Goal: Task Accomplishment & Management: Complete application form

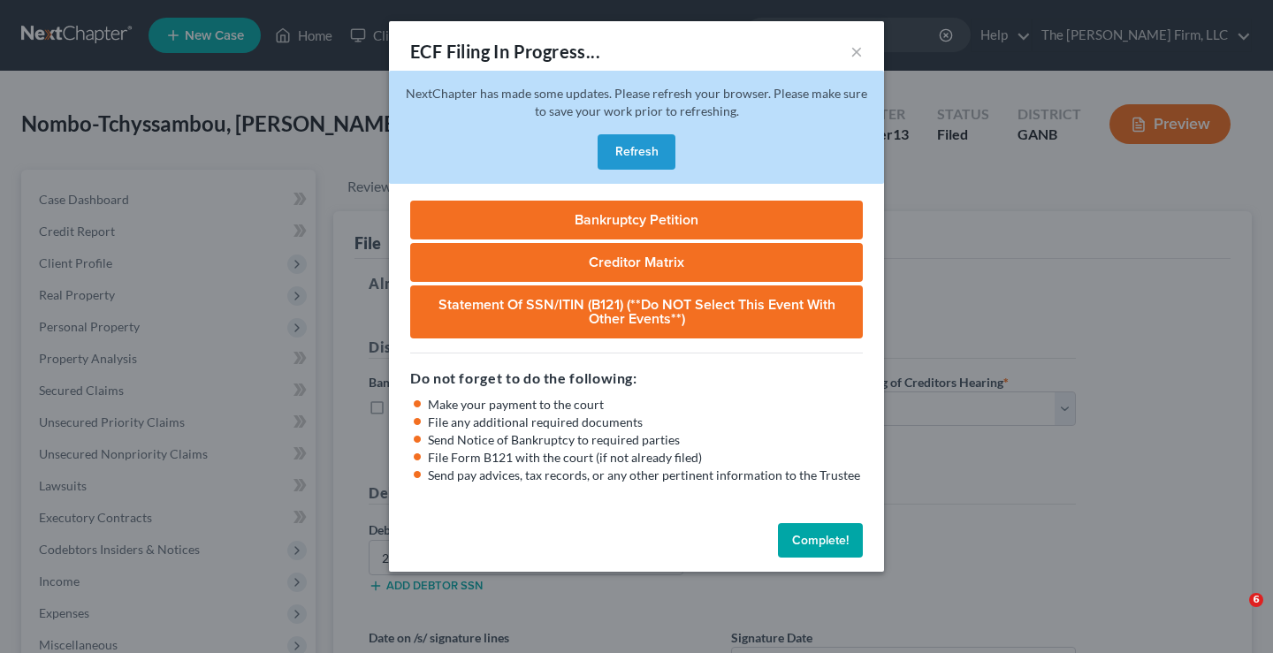
select select "0"
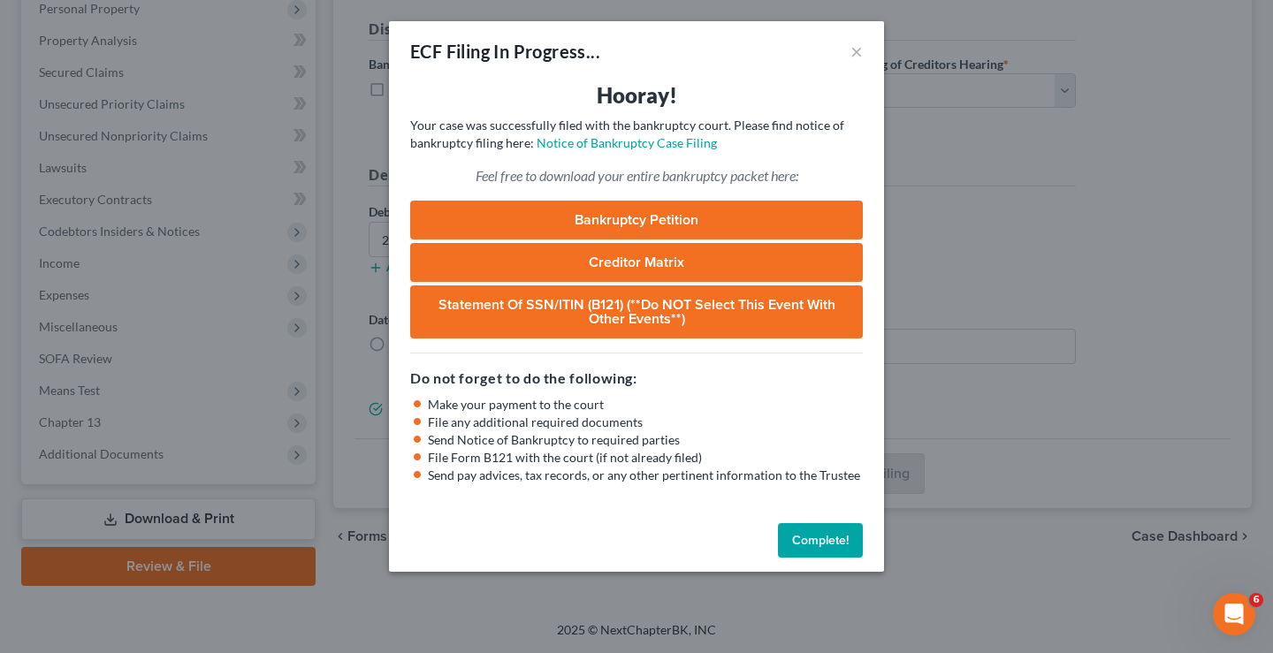
click at [806, 537] on button "Complete!" at bounding box center [820, 540] width 85 height 35
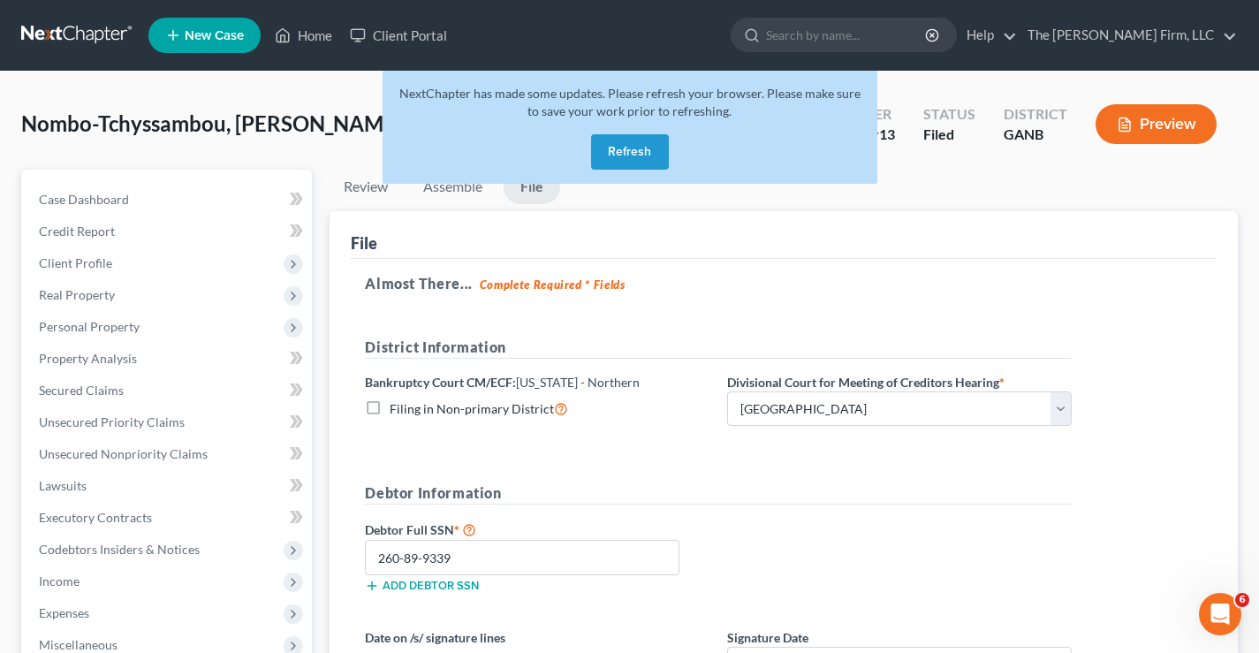
click at [623, 153] on button "Refresh" at bounding box center [630, 151] width 78 height 35
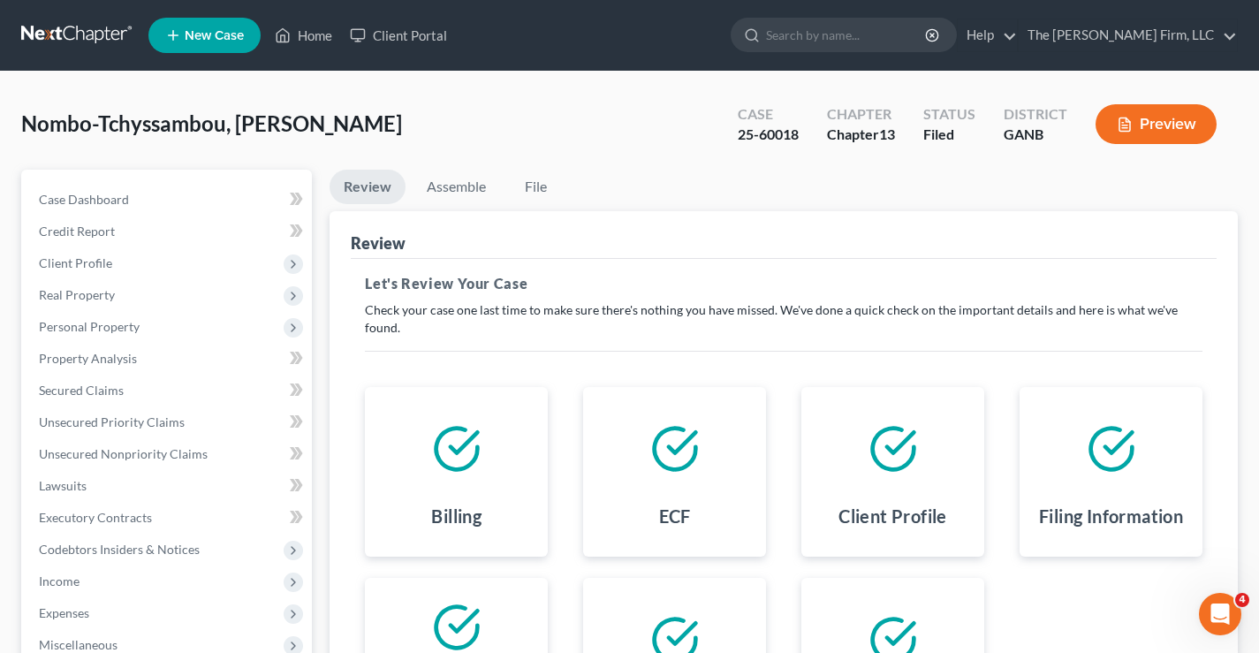
click at [48, 28] on link at bounding box center [77, 35] width 113 height 32
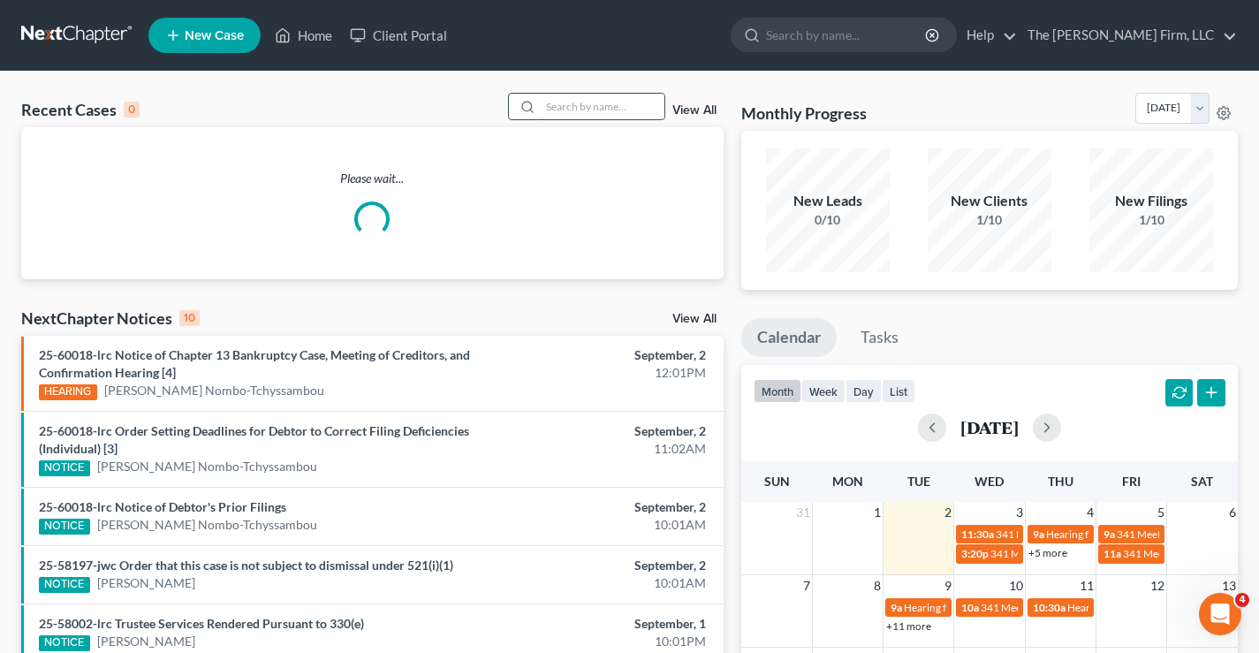
click at [576, 100] on input "search" at bounding box center [603, 107] width 124 height 26
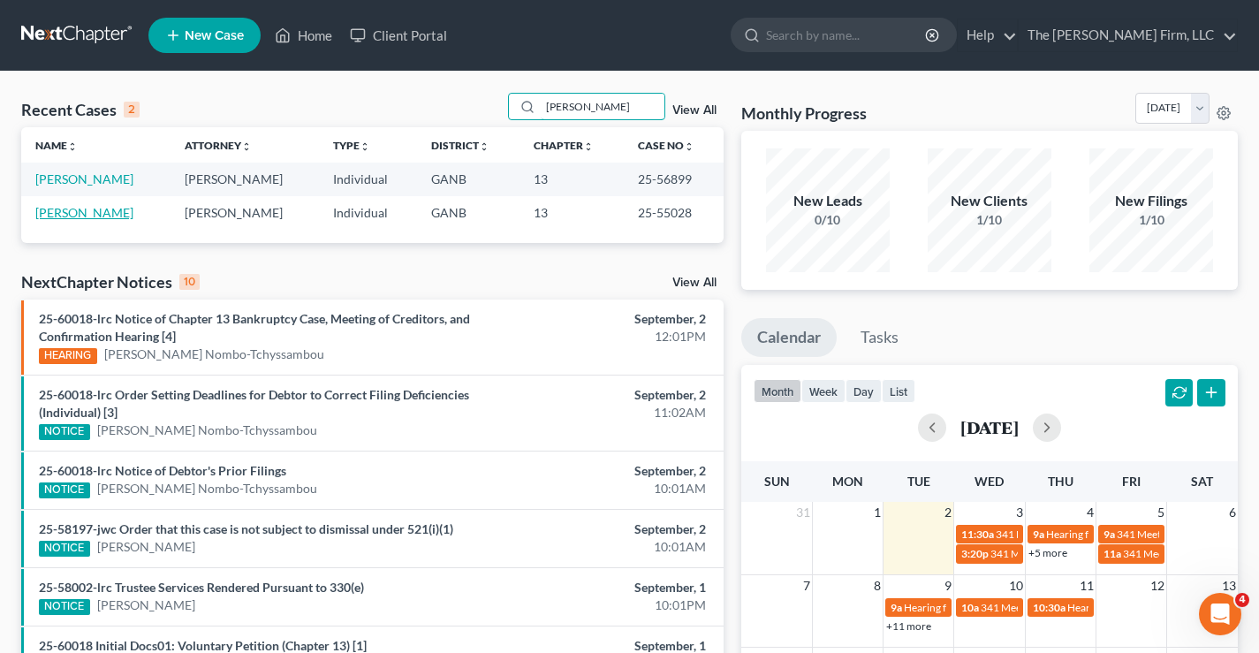
type input "avery"
click at [96, 214] on link "[PERSON_NAME]" at bounding box center [84, 212] width 98 height 15
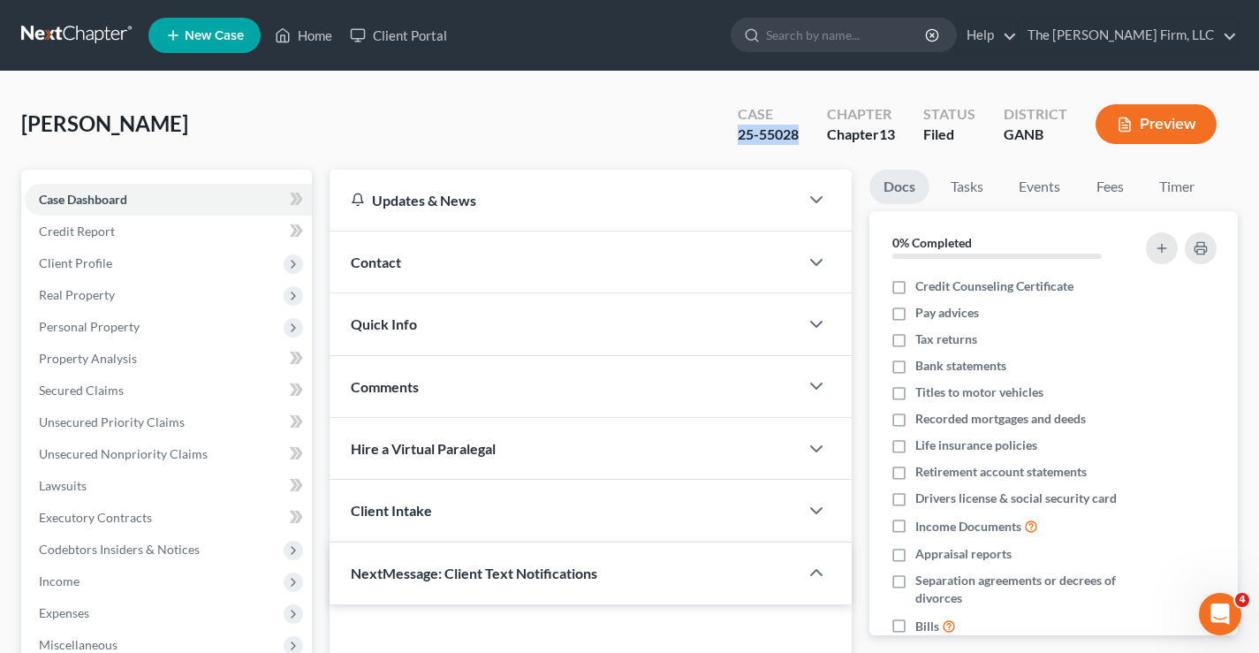
drag, startPoint x: 772, startPoint y: 136, endPoint x: 787, endPoint y: 136, distance: 15.9
click at [799, 136] on div "Case 25-55028" at bounding box center [768, 126] width 89 height 52
copy div "25-55028"
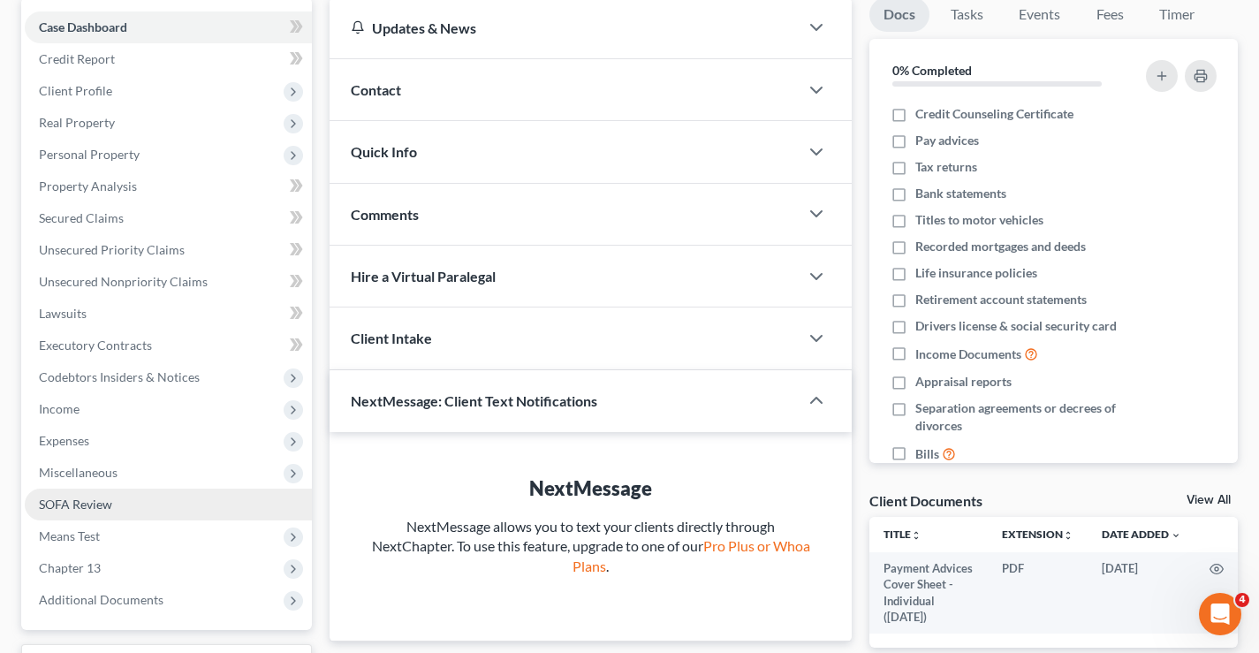
scroll to position [318, 0]
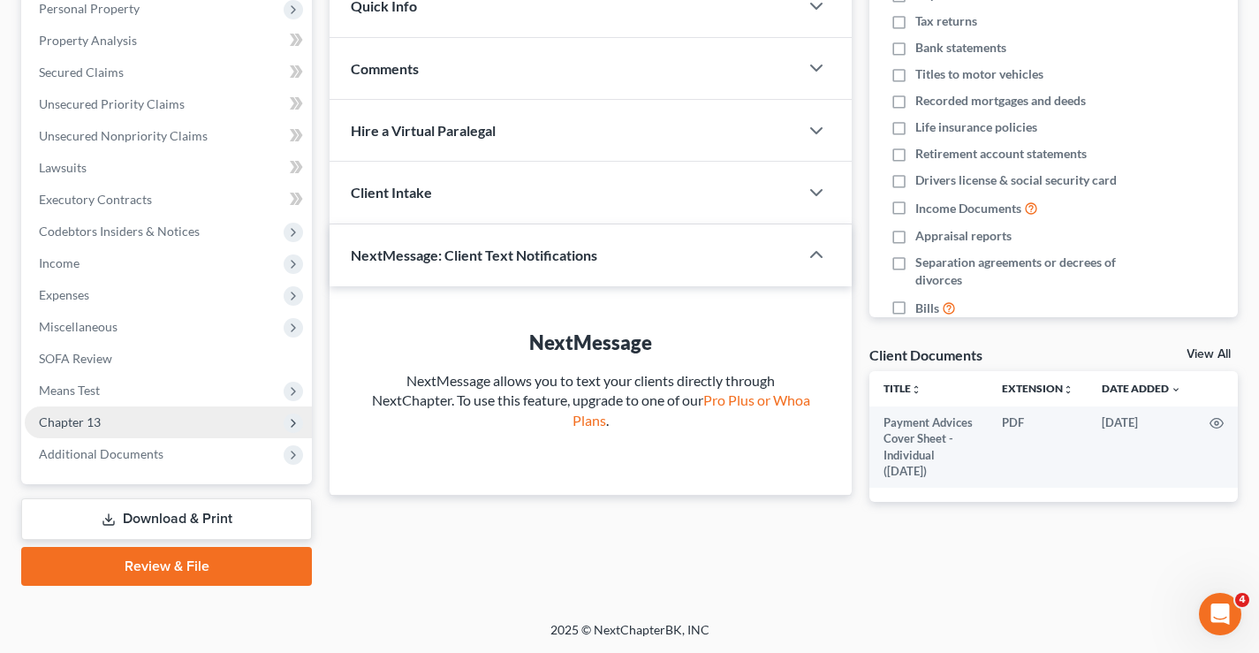
click at [84, 425] on span "Chapter 13" at bounding box center [70, 421] width 62 height 15
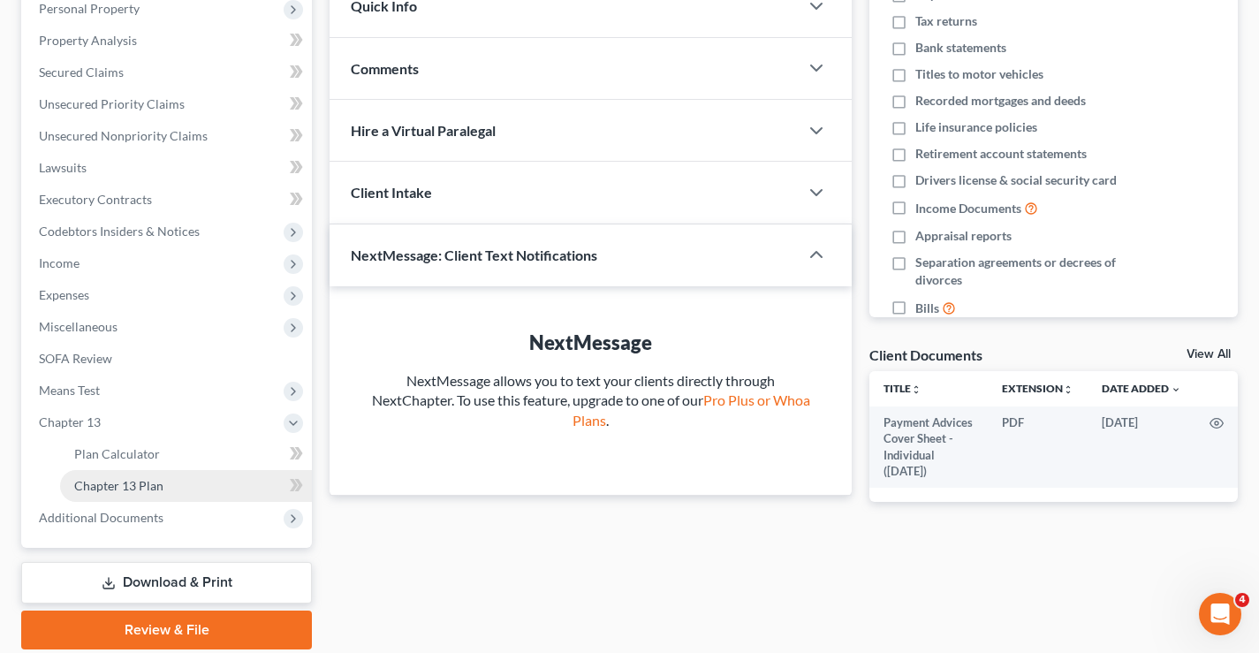
click at [106, 485] on span "Chapter 13 Plan" at bounding box center [118, 485] width 89 height 15
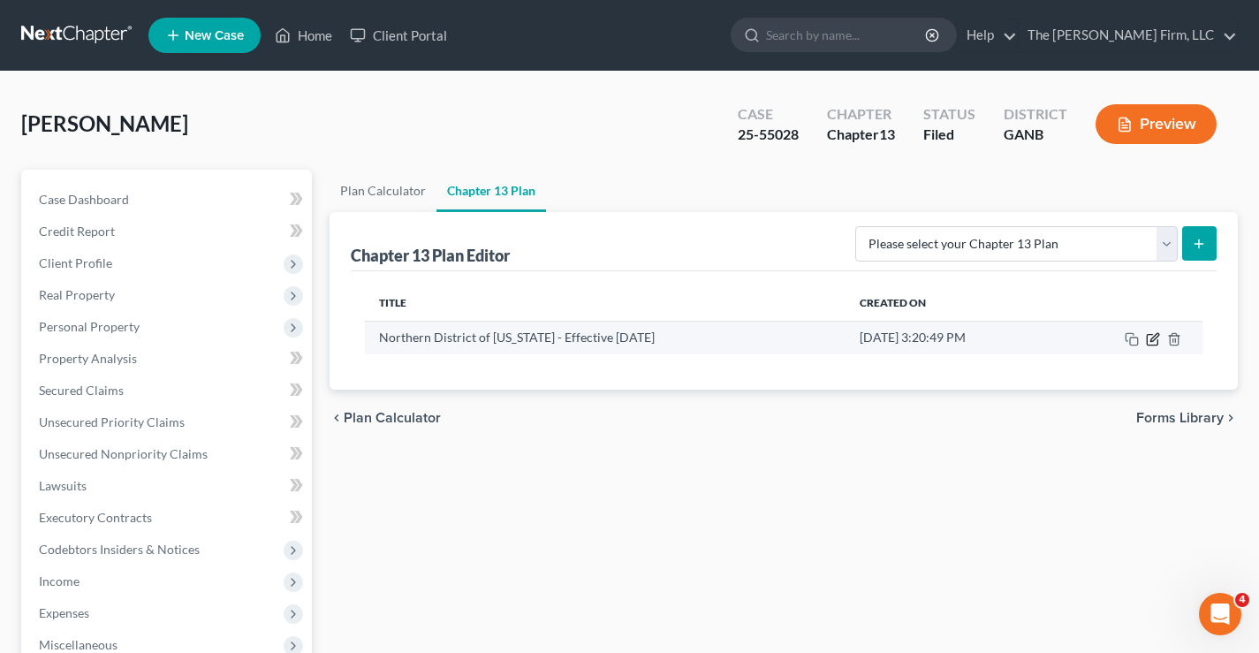
click at [1152, 342] on icon "button" at bounding box center [1153, 339] width 14 height 14
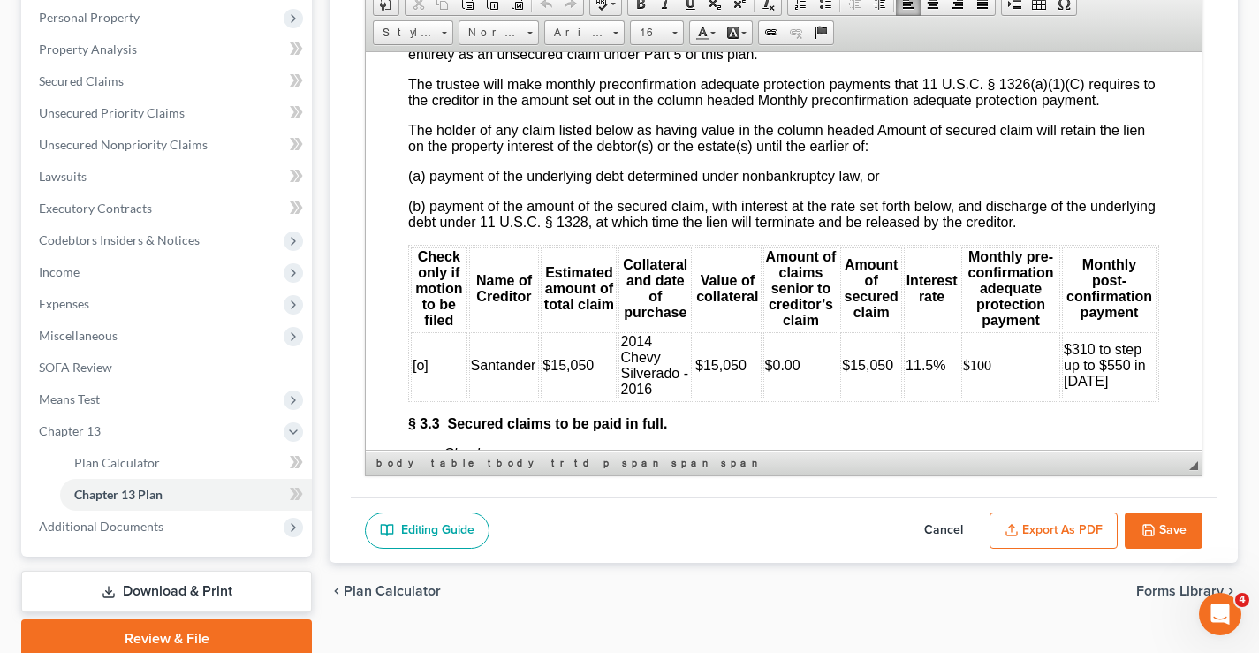
scroll to position [3395, 0]
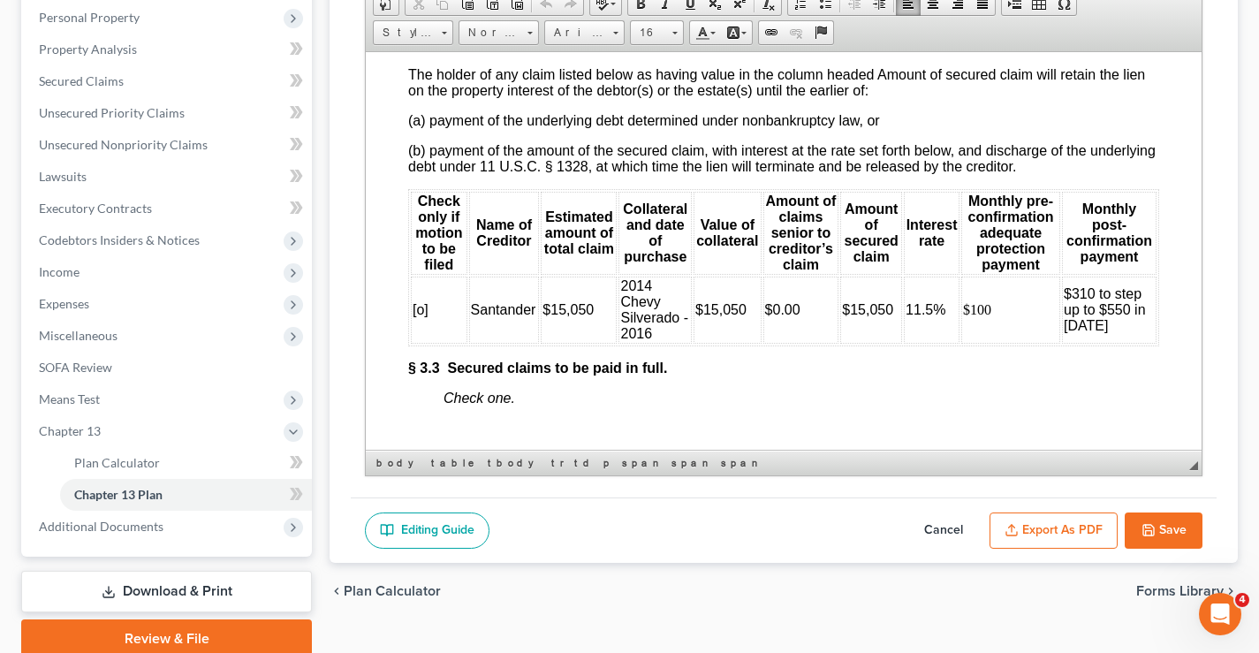
drag, startPoint x: 1192, startPoint y: 390, endPoint x: 1572, endPoint y: 288, distance: 393.4
drag, startPoint x: 962, startPoint y: 351, endPoint x: 980, endPoint y: 352, distance: 17.7
click at [980, 343] on td "$100" at bounding box center [1011, 309] width 99 height 67
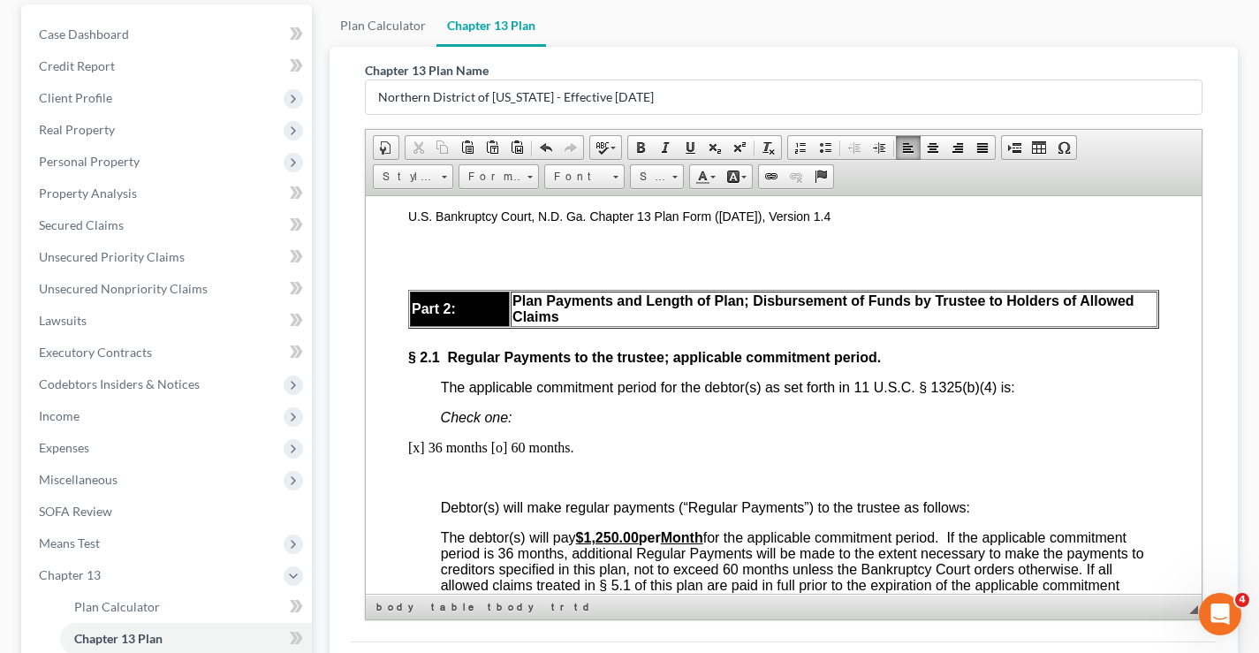
scroll to position [0, 0]
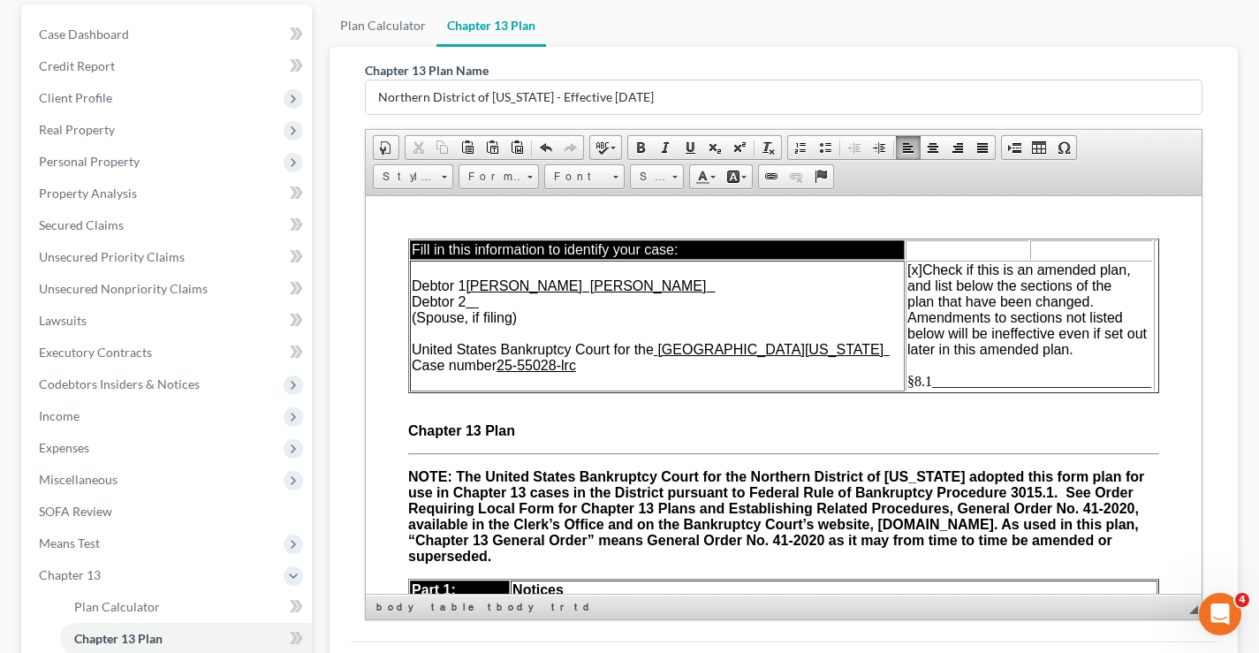
drag, startPoint x: 1195, startPoint y: 381, endPoint x: 1534, endPoint y: 384, distance: 339.4
drag, startPoint x: 915, startPoint y: 377, endPoint x: 901, endPoint y: 383, distance: 15.1
click at [908, 383] on span "§8.1_______________________________" at bounding box center [1030, 380] width 244 height 15
click at [918, 382] on span "§8.1_______________________________" at bounding box center [1030, 380] width 244 height 15
drag, startPoint x: 919, startPoint y: 381, endPoint x: 906, endPoint y: 380, distance: 13.3
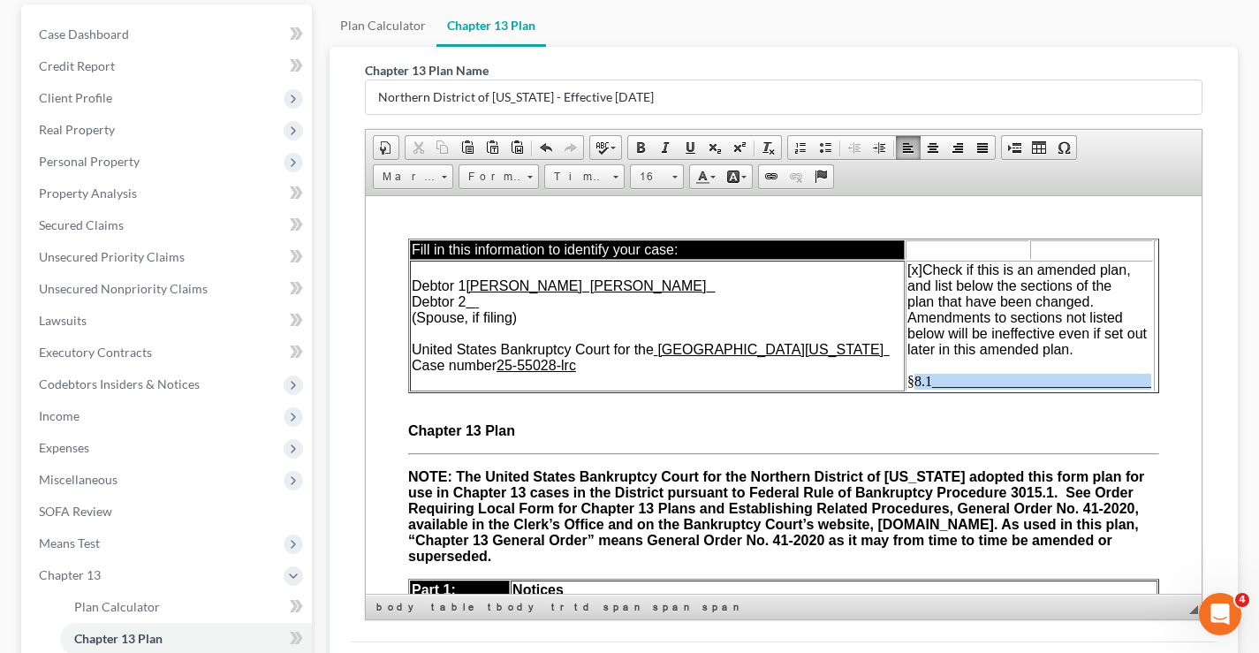
click at [908, 380] on span "§8.1_______________________________" at bounding box center [1030, 380] width 244 height 15
click at [916, 378] on span "§8.1_______________________________" at bounding box center [1030, 380] width 244 height 15
click at [917, 379] on span "§8.1_______________________________" at bounding box center [1030, 380] width 244 height 15
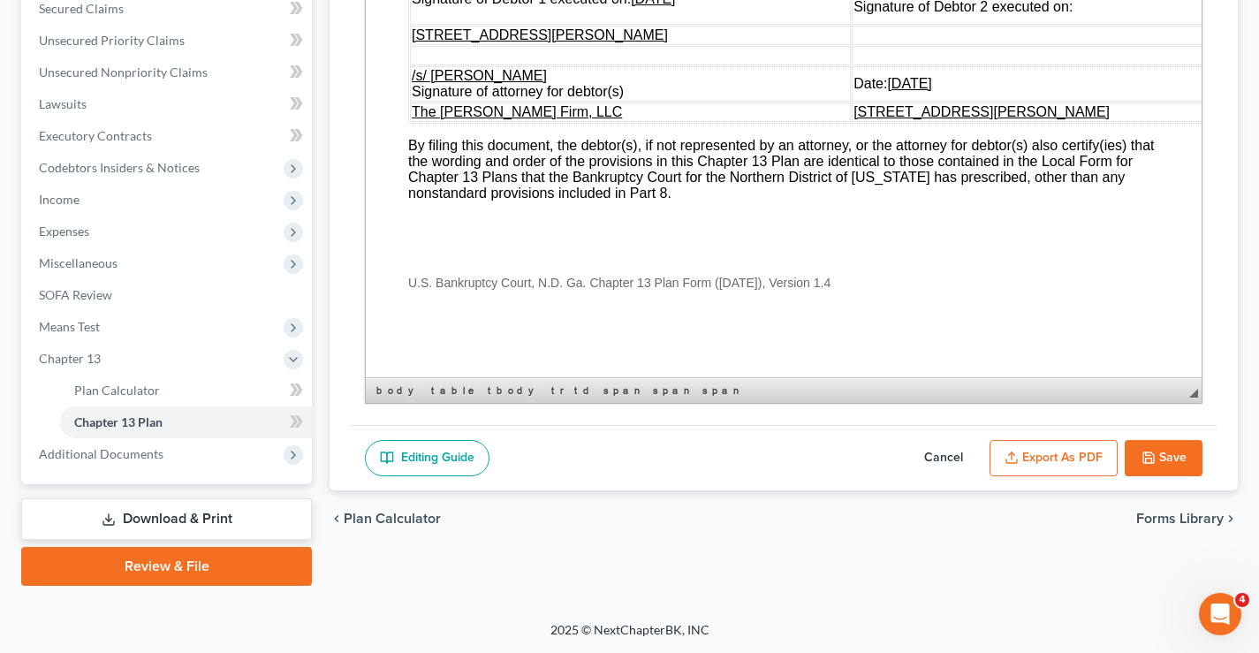
scroll to position [6923, 0]
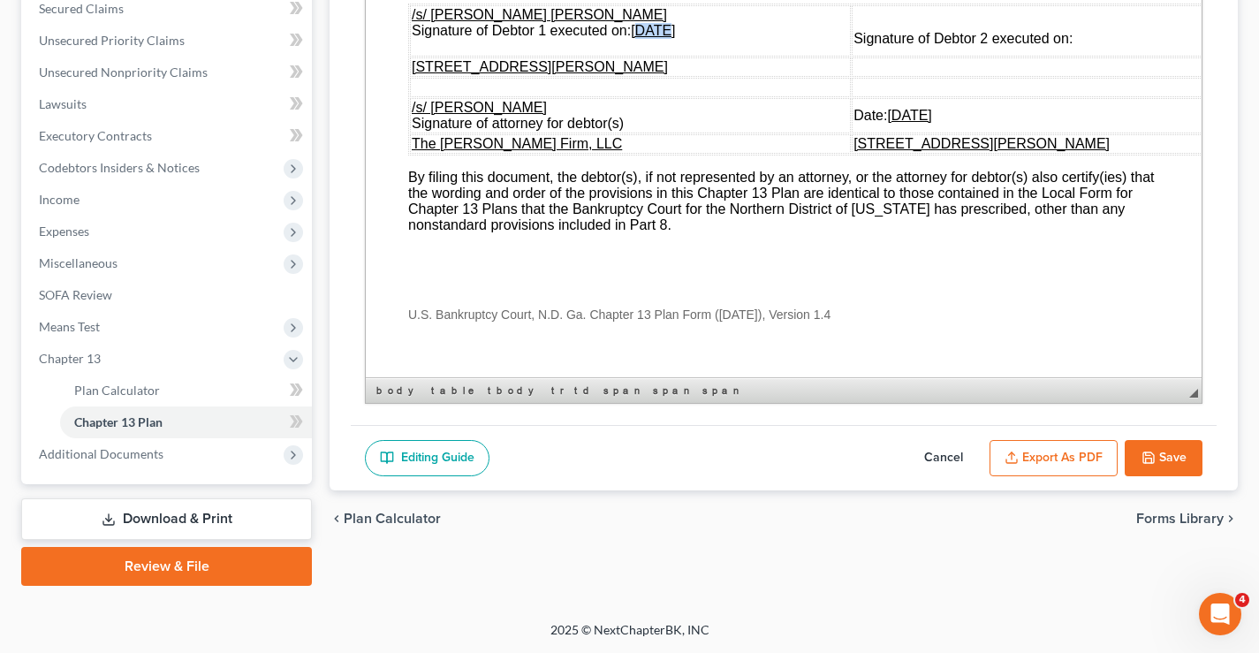
drag, startPoint x: 636, startPoint y: 136, endPoint x: 665, endPoint y: 134, distance: 29.2
click at [665, 38] on u "08/07/2025" at bounding box center [653, 30] width 44 height 15
drag, startPoint x: 868, startPoint y: 217, endPoint x: 900, endPoint y: 216, distance: 31.9
click at [900, 123] on u "08/07/2025" at bounding box center [909, 115] width 44 height 15
click at [1176, 463] on button "Save" at bounding box center [1164, 458] width 78 height 37
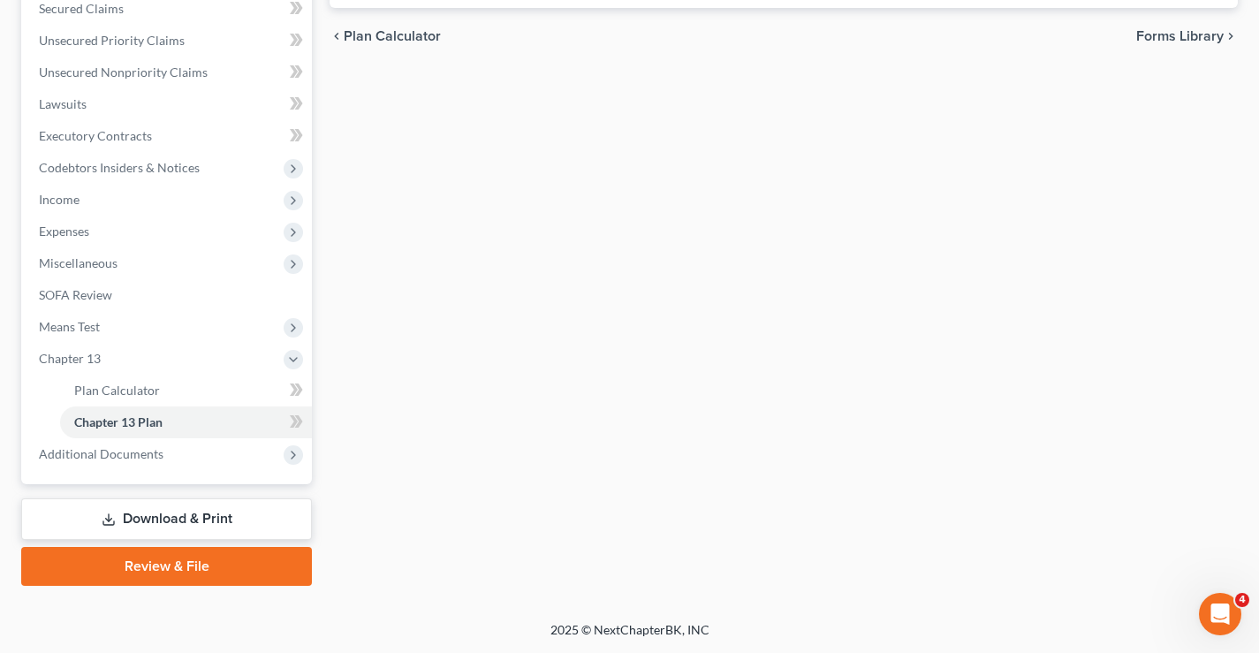
scroll to position [28, 0]
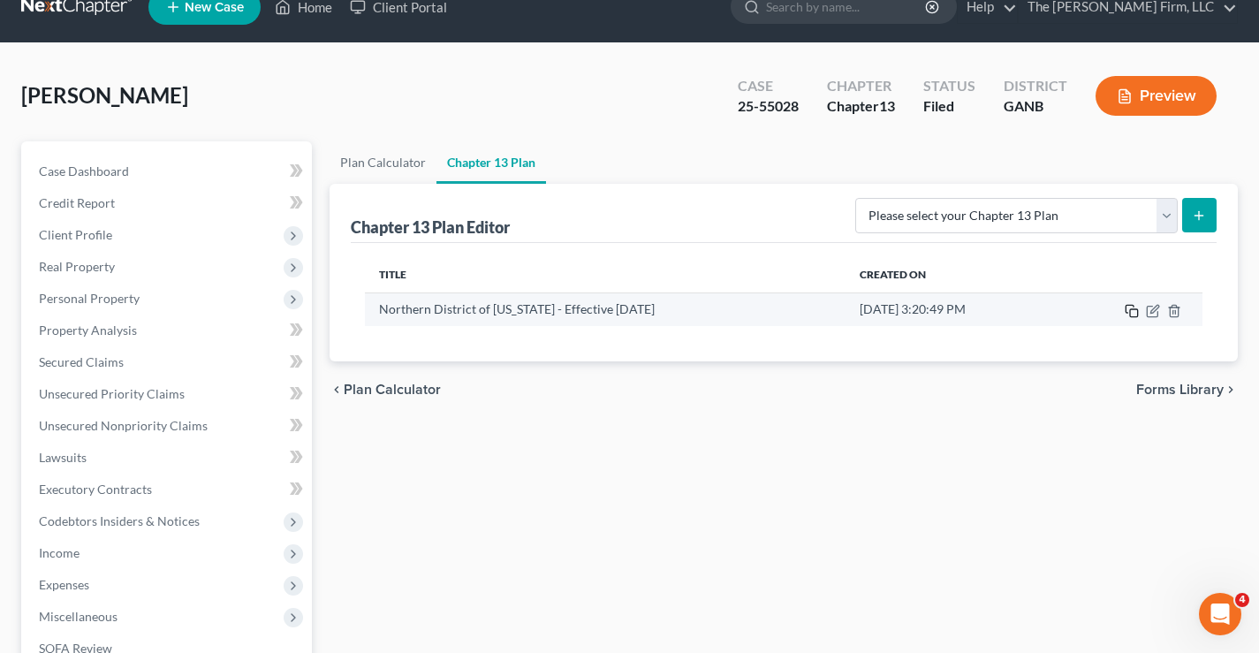
click at [1133, 316] on rect "button" at bounding box center [1134, 313] width 8 height 8
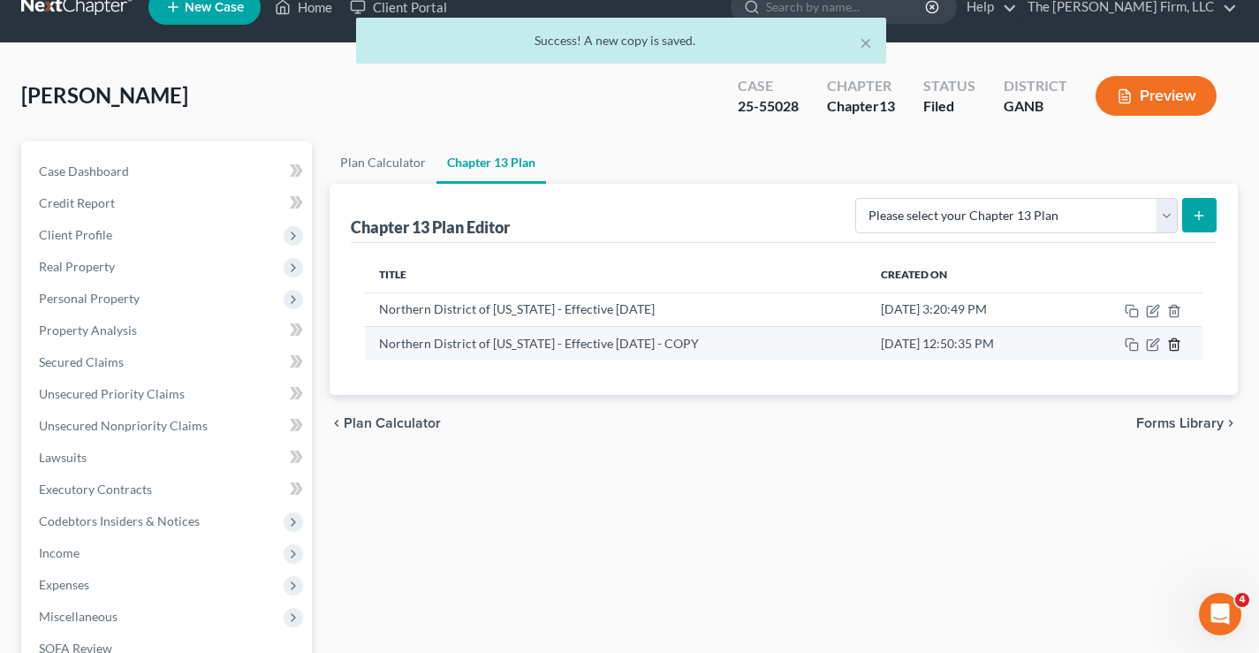
click at [1175, 346] on line "button" at bounding box center [1175, 346] width 0 height 4
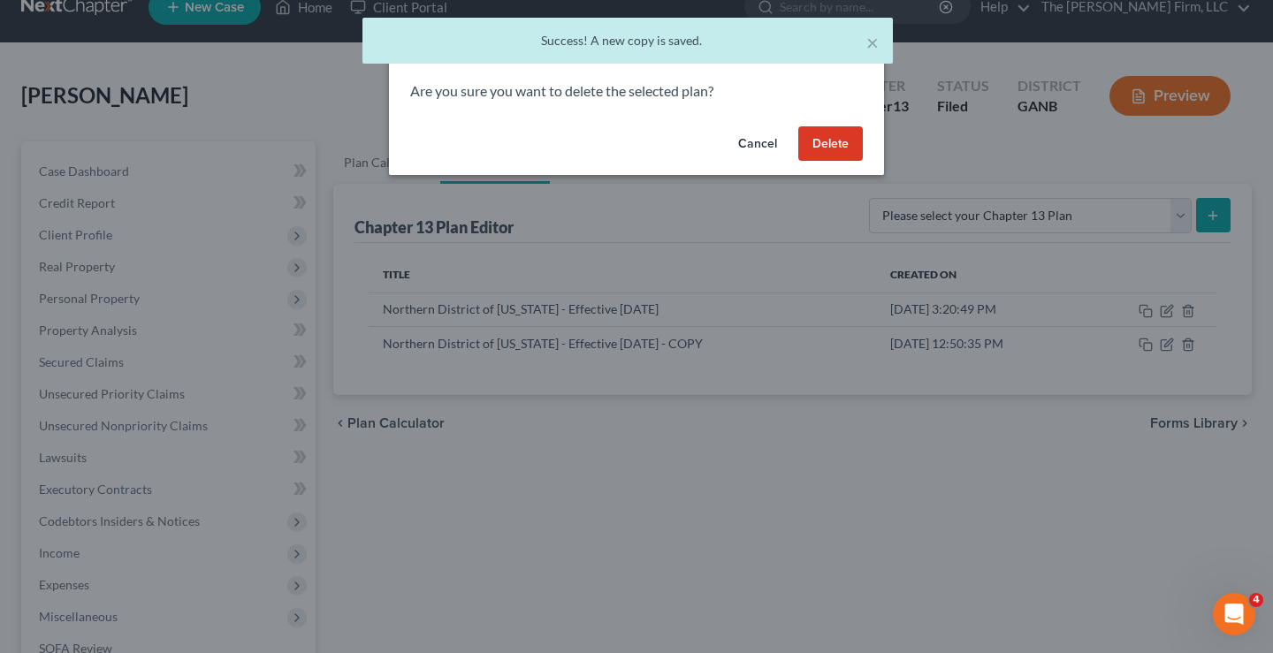
click at [833, 149] on button "Delete" at bounding box center [830, 143] width 65 height 35
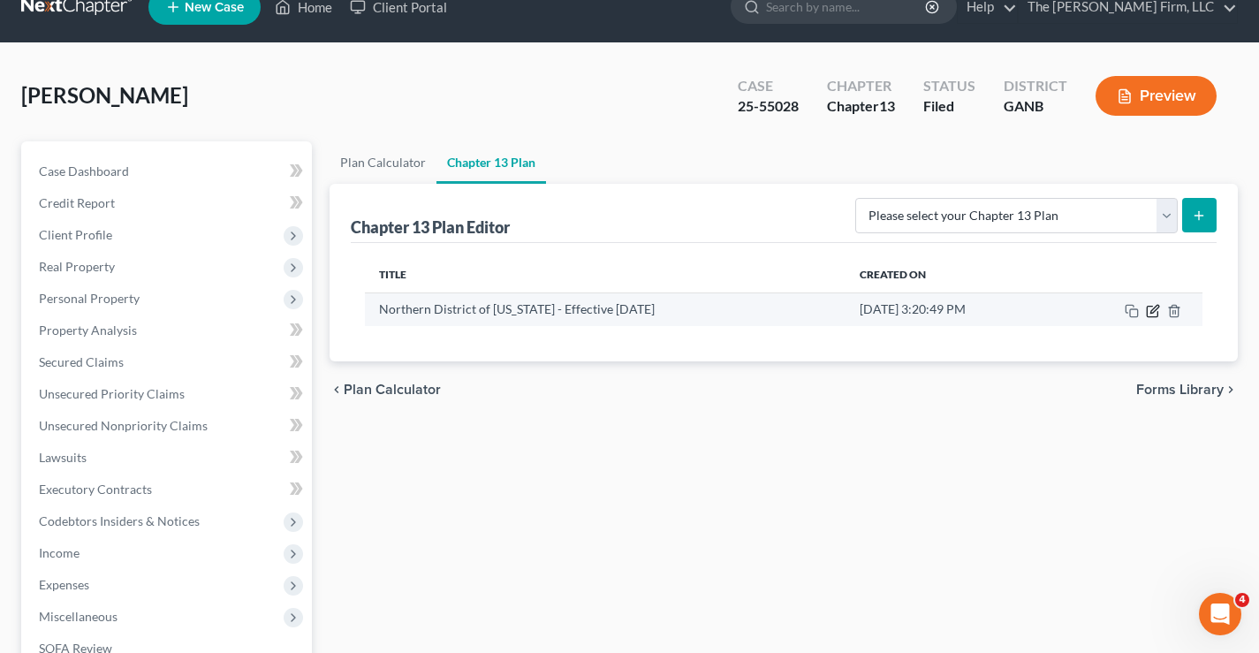
click at [1151, 313] on icon "button" at bounding box center [1155, 309] width 8 height 8
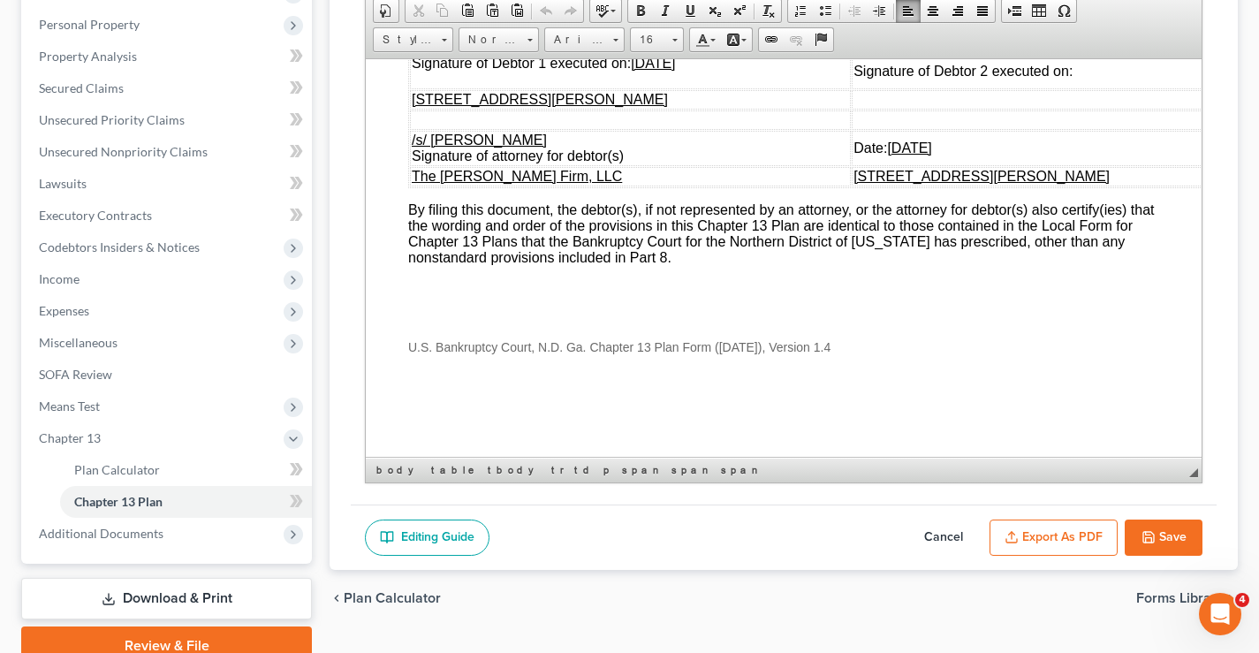
scroll to position [7086, 0]
click at [1167, 537] on button "Save" at bounding box center [1164, 538] width 78 height 37
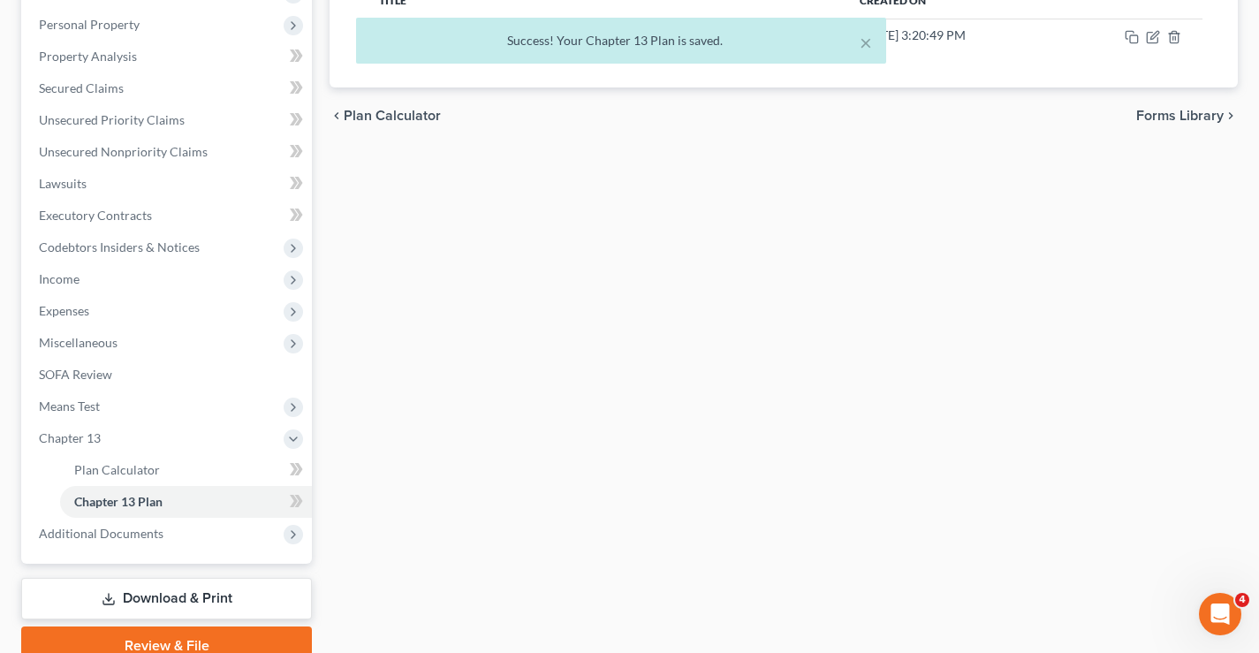
click at [1157, 36] on div "× Success! Your Chapter 13 Plan is saved." at bounding box center [620, 45] width 1259 height 55
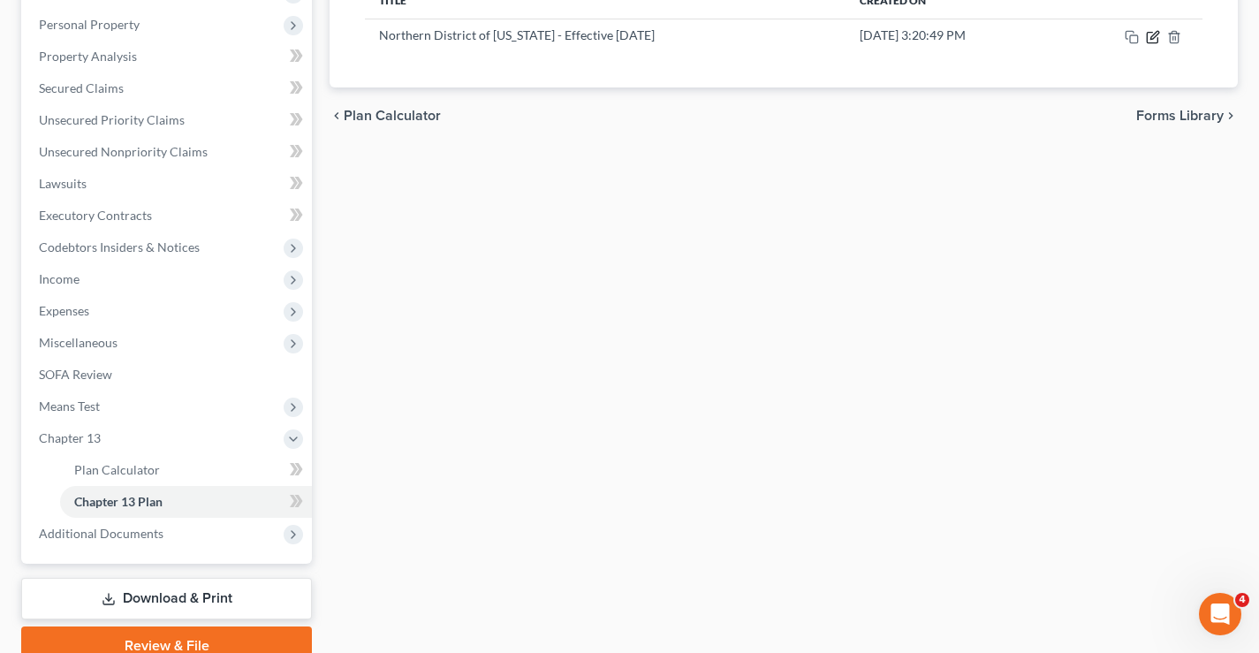
click at [1155, 39] on icon "button" at bounding box center [1153, 37] width 14 height 14
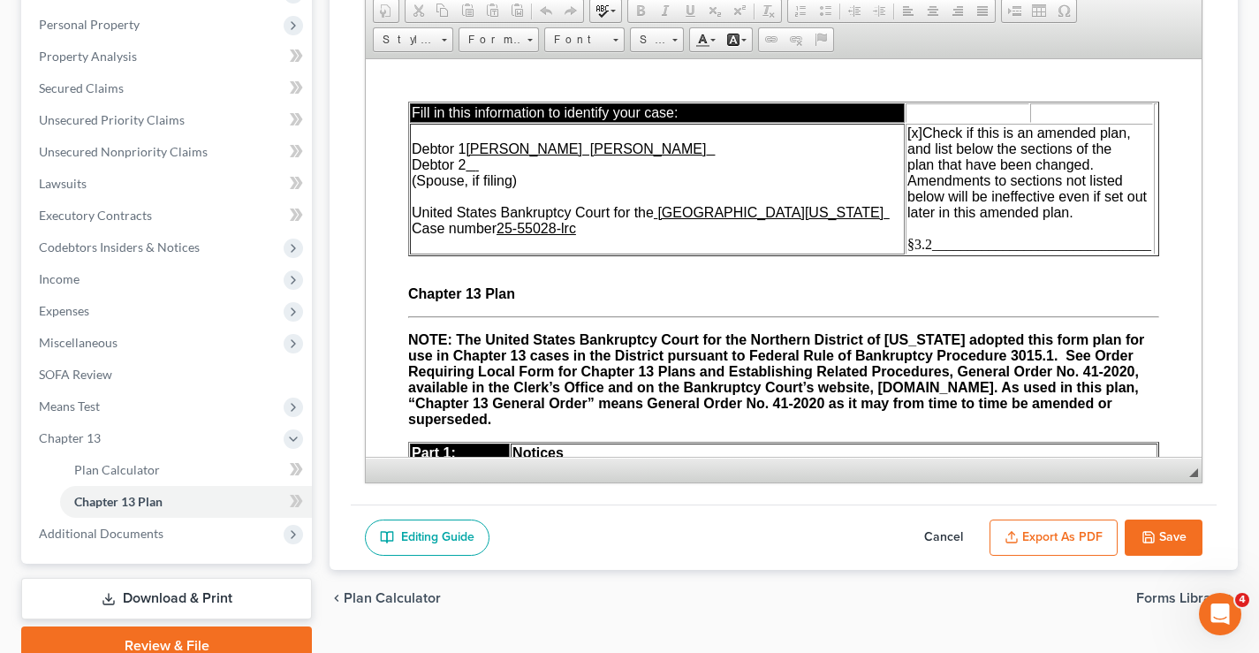
scroll to position [0, 0]
click at [1054, 541] on button "Export as PDF" at bounding box center [1054, 538] width 128 height 37
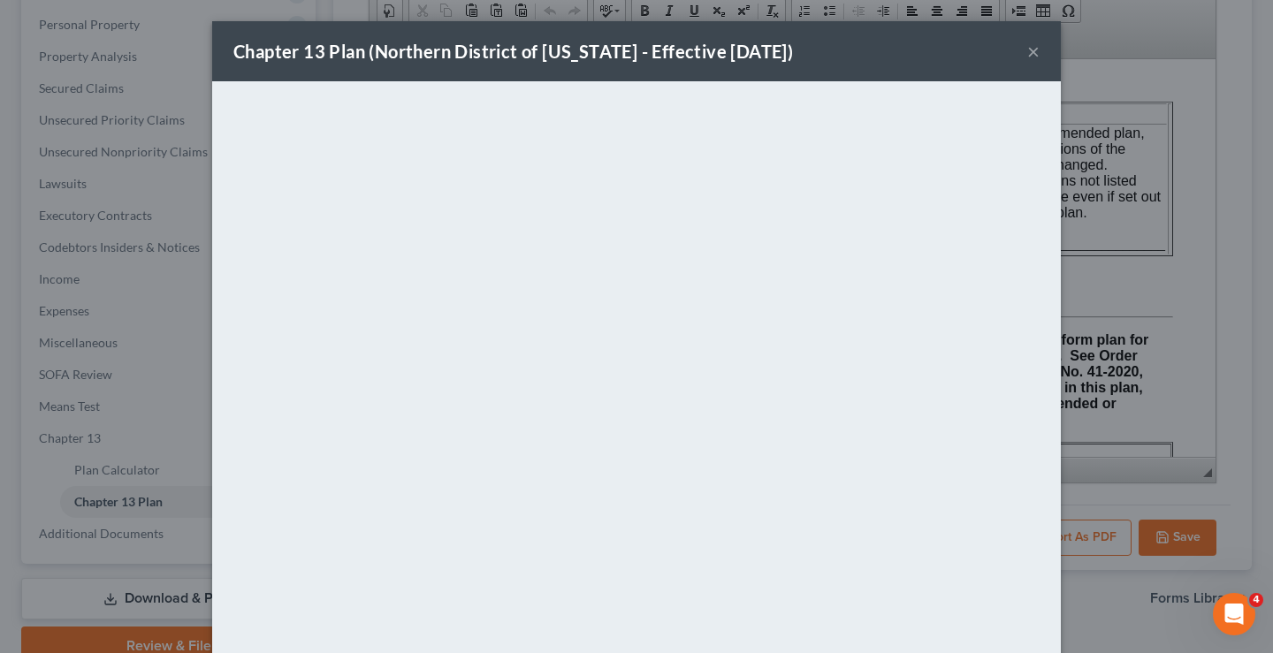
click at [1027, 49] on button "×" at bounding box center [1033, 51] width 12 height 21
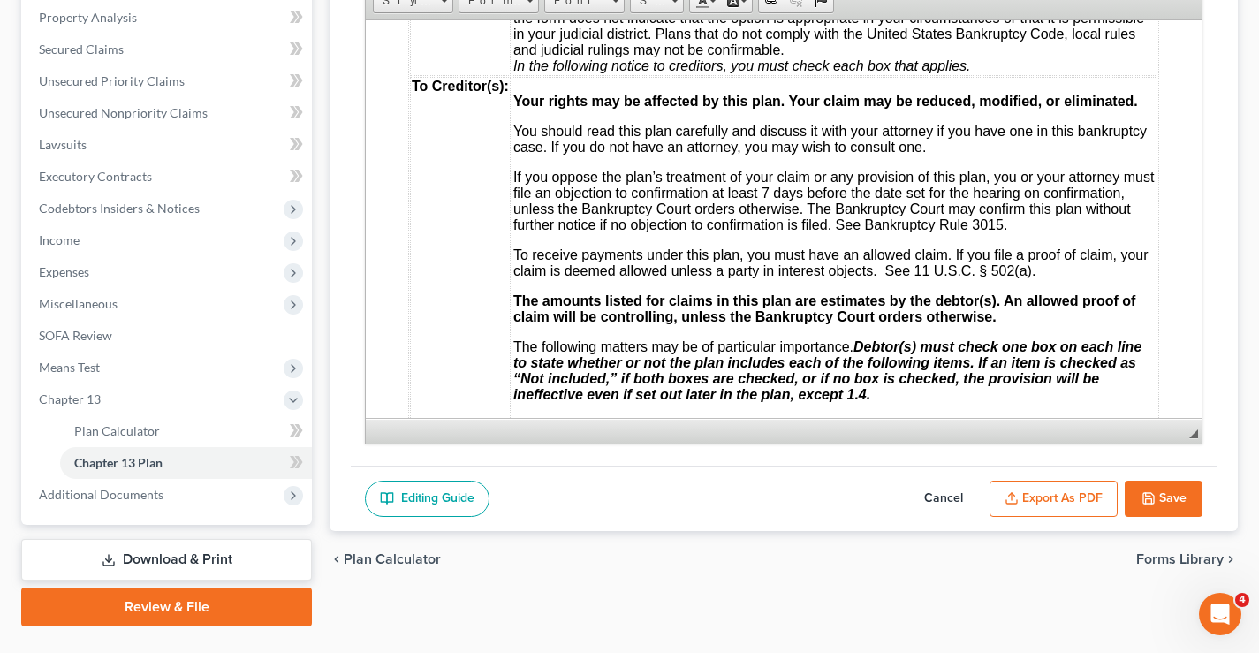
scroll to position [382, 0]
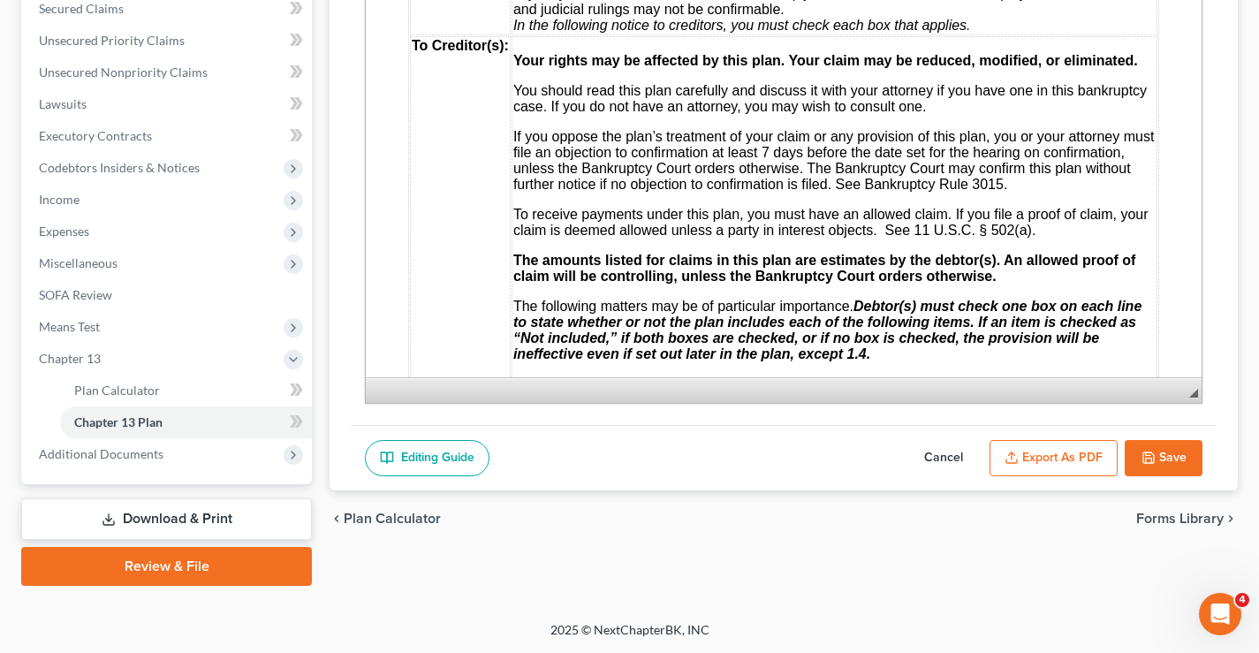
click at [1172, 463] on button "Save" at bounding box center [1164, 458] width 78 height 37
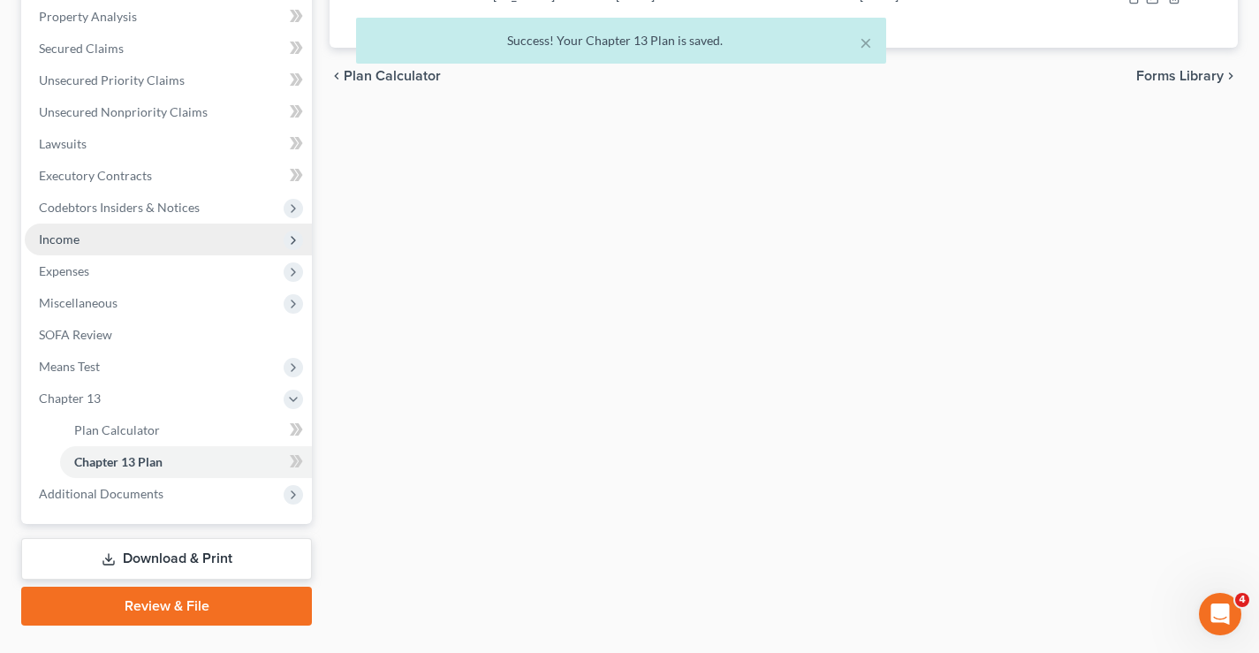
scroll to position [0, 0]
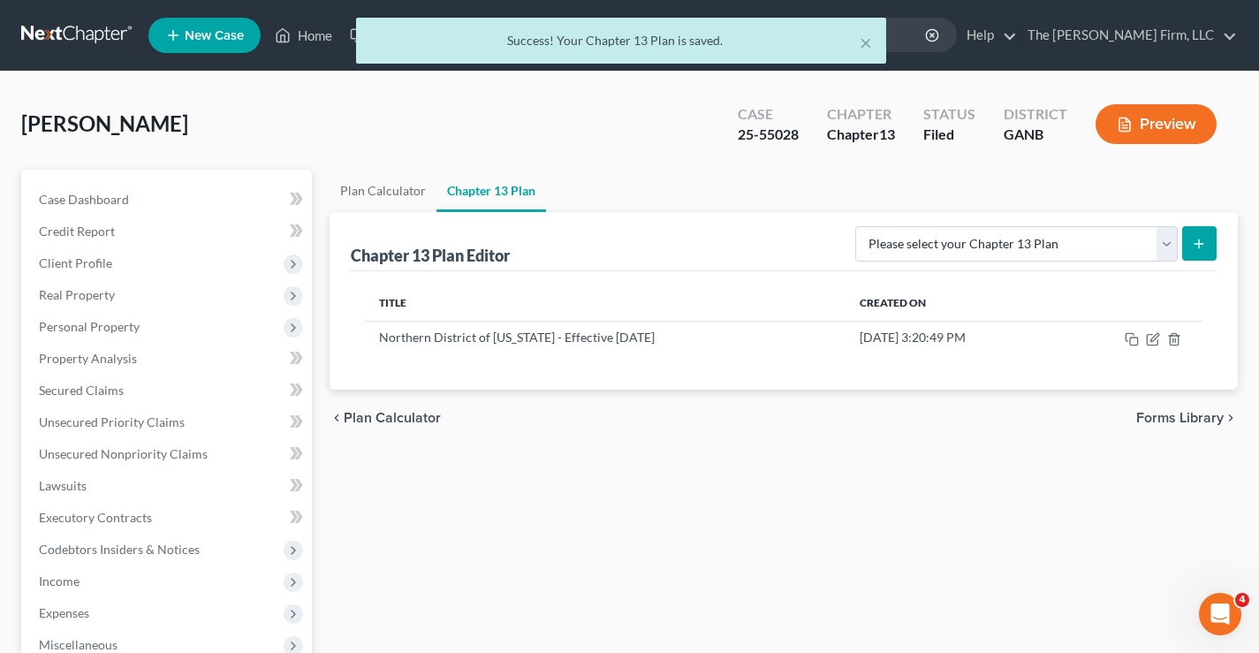
click at [89, 35] on div "× Success! Your Chapter 13 Plan is saved." at bounding box center [620, 45] width 1259 height 55
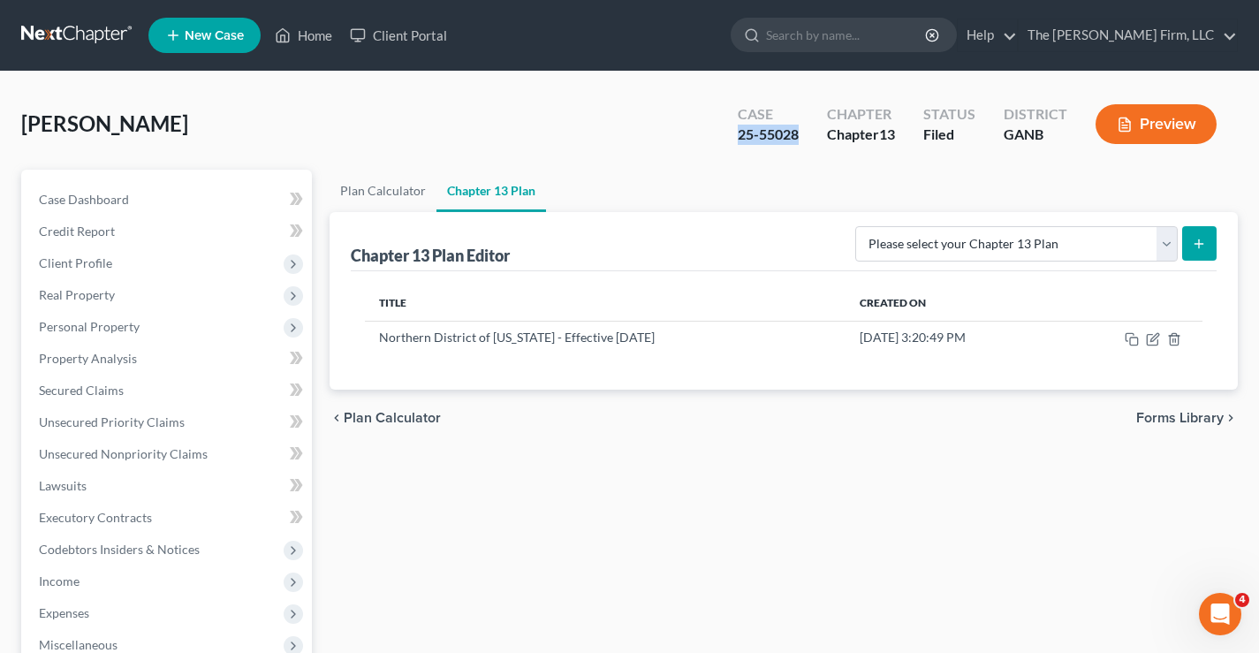
drag, startPoint x: 732, startPoint y: 130, endPoint x: 797, endPoint y: 130, distance: 65.4
click at [797, 130] on div "Case 25-55028 Chapter Chapter 13 Status Filed District GANB Preview" at bounding box center [977, 124] width 521 height 63
copy div "25-55028"
click at [77, 36] on link at bounding box center [77, 35] width 113 height 32
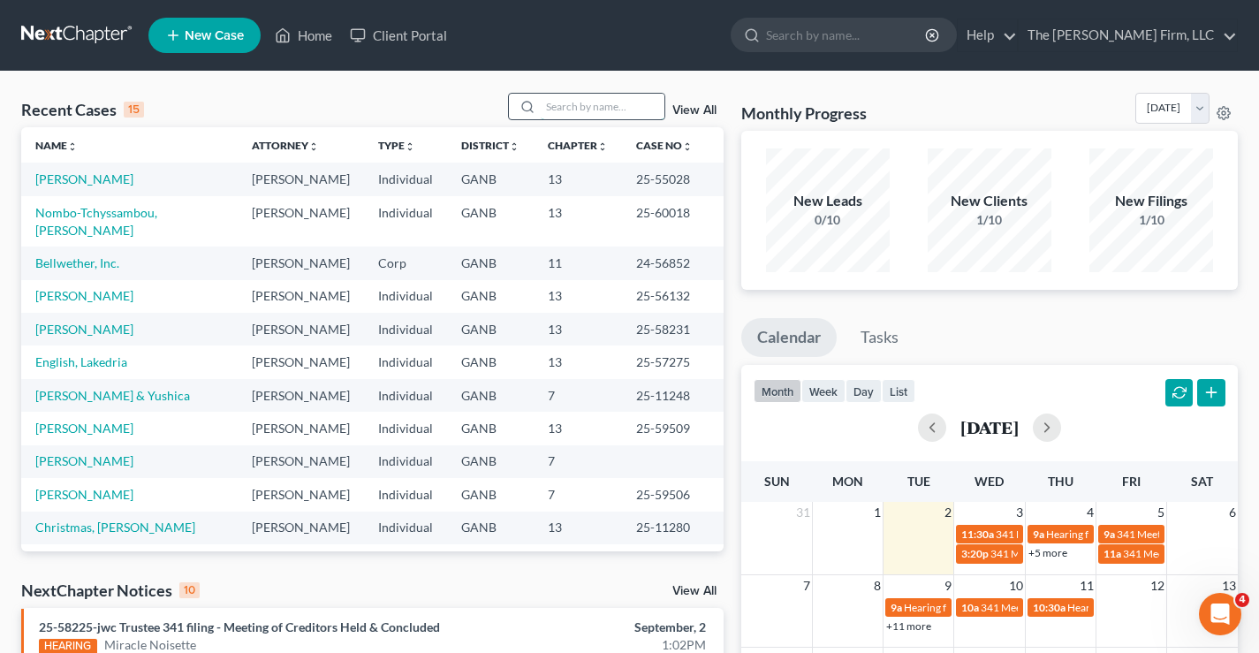
click at [605, 112] on input "search" at bounding box center [603, 107] width 124 height 26
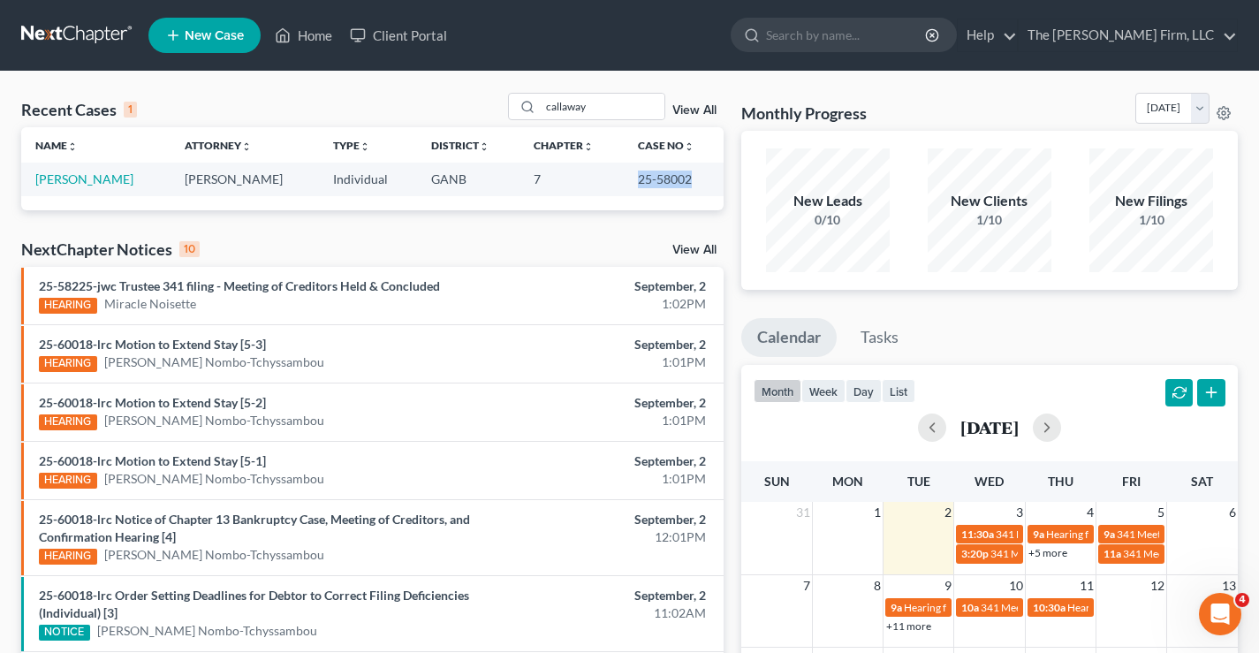
drag, startPoint x: 628, startPoint y: 178, endPoint x: 703, endPoint y: 182, distance: 75.3
click at [703, 182] on td "25-58002" at bounding box center [674, 179] width 100 height 33
copy td "25-58002"
click at [597, 110] on input "callaway" at bounding box center [603, 107] width 124 height 26
drag, startPoint x: 591, startPoint y: 106, endPoint x: 528, endPoint y: 106, distance: 63.6
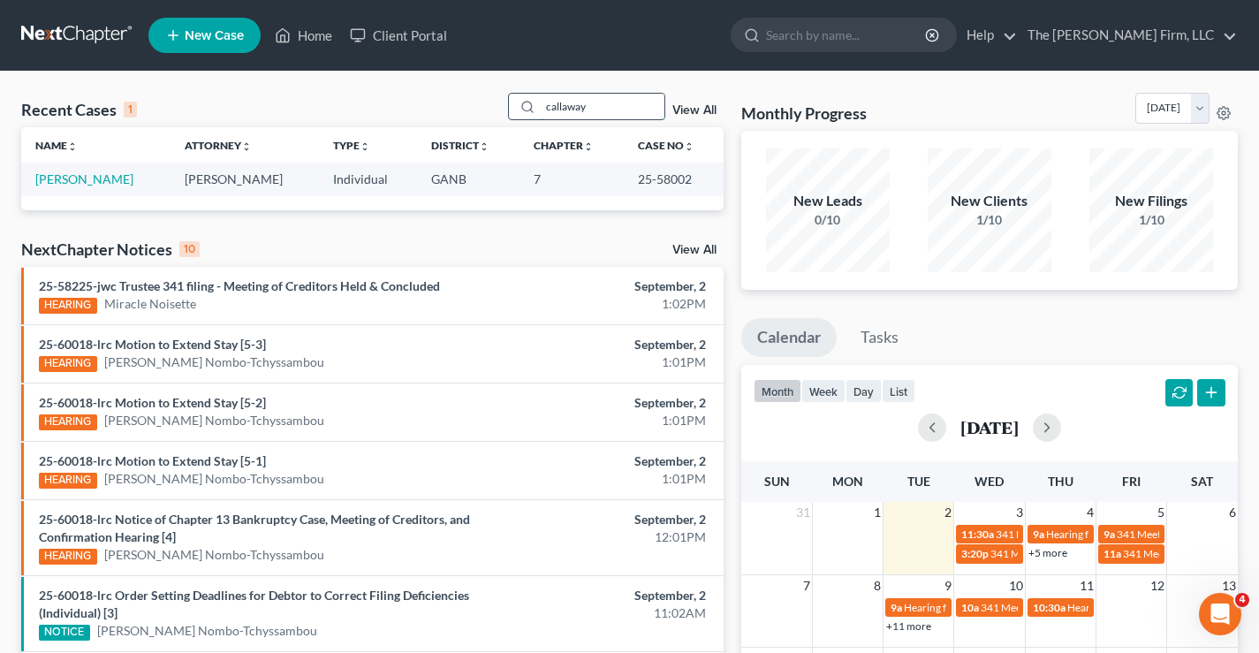
click at [528, 106] on div "callaway" at bounding box center [586, 106] width 157 height 27
drag, startPoint x: 615, startPoint y: 106, endPoint x: 483, endPoint y: 88, distance: 133.7
click at [483, 88] on div "Recent Cases 1 livingston View All Name unfold_more expand_more expand_less Att…" at bounding box center [629, 530] width 1259 height 917
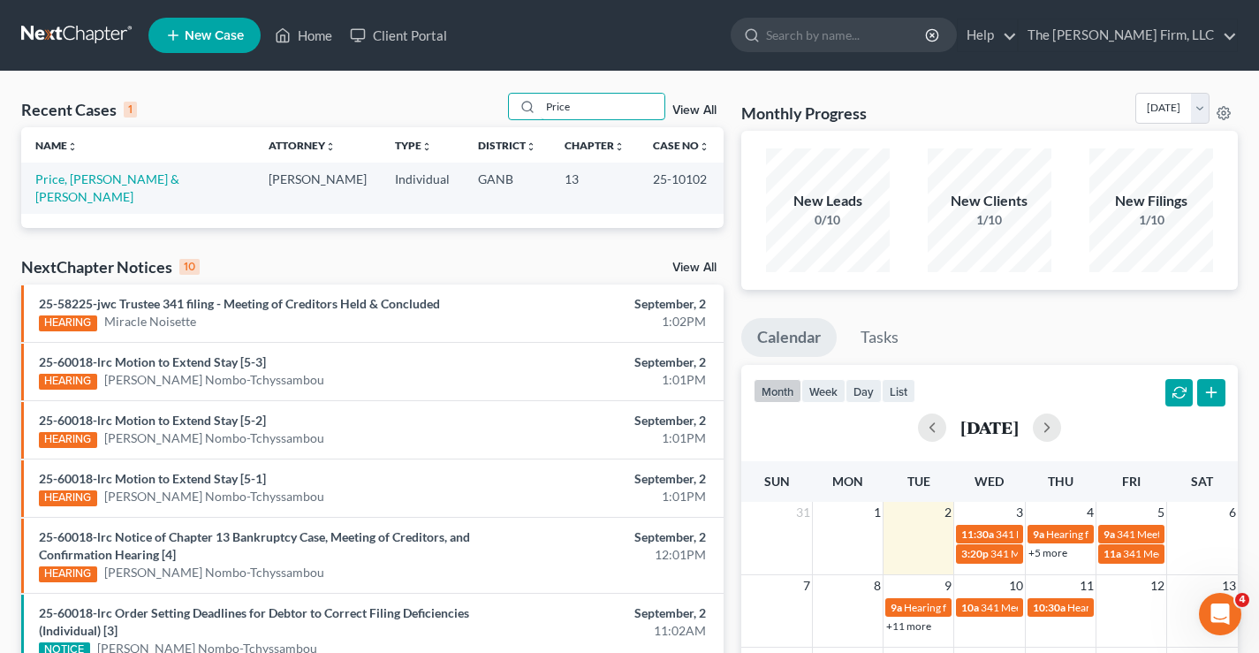
type input "Price"
drag, startPoint x: 635, startPoint y: 181, endPoint x: 678, endPoint y: 179, distance: 43.3
click at [695, 180] on td "25-10102" at bounding box center [681, 188] width 85 height 50
copy td "25-10102"
click at [124, 175] on link "Price, [PERSON_NAME] & [PERSON_NAME]" at bounding box center [107, 187] width 144 height 33
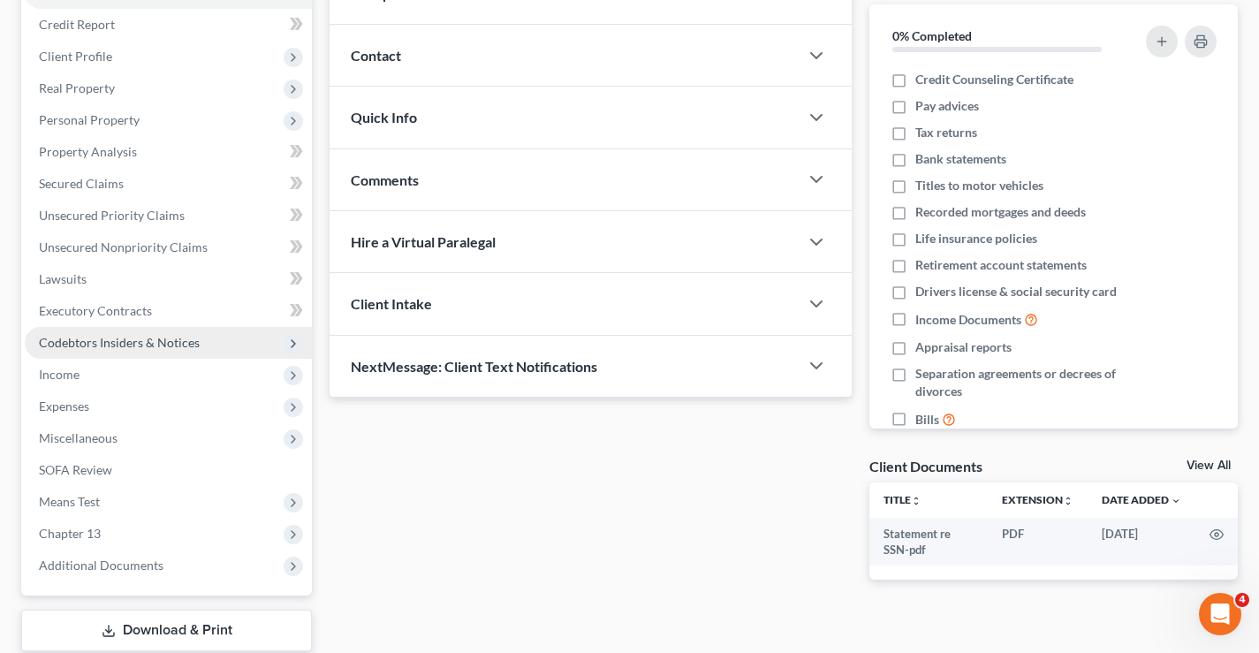
scroll to position [318, 0]
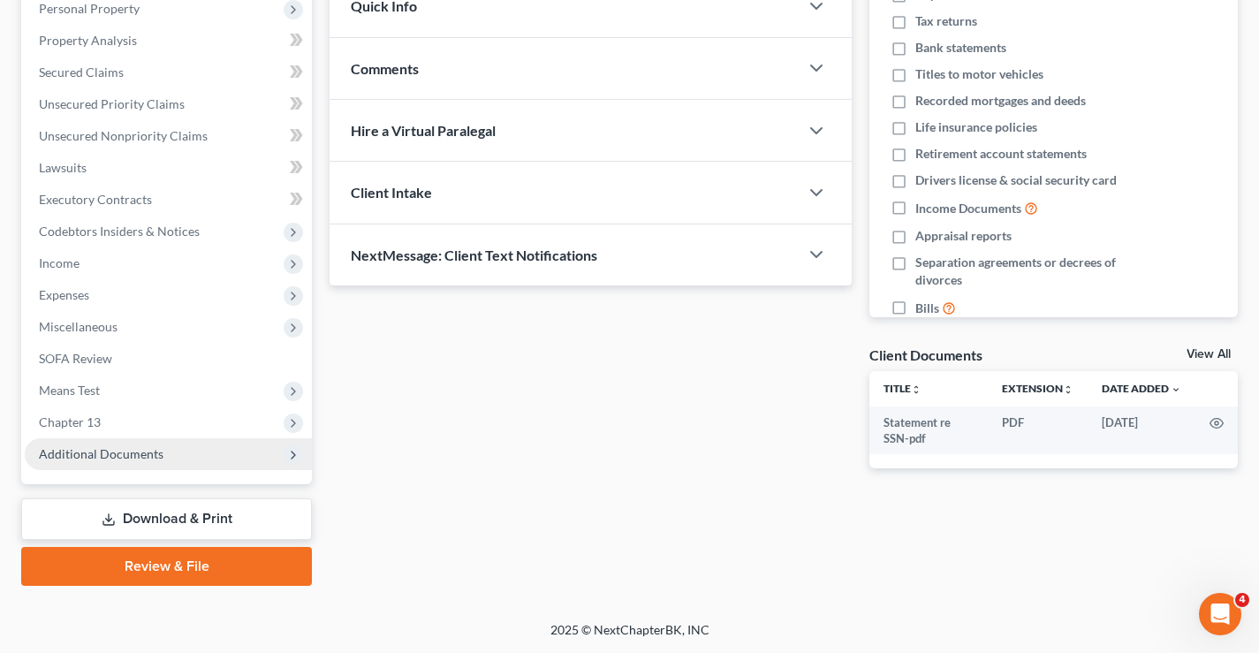
click at [152, 462] on span "Additional Documents" at bounding box center [168, 454] width 287 height 32
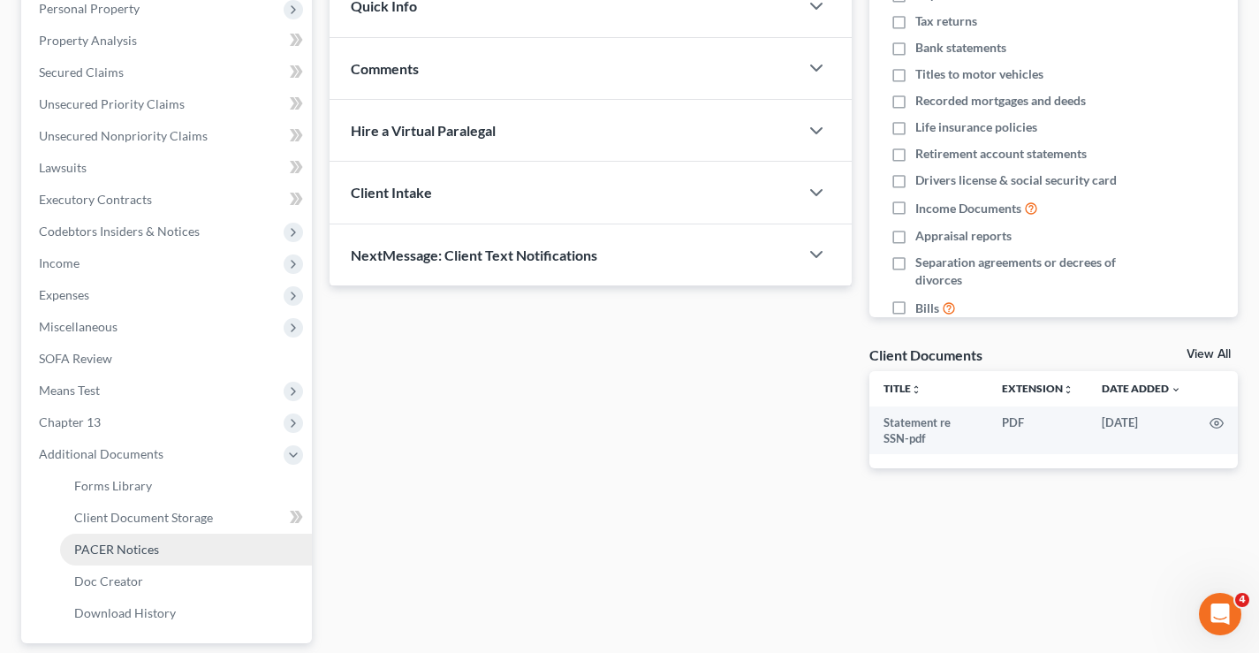
click at [116, 548] on span "PACER Notices" at bounding box center [116, 549] width 85 height 15
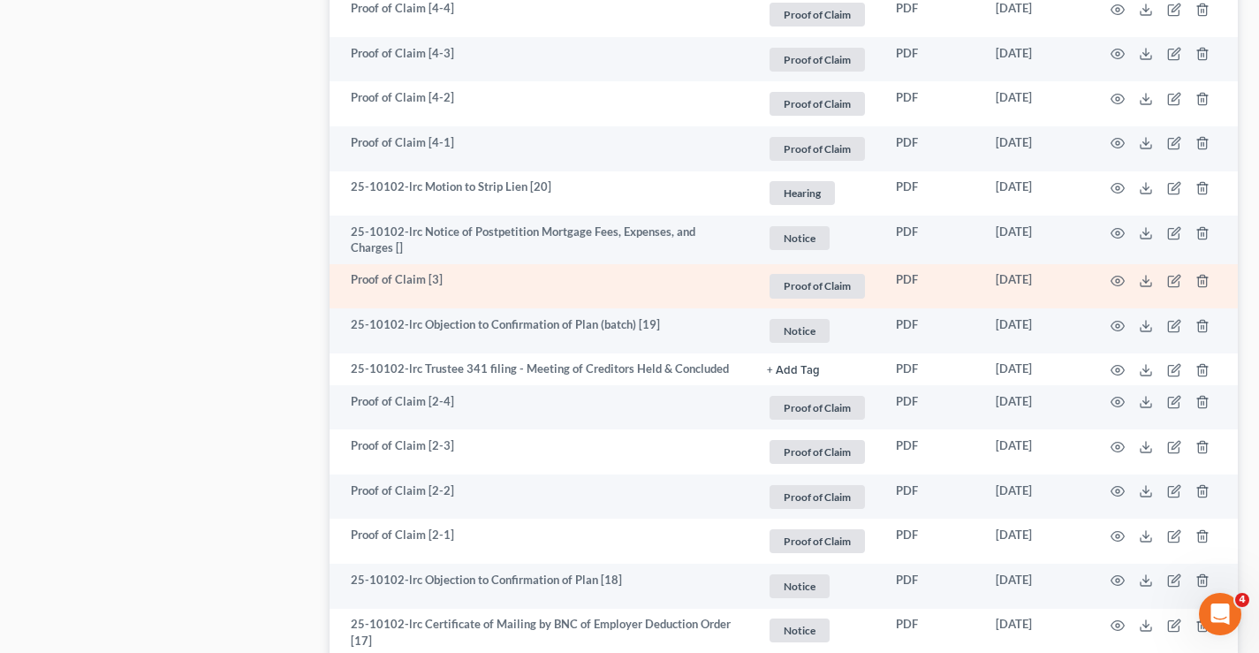
scroll to position [2563, 0]
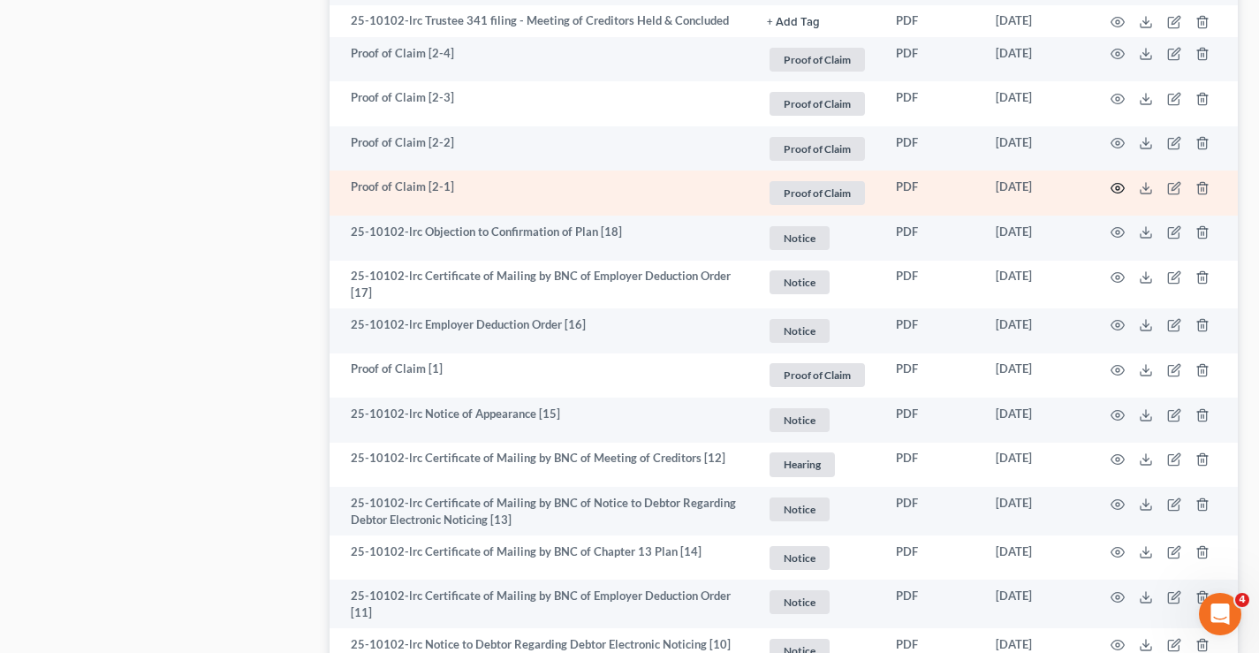
click at [1121, 191] on icon "button" at bounding box center [1118, 188] width 14 height 14
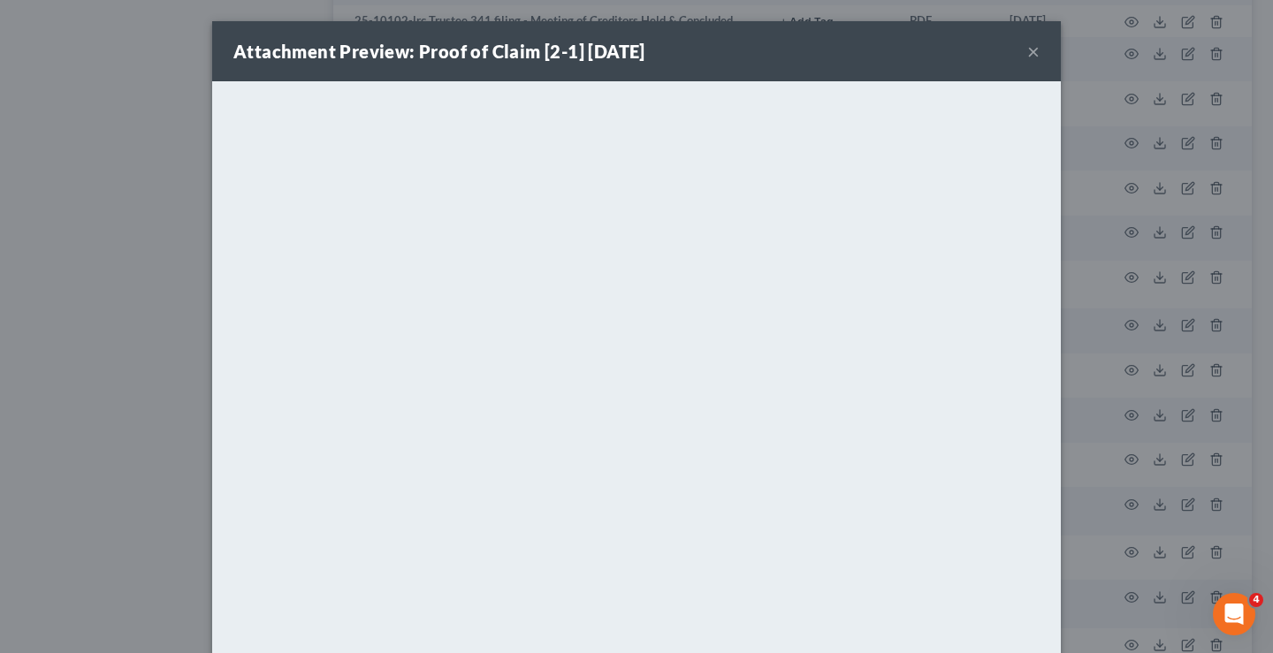
click at [1027, 50] on button "×" at bounding box center [1033, 51] width 12 height 21
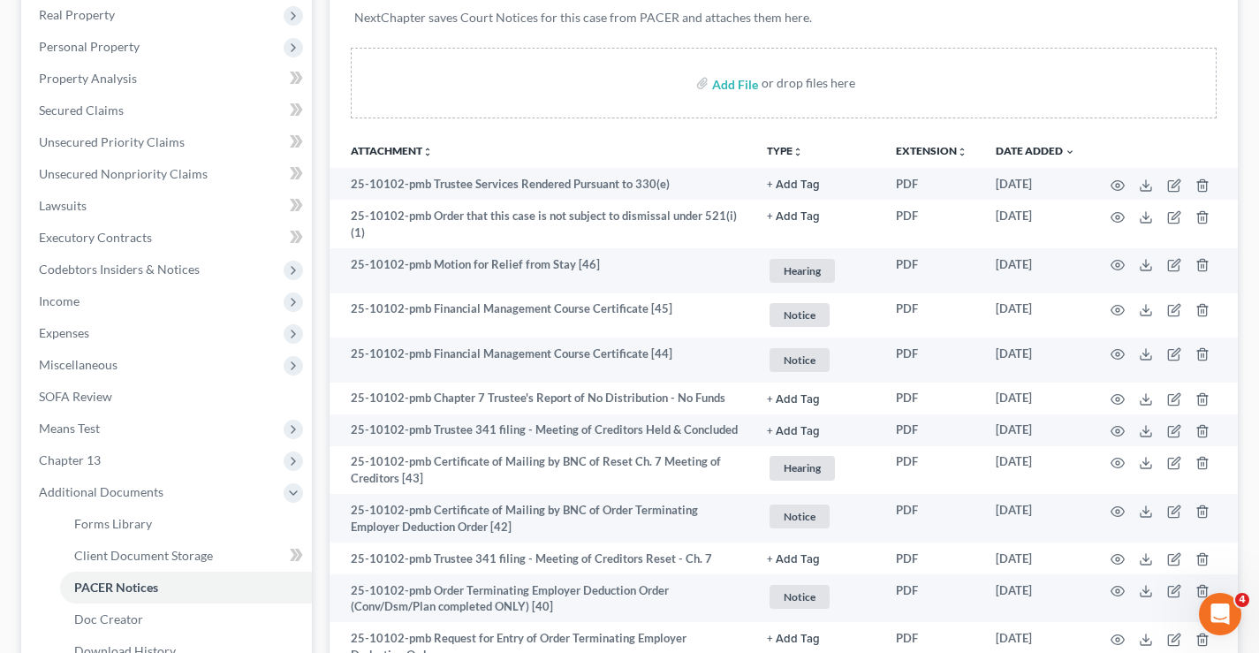
scroll to position [0, 0]
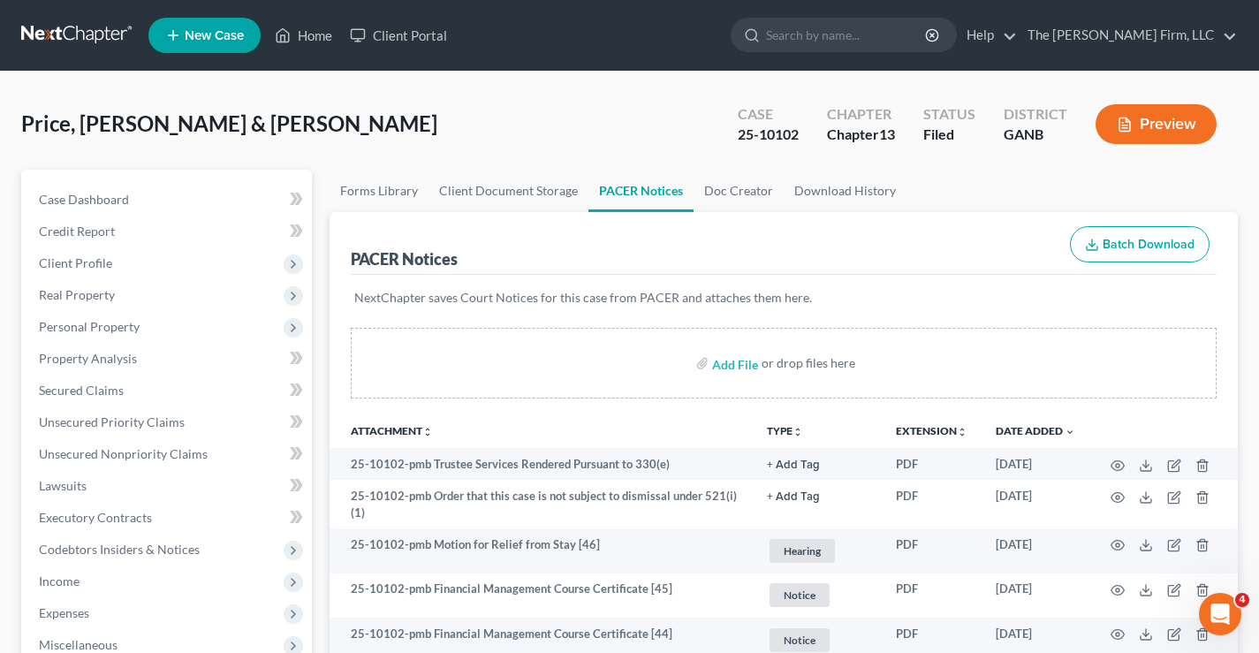
click at [52, 36] on link at bounding box center [77, 35] width 113 height 32
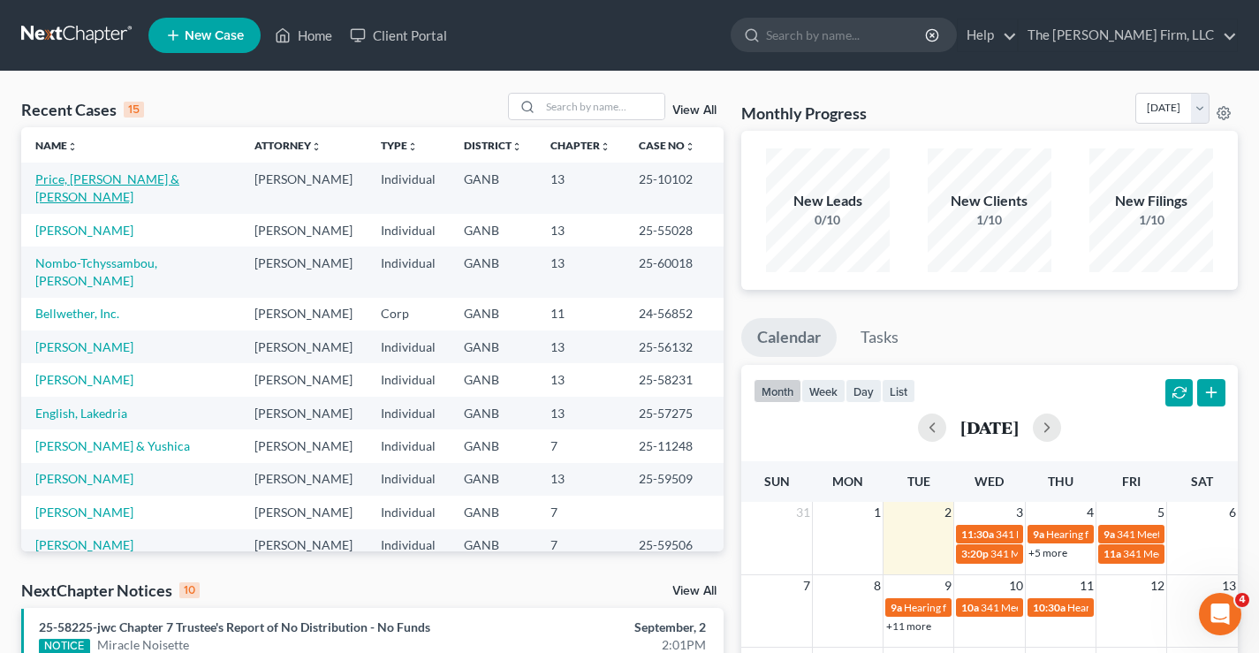
click at [100, 178] on link "Price, [PERSON_NAME] & [PERSON_NAME]" at bounding box center [107, 187] width 144 height 33
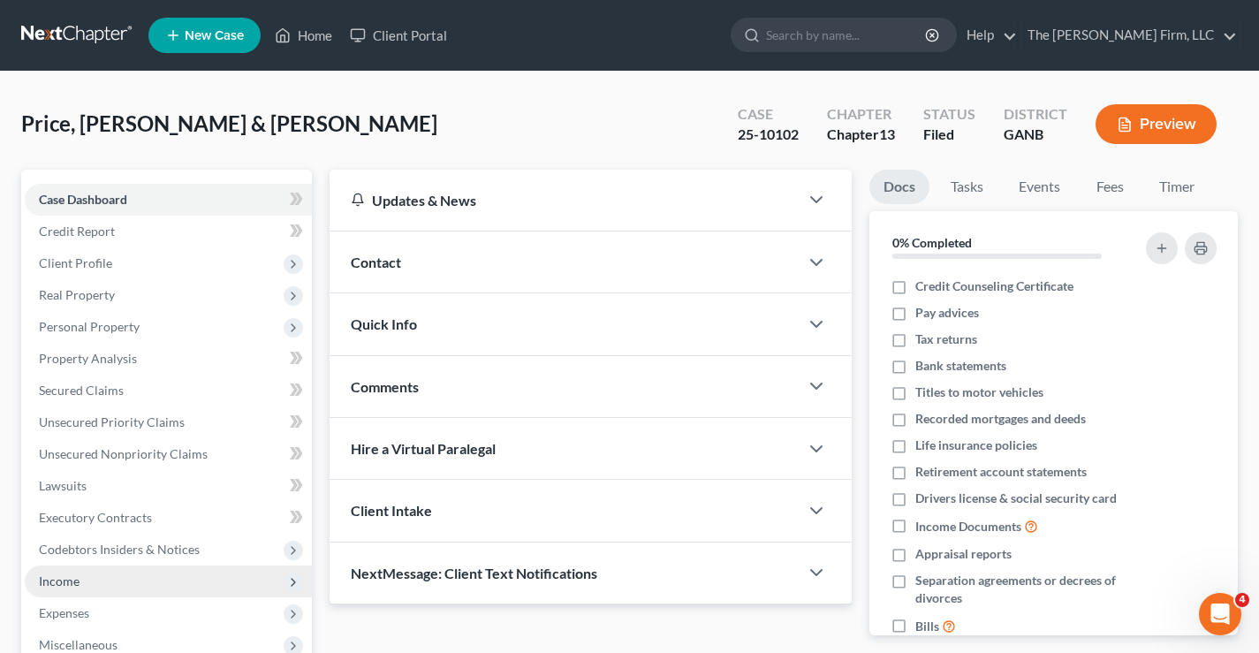
click at [72, 582] on span "Income" at bounding box center [59, 581] width 41 height 15
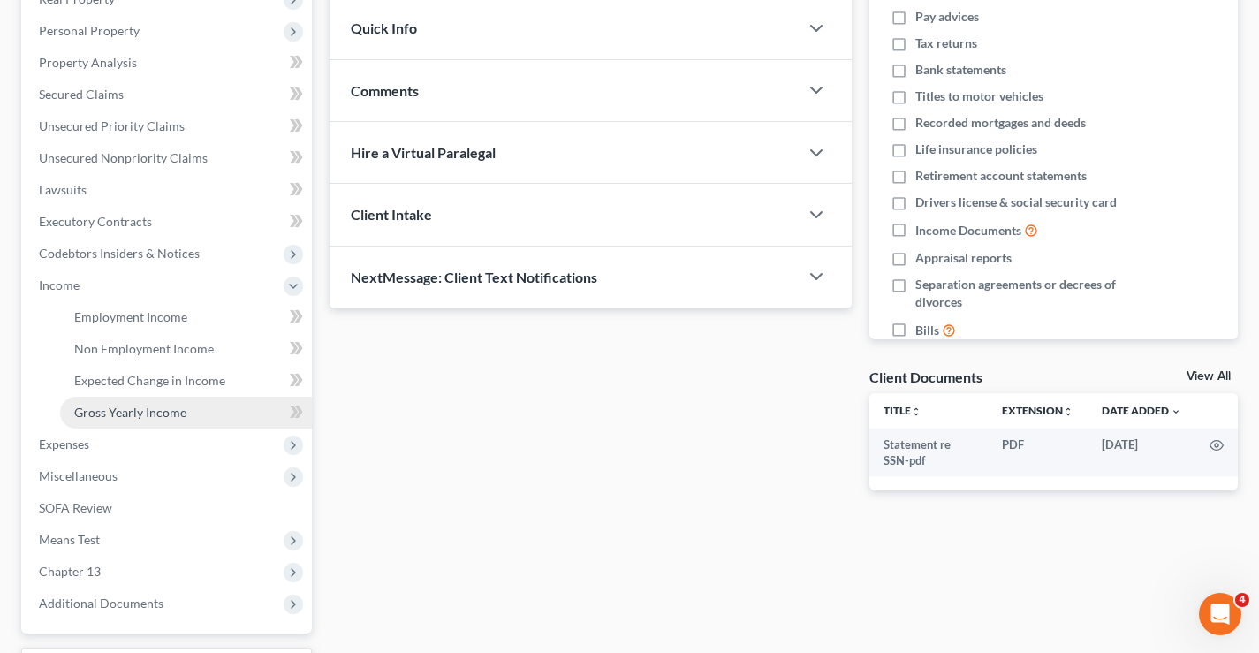
scroll to position [442, 0]
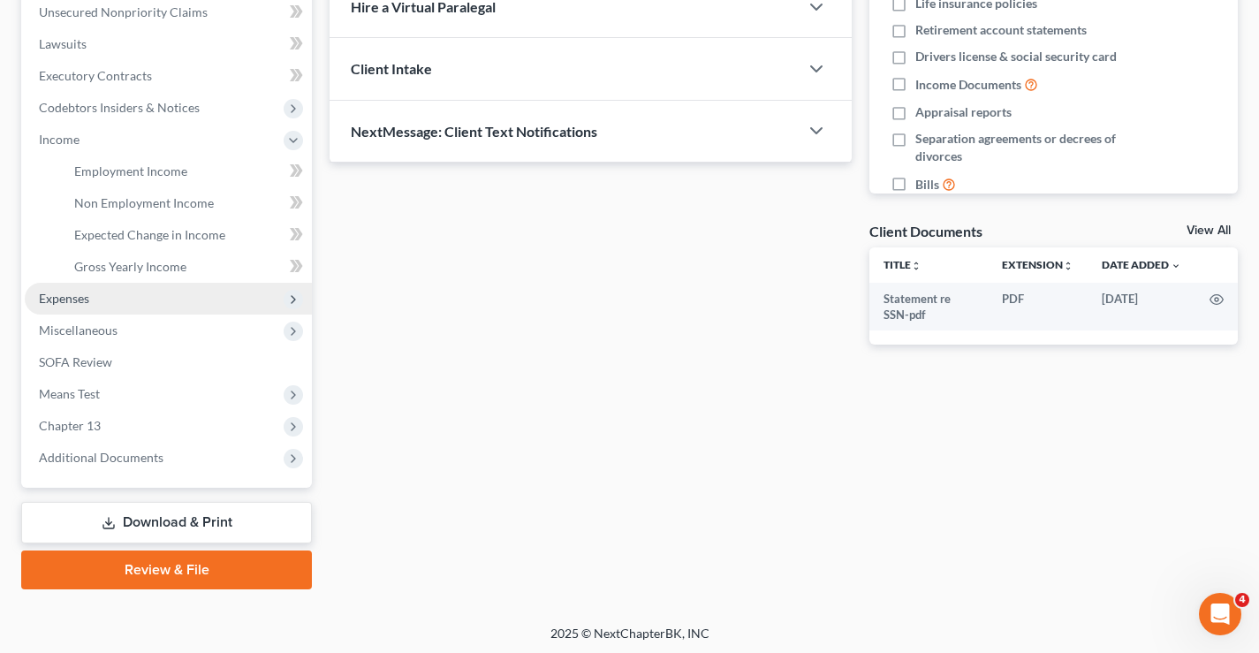
click at [54, 297] on span "Expenses" at bounding box center [64, 298] width 50 height 15
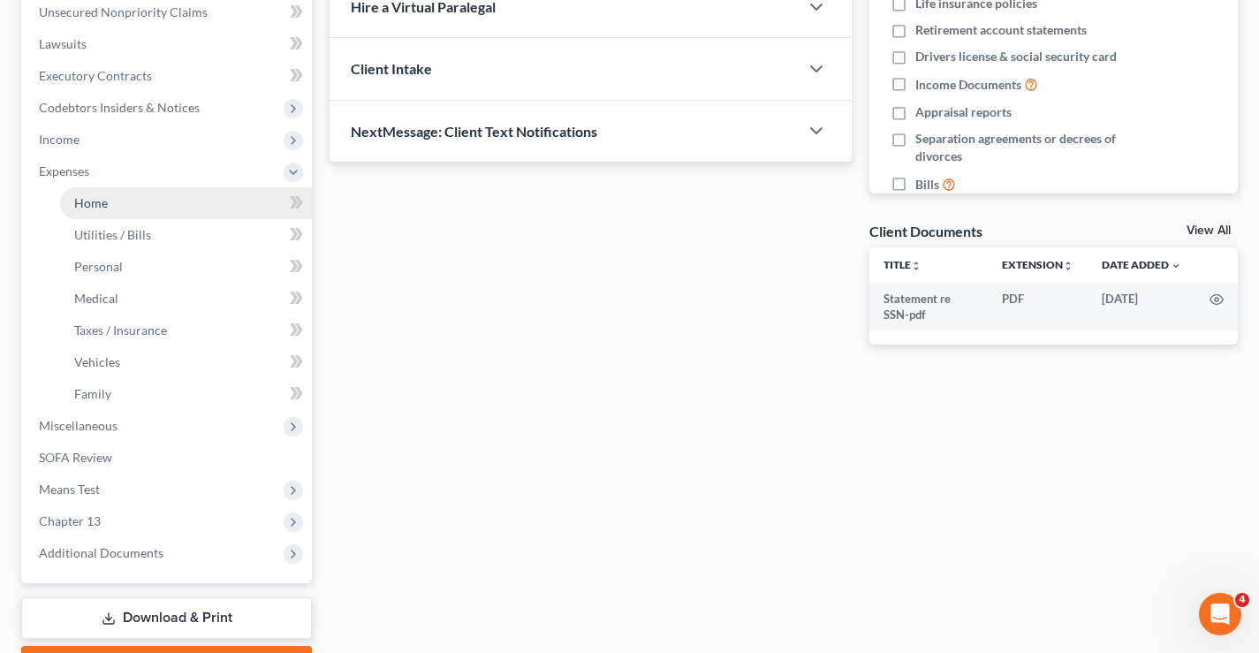
click at [95, 216] on link "Home" at bounding box center [186, 203] width 252 height 32
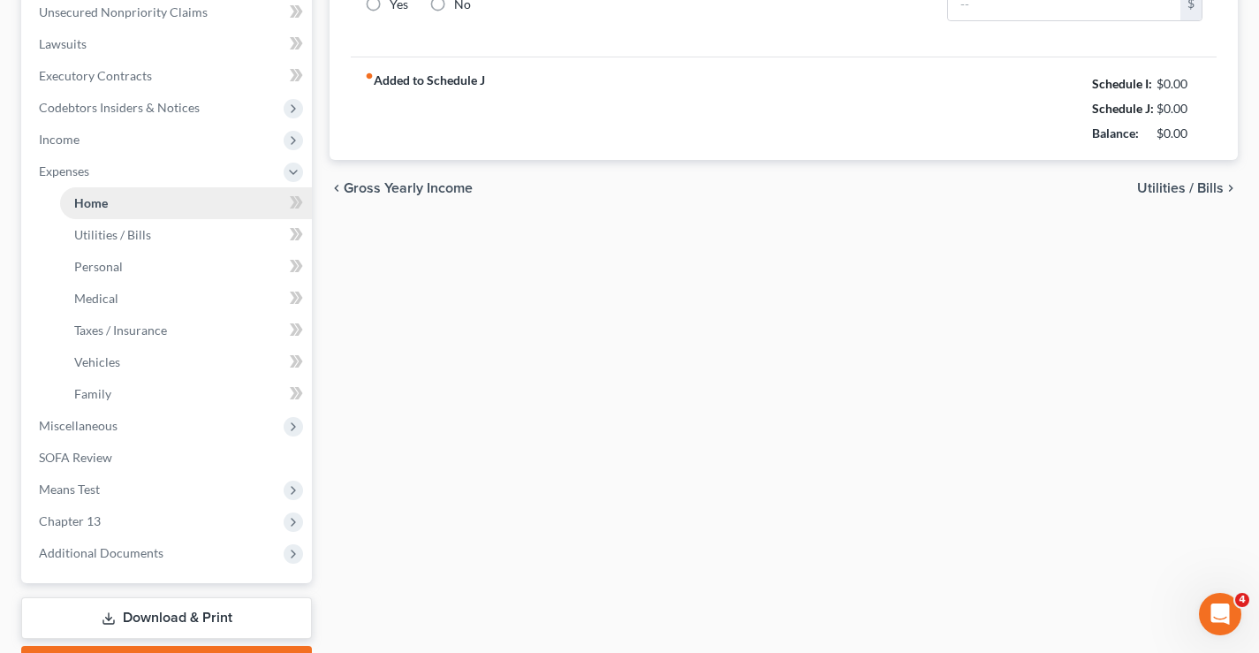
scroll to position [323, 0]
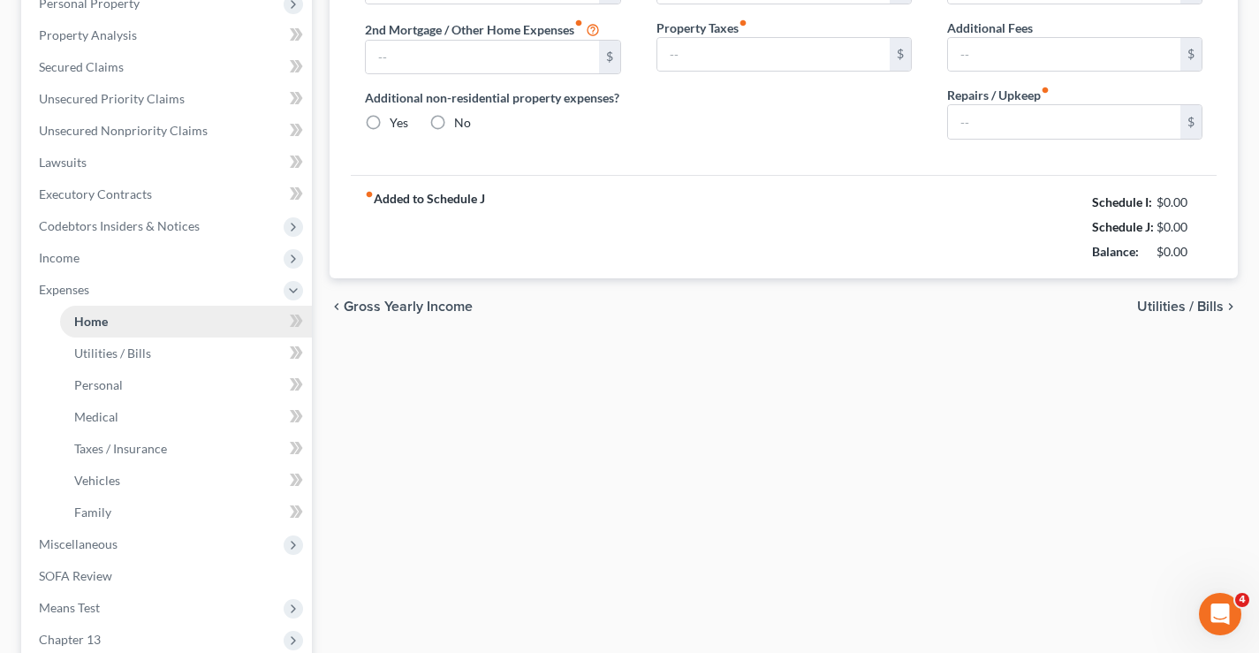
type input "1,400.00"
type input "0.00"
radio input "true"
type input "0.00"
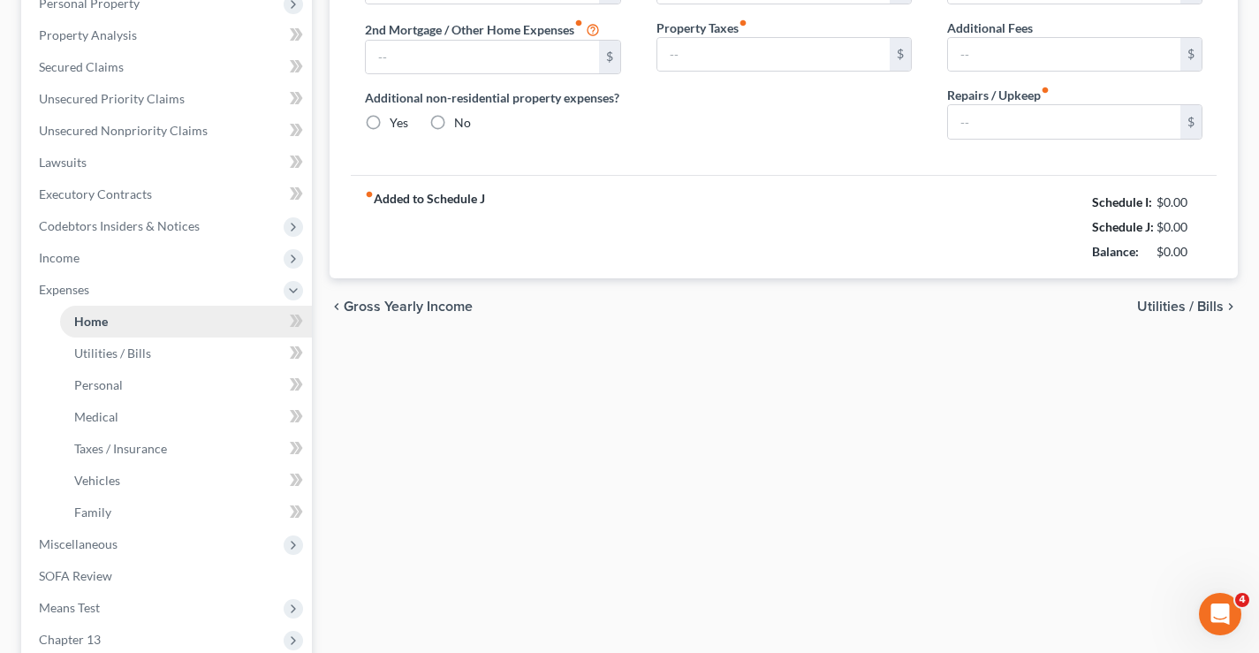
type input "0.00"
type input "100.00"
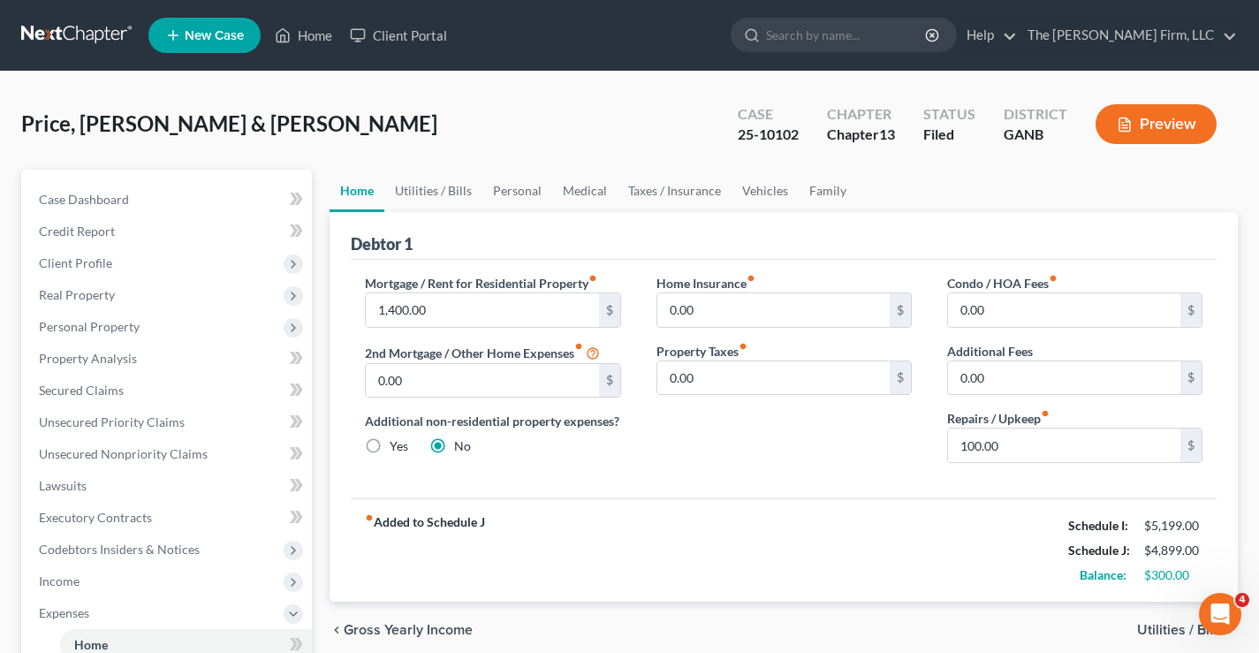
click at [88, 33] on link at bounding box center [77, 35] width 113 height 32
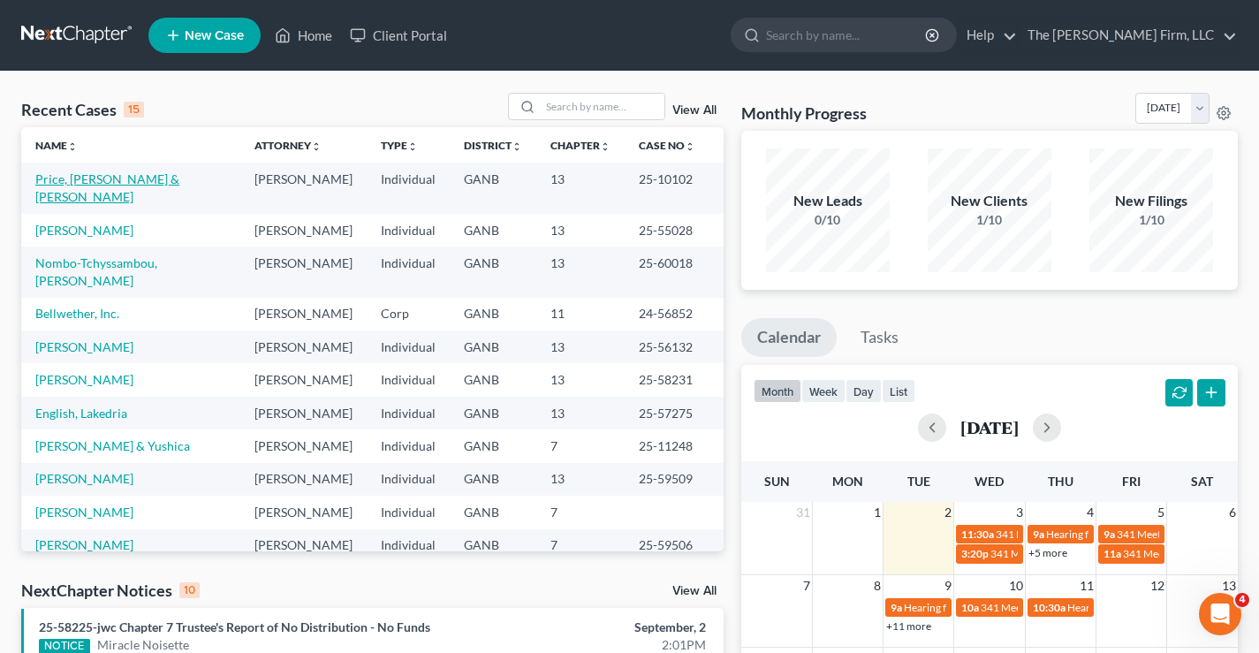
click at [89, 179] on link "Price, [PERSON_NAME] & [PERSON_NAME]" at bounding box center [107, 187] width 144 height 33
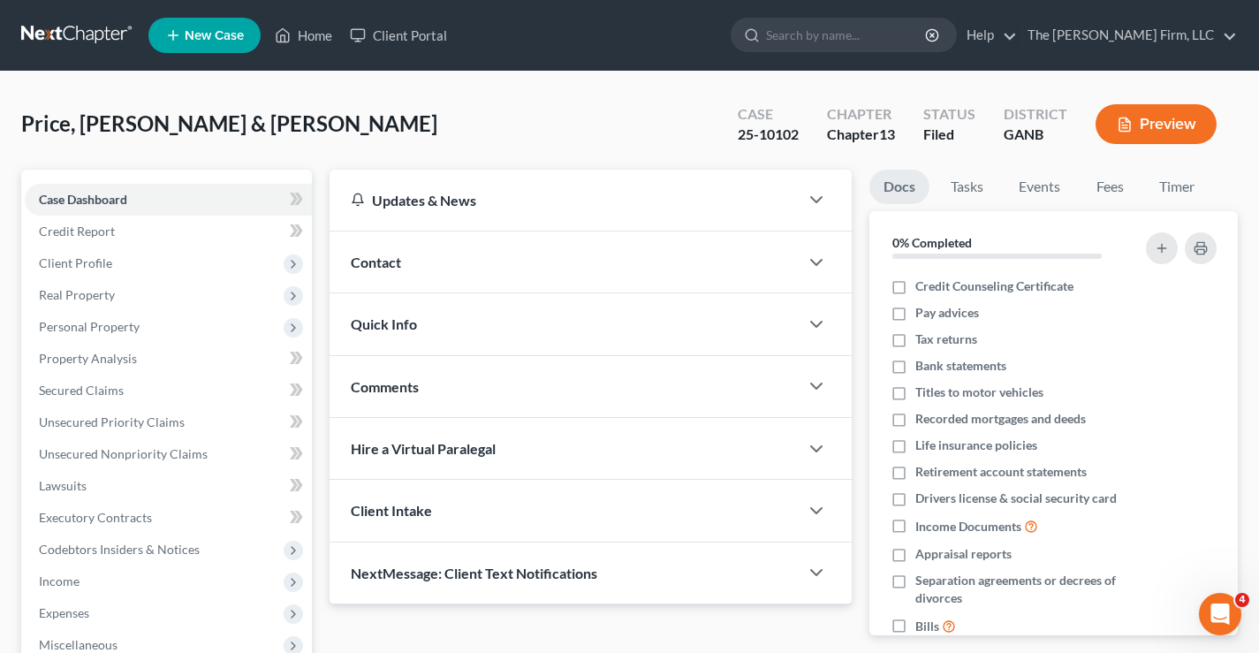
click at [424, 109] on div "Price, Caden & [PERSON_NAME] Upgraded Case 25-10102 Chapter Chapter 13 Status F…" at bounding box center [629, 131] width 1217 height 77
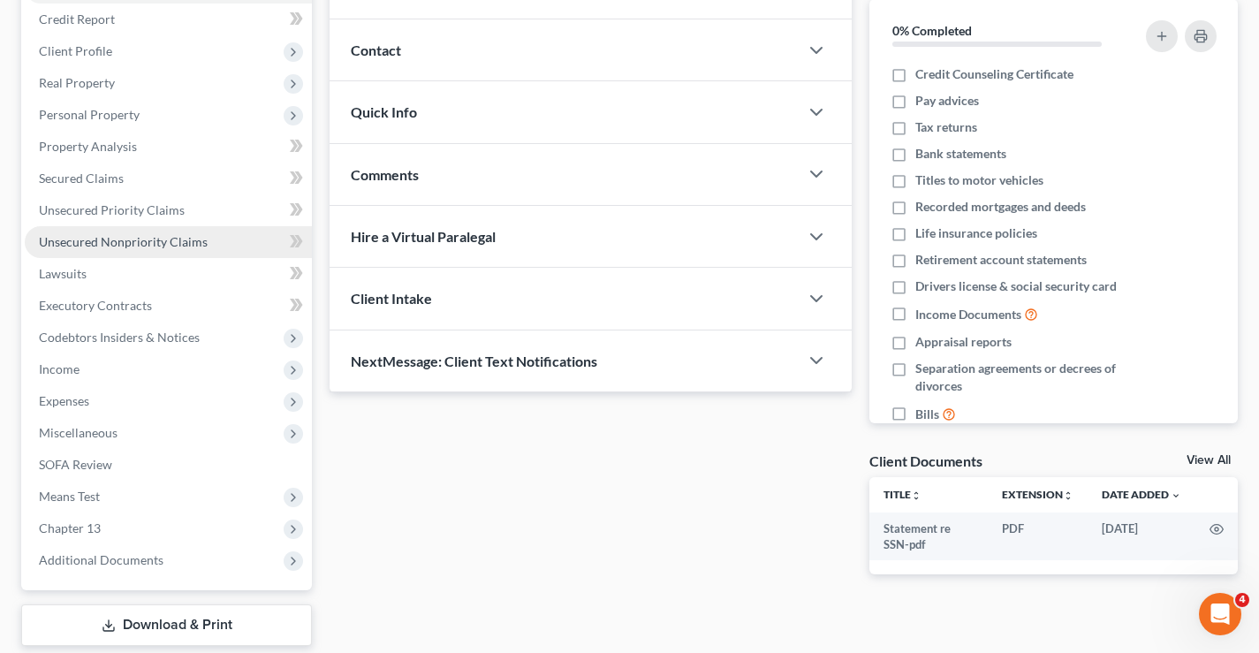
scroll to position [265, 0]
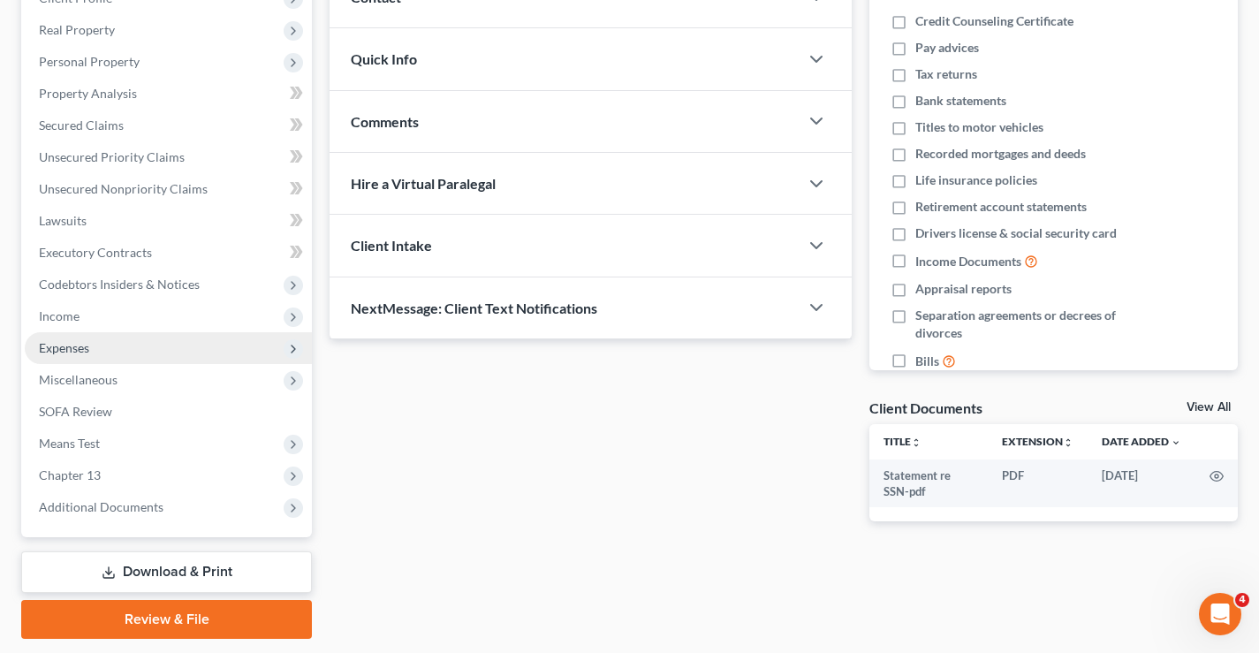
click at [48, 353] on span "Expenses" at bounding box center [64, 347] width 50 height 15
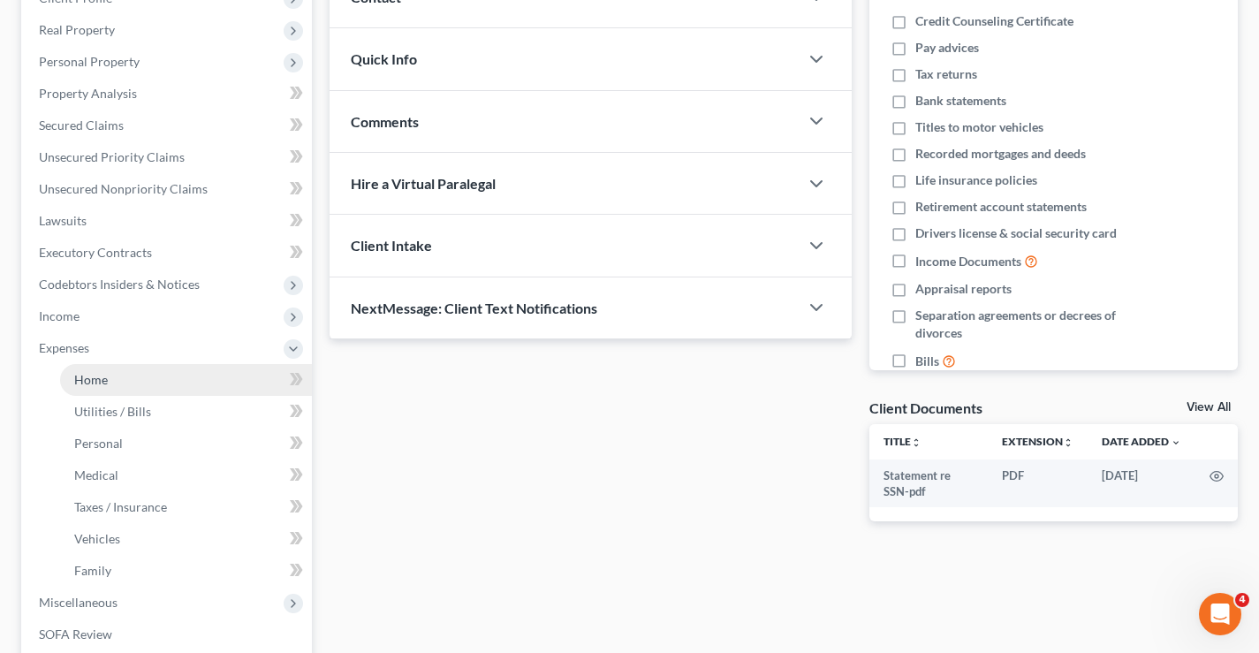
click at [91, 374] on span "Home" at bounding box center [91, 379] width 34 height 15
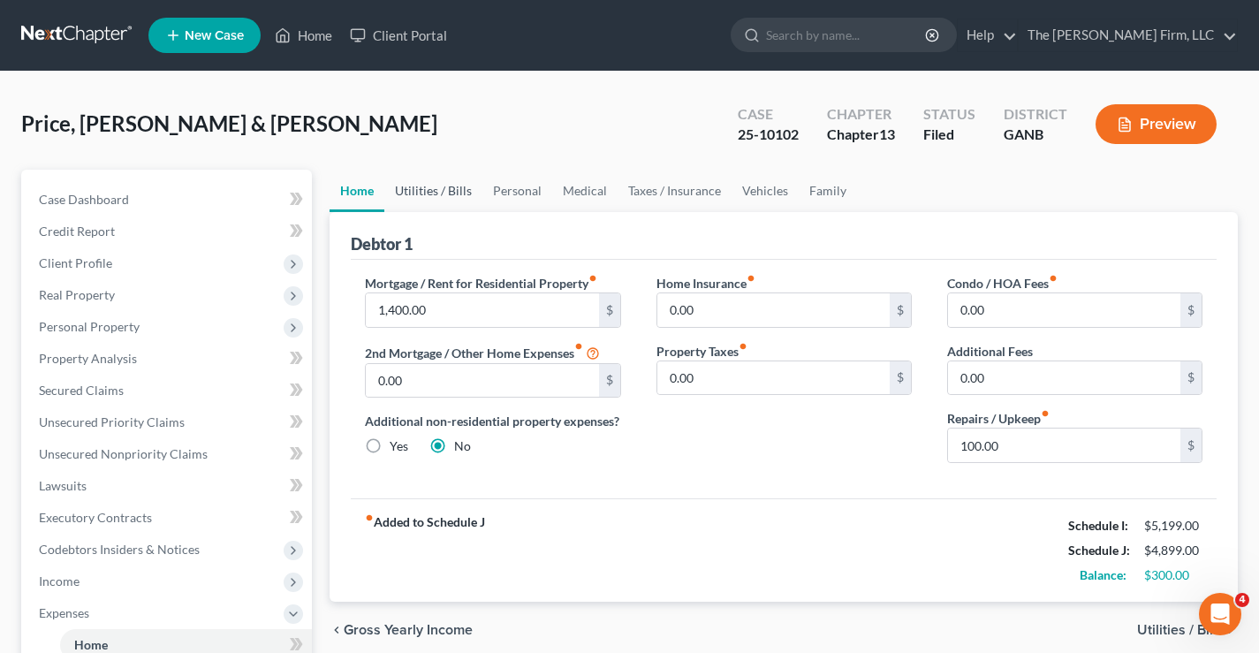
click at [438, 190] on link "Utilities / Bills" at bounding box center [433, 191] width 98 height 42
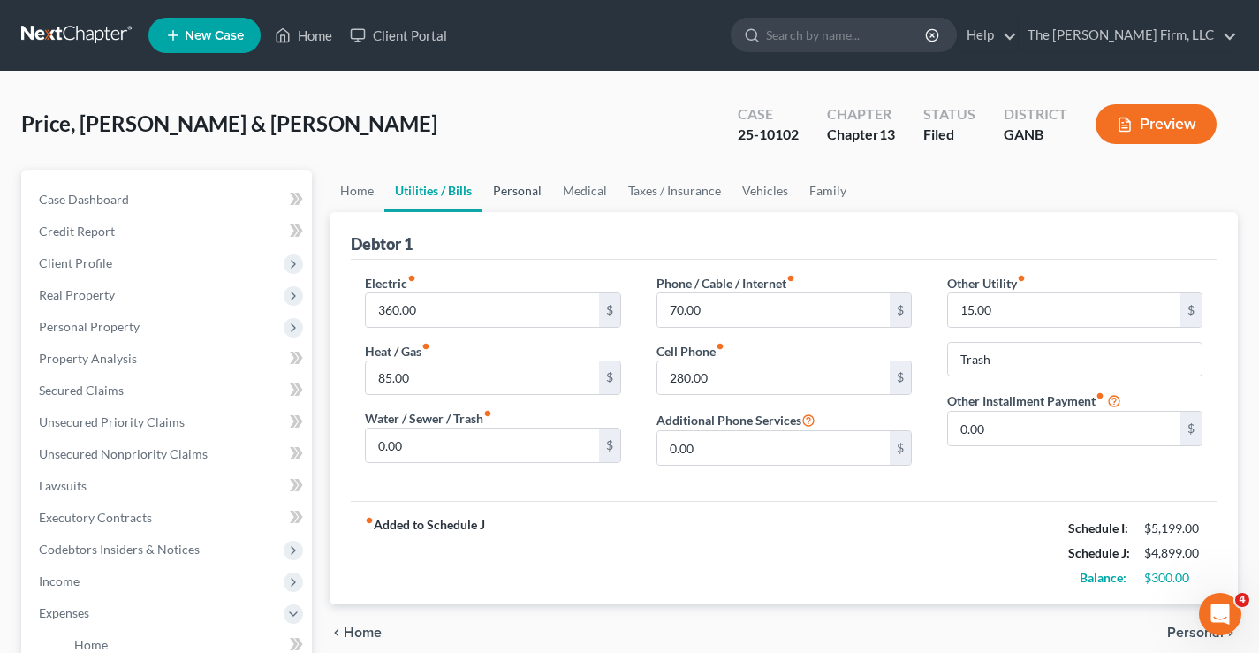
click at [520, 186] on link "Personal" at bounding box center [518, 191] width 70 height 42
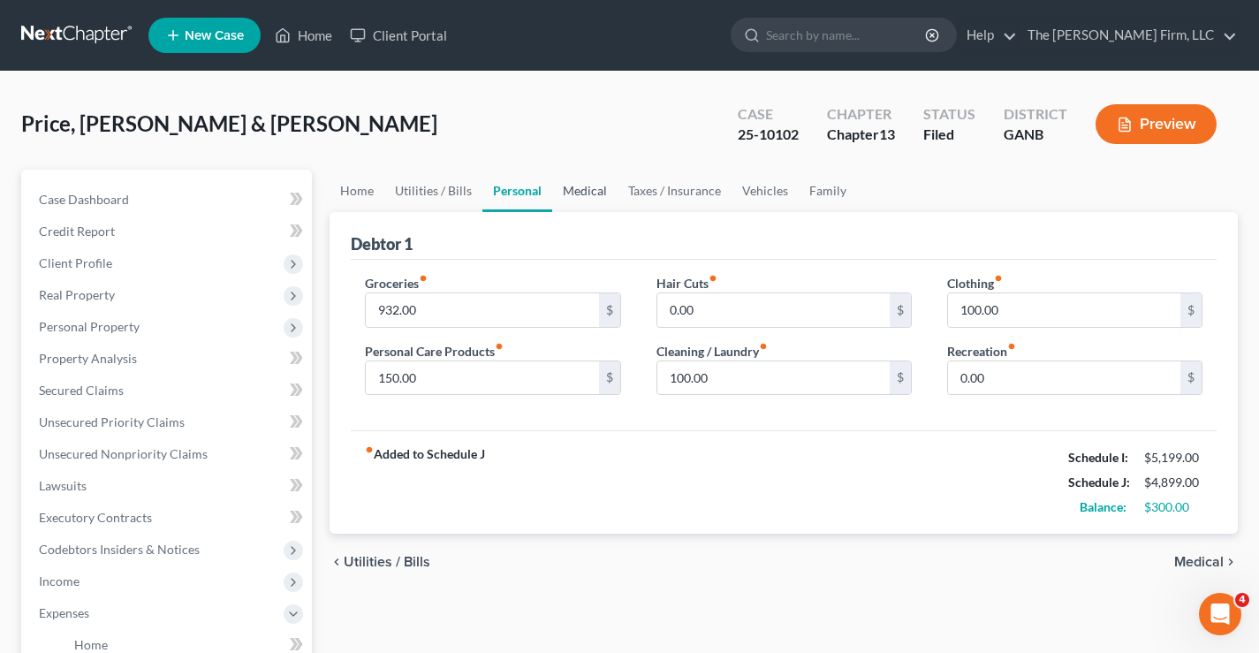
click at [581, 184] on link "Medical" at bounding box center [584, 191] width 65 height 42
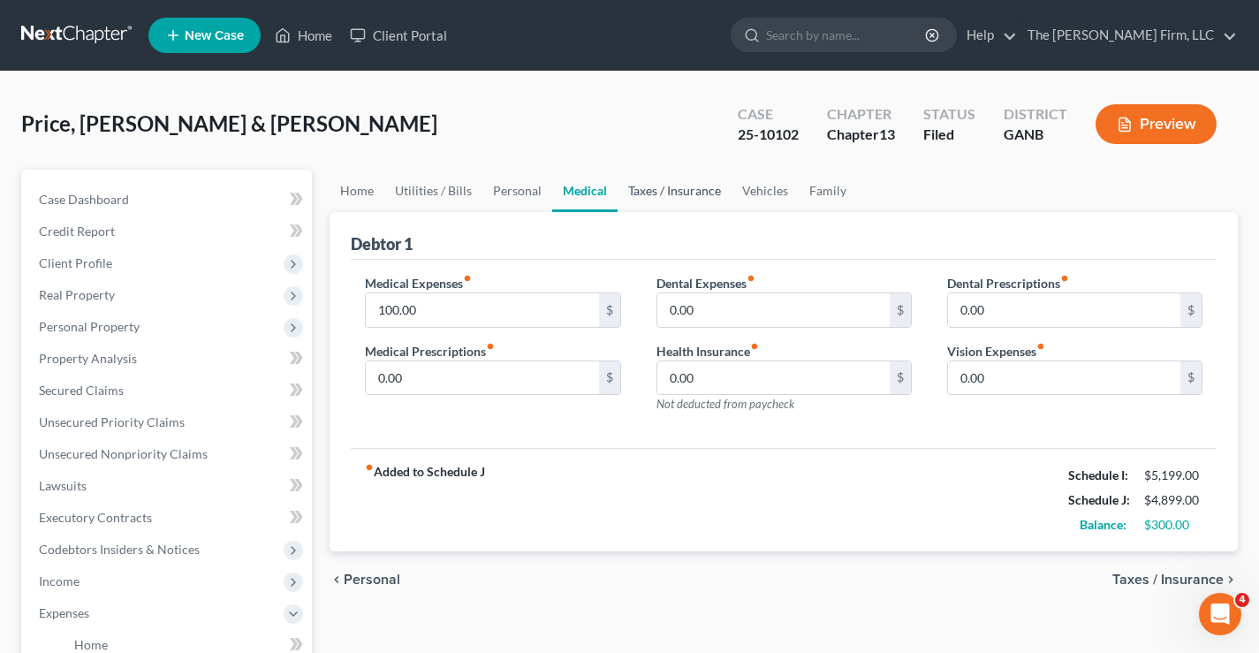
click at [655, 193] on link "Taxes / Insurance" at bounding box center [675, 191] width 114 height 42
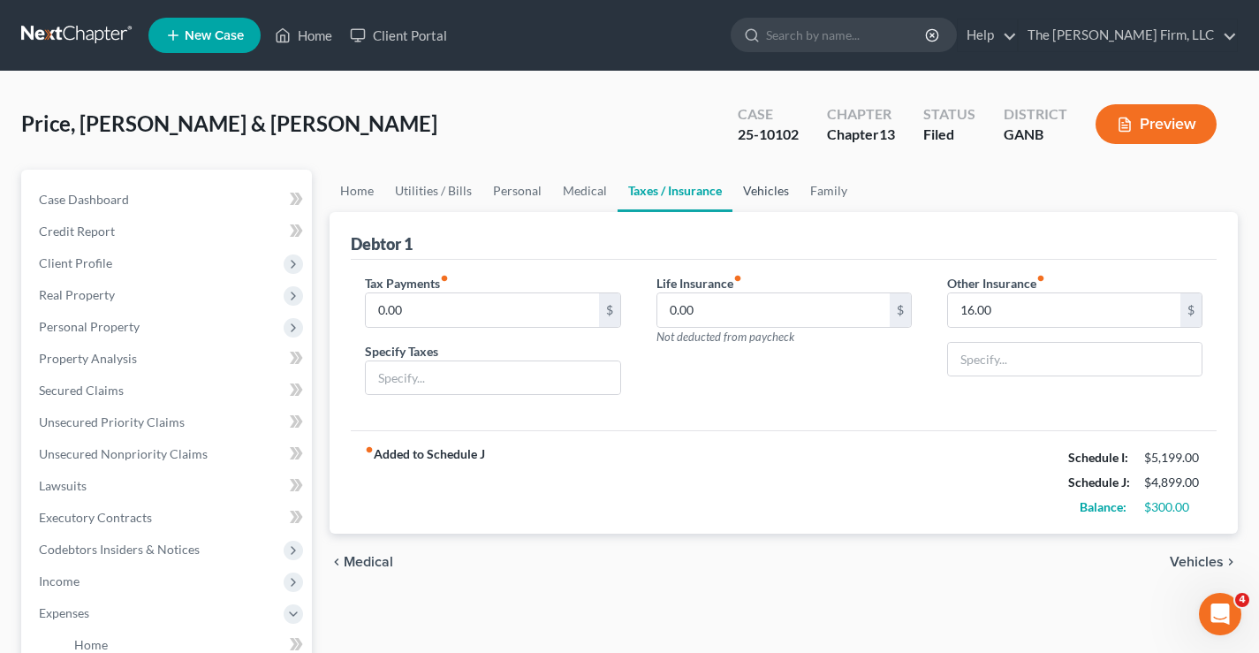
click at [770, 190] on link "Vehicles" at bounding box center [766, 191] width 67 height 42
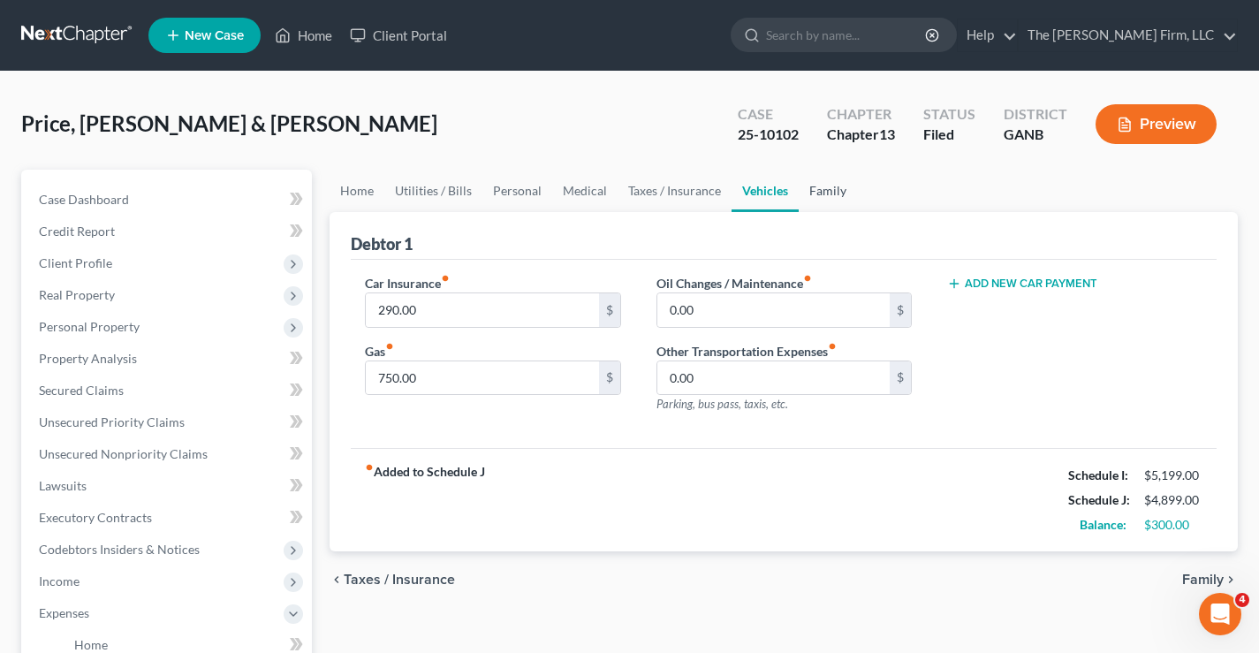
click at [835, 194] on link "Family" at bounding box center [828, 191] width 58 height 42
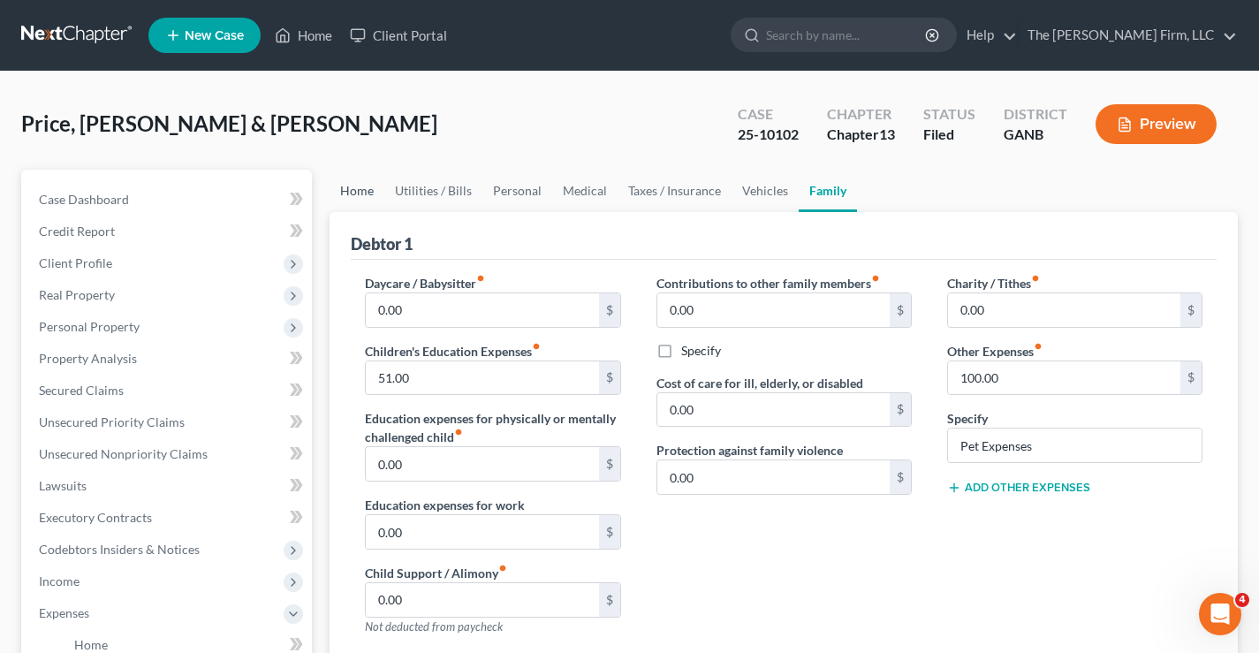
click at [352, 186] on link "Home" at bounding box center [357, 191] width 55 height 42
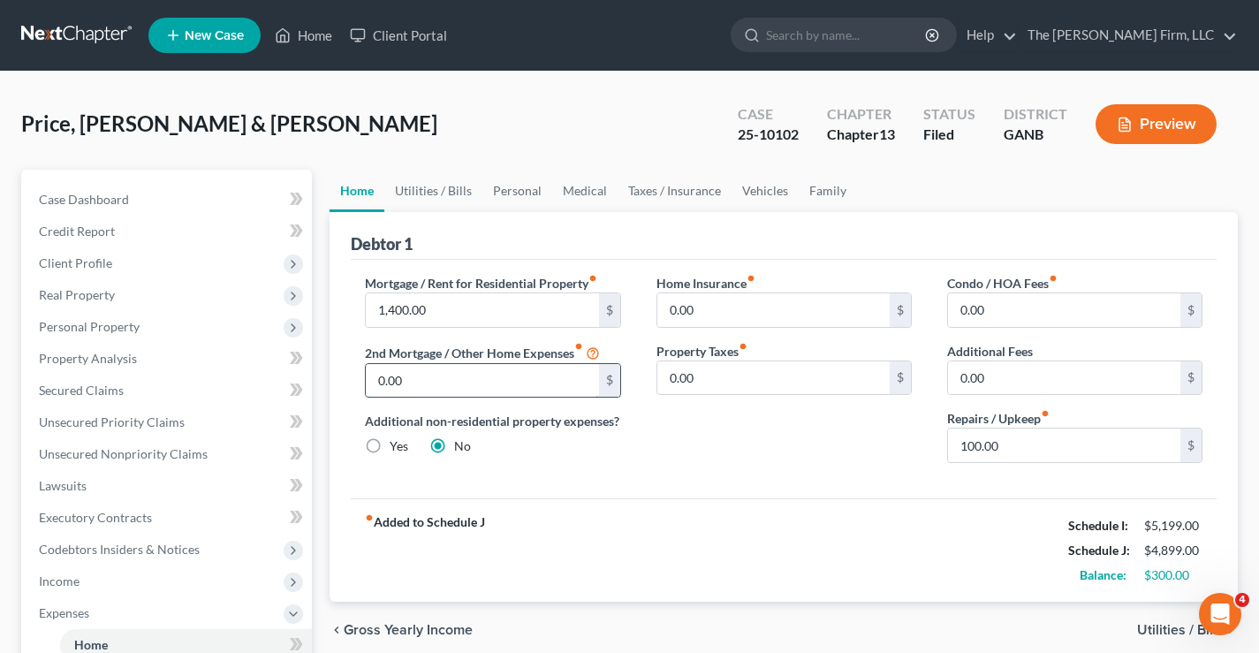
click at [404, 372] on input "0.00" at bounding box center [482, 381] width 232 height 34
type input "283"
click at [823, 441] on div "Home Insurance fiber_manual_record 0.00 $ Property Taxes fiber_manual_record 0.…" at bounding box center [784, 375] width 291 height 203
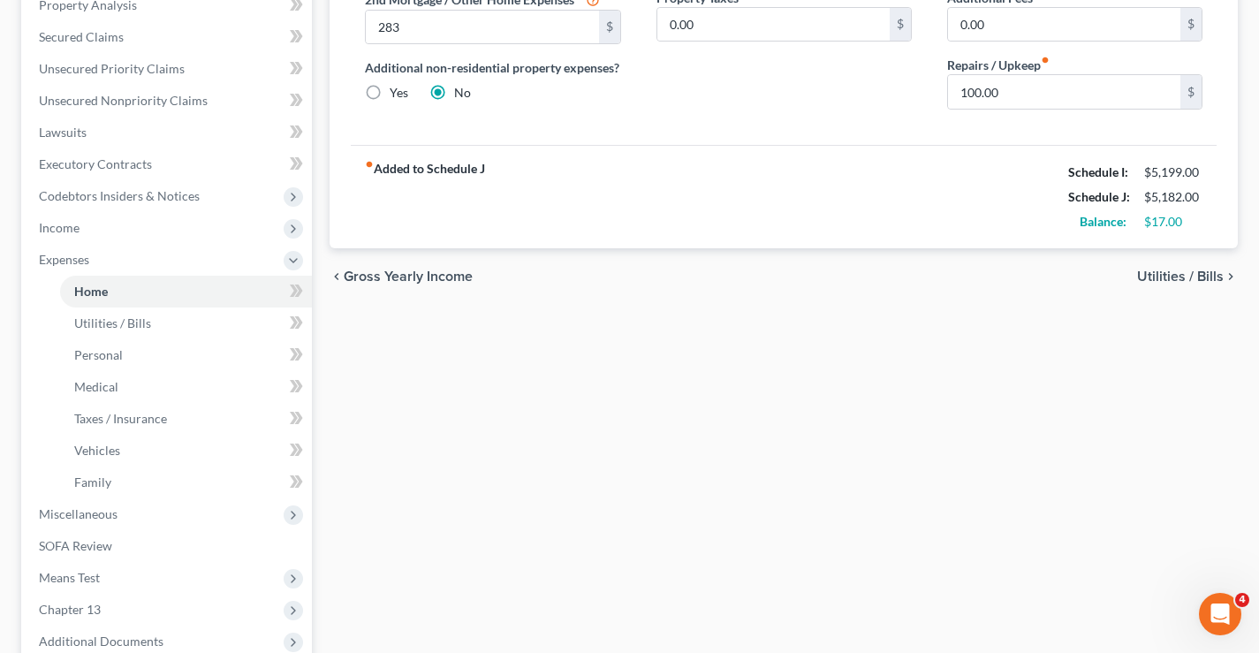
click at [1163, 274] on span "Utilities / Bills" at bounding box center [1180, 277] width 87 height 14
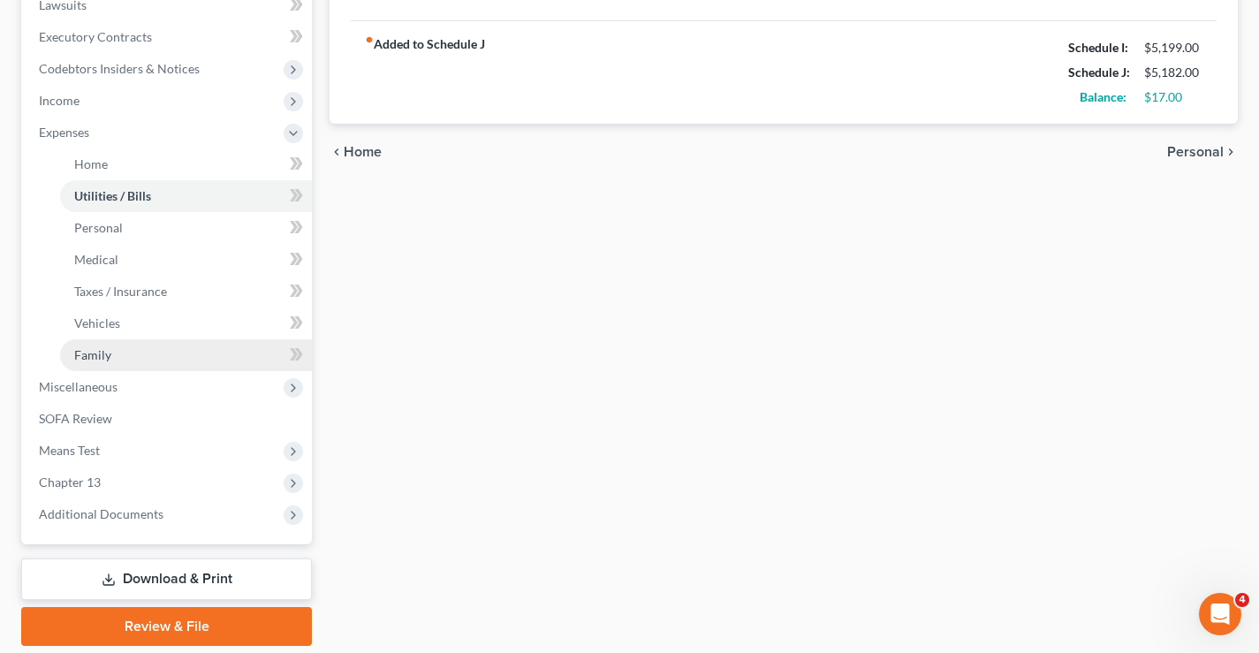
scroll to position [541, 0]
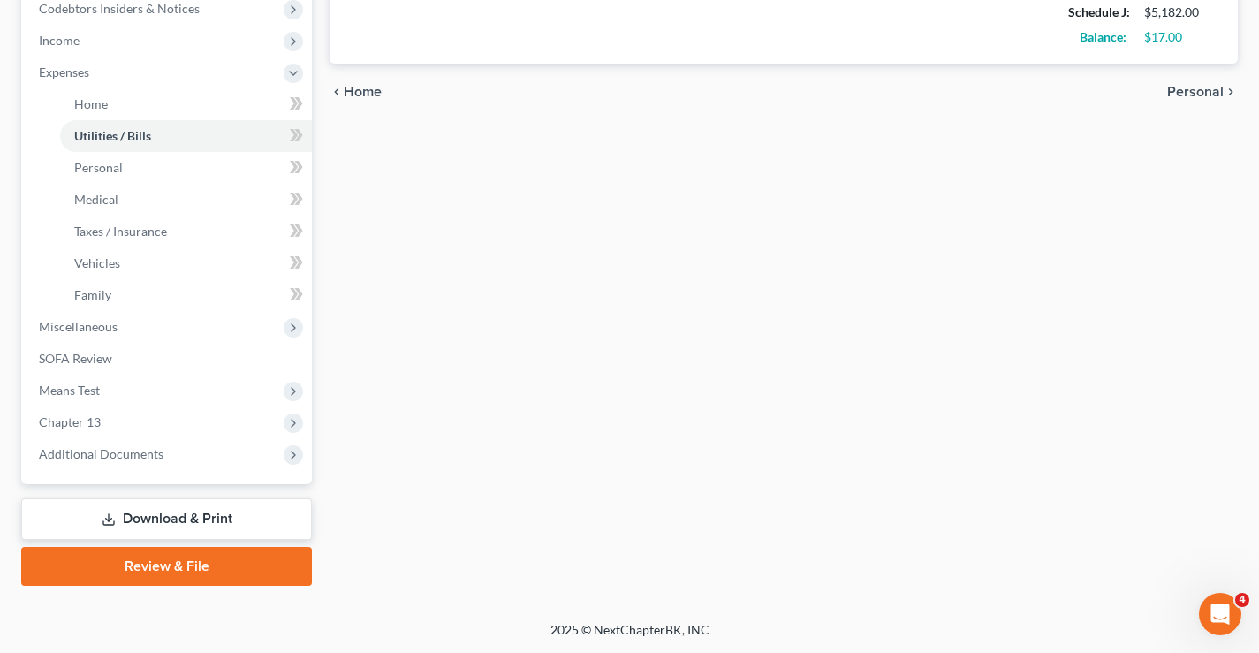
click at [219, 522] on link "Download & Print" at bounding box center [166, 519] width 291 height 42
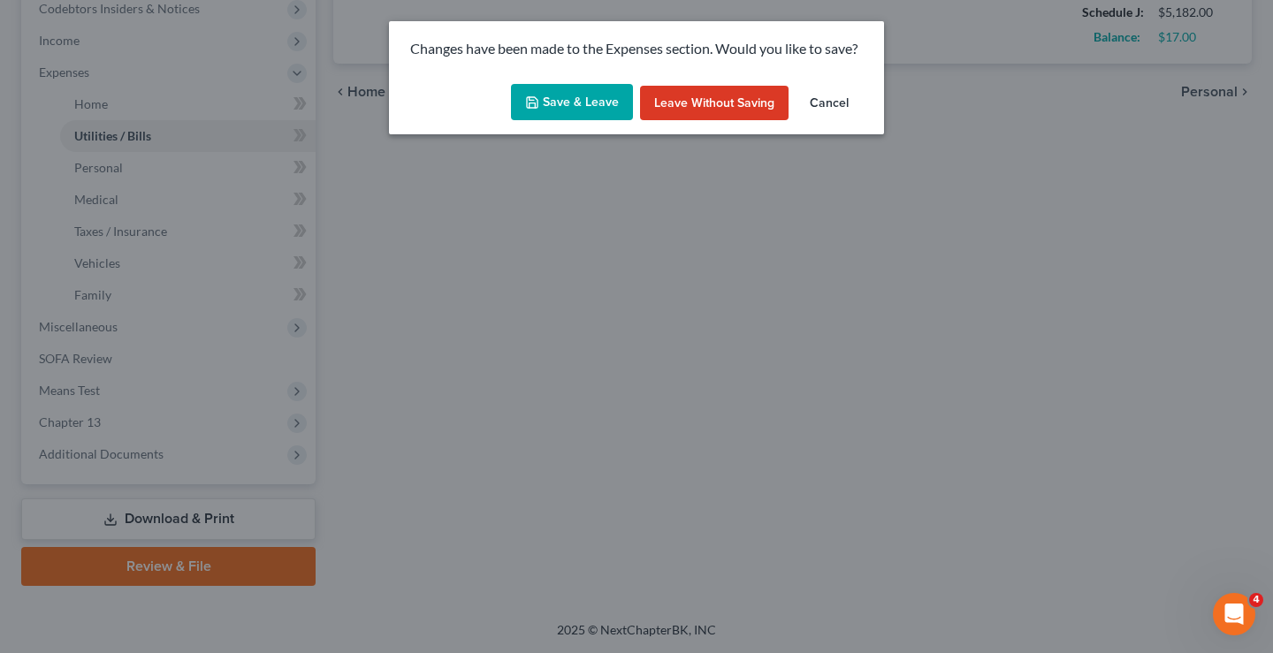
click at [589, 111] on button "Save & Leave" at bounding box center [572, 102] width 122 height 37
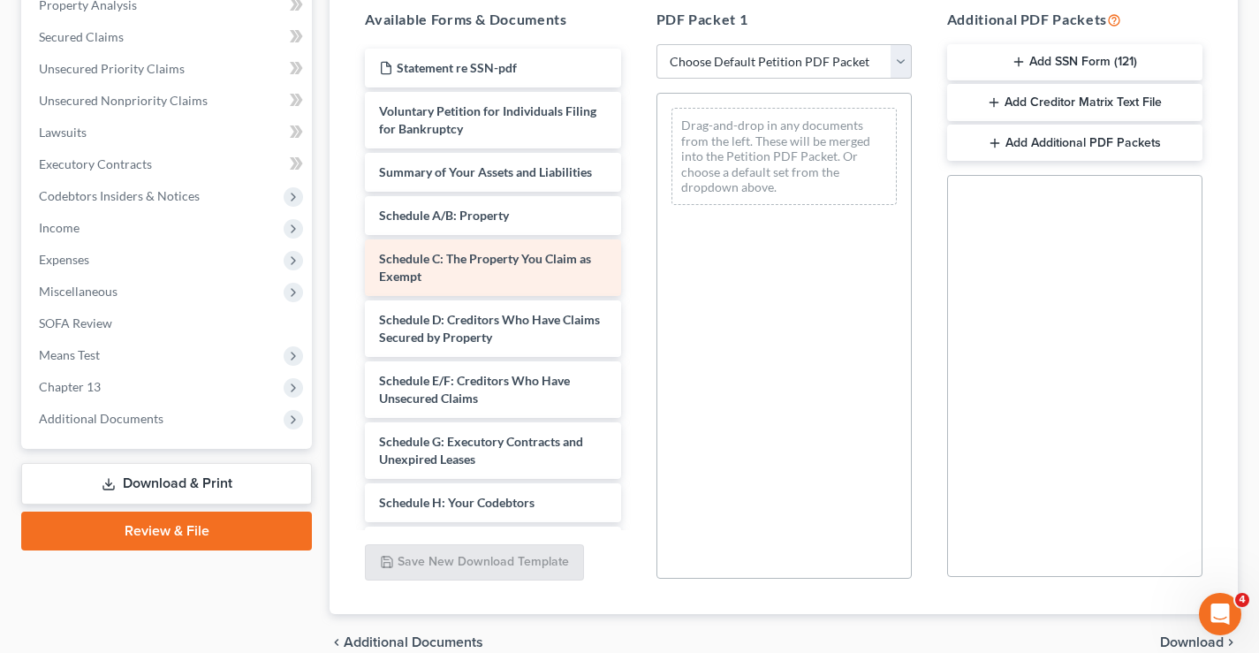
scroll to position [265, 0]
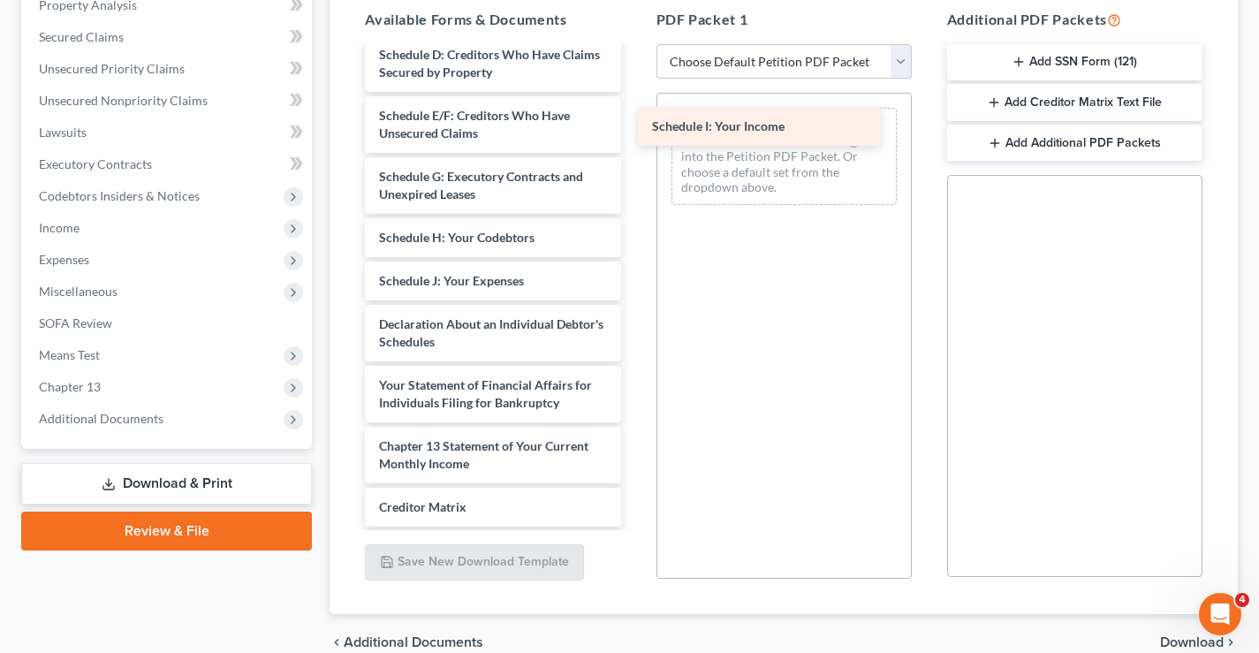
drag, startPoint x: 454, startPoint y: 280, endPoint x: 732, endPoint y: 119, distance: 320.7
click at [635, 119] on div "Schedule I: Your Income Statement re SSN-pdf Voluntary Petition for Individuals…" at bounding box center [493, 228] width 284 height 891
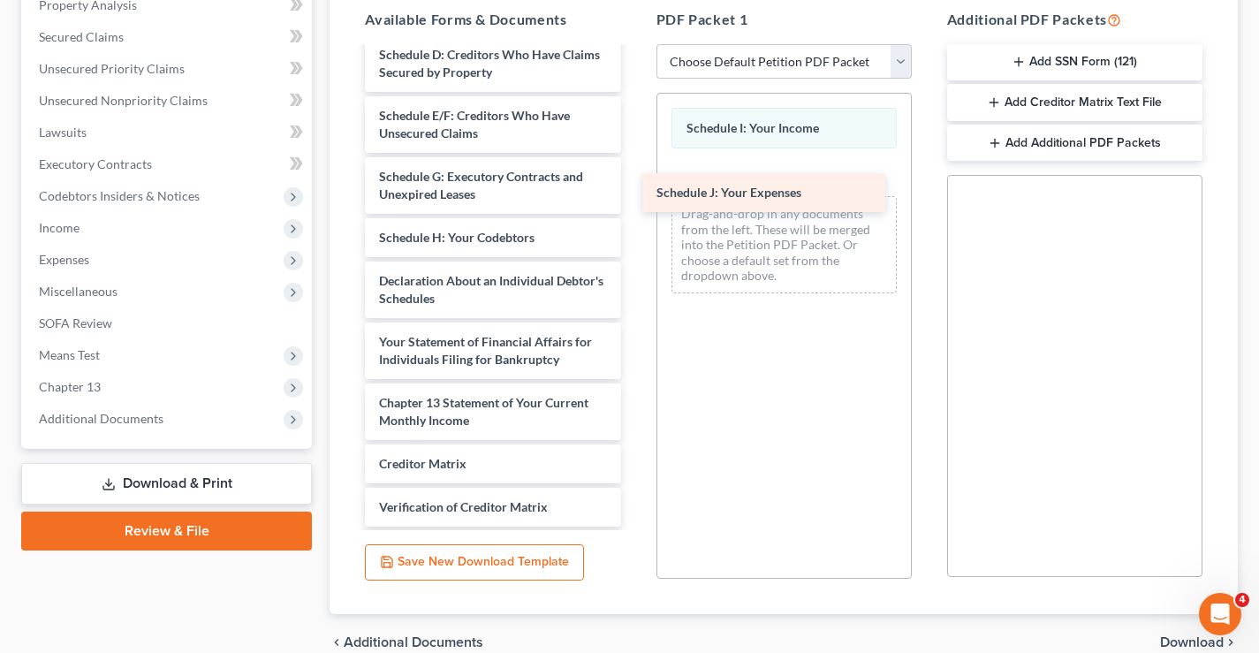
drag, startPoint x: 437, startPoint y: 279, endPoint x: 711, endPoint y: 191, distance: 288.7
click at [635, 191] on div "Schedule J: Your Expenses Statement re SSN-pdf Voluntary Petition for Individua…" at bounding box center [493, 207] width 284 height 848
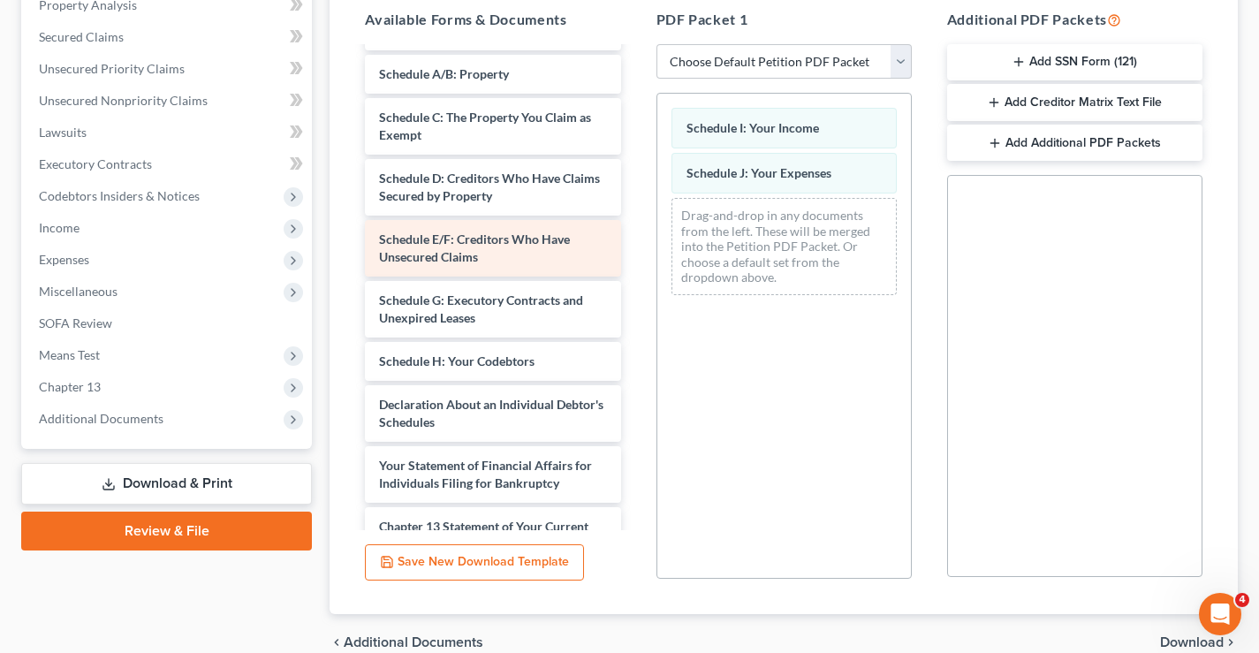
scroll to position [0, 0]
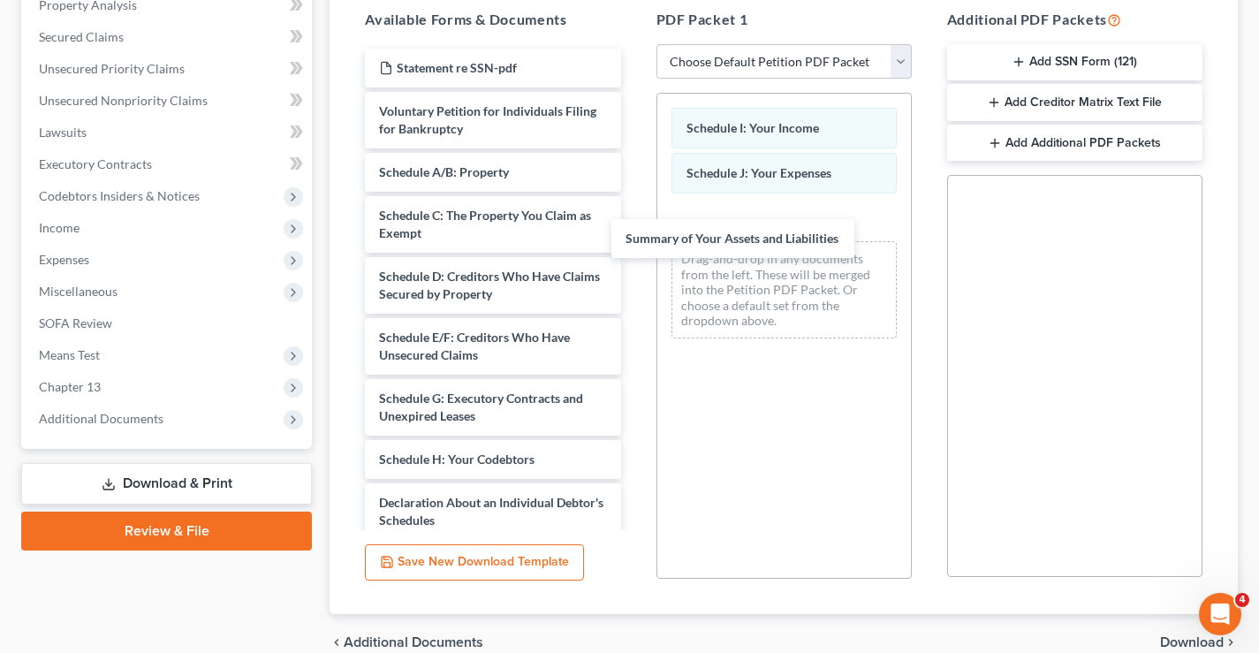
drag, startPoint x: 463, startPoint y: 165, endPoint x: 739, endPoint y: 271, distance: 295.4
click at [635, 232] on div "Summary of Your Assets and Liabilities Statement re SSN-pdf Voluntary Petition …" at bounding box center [493, 451] width 284 height 804
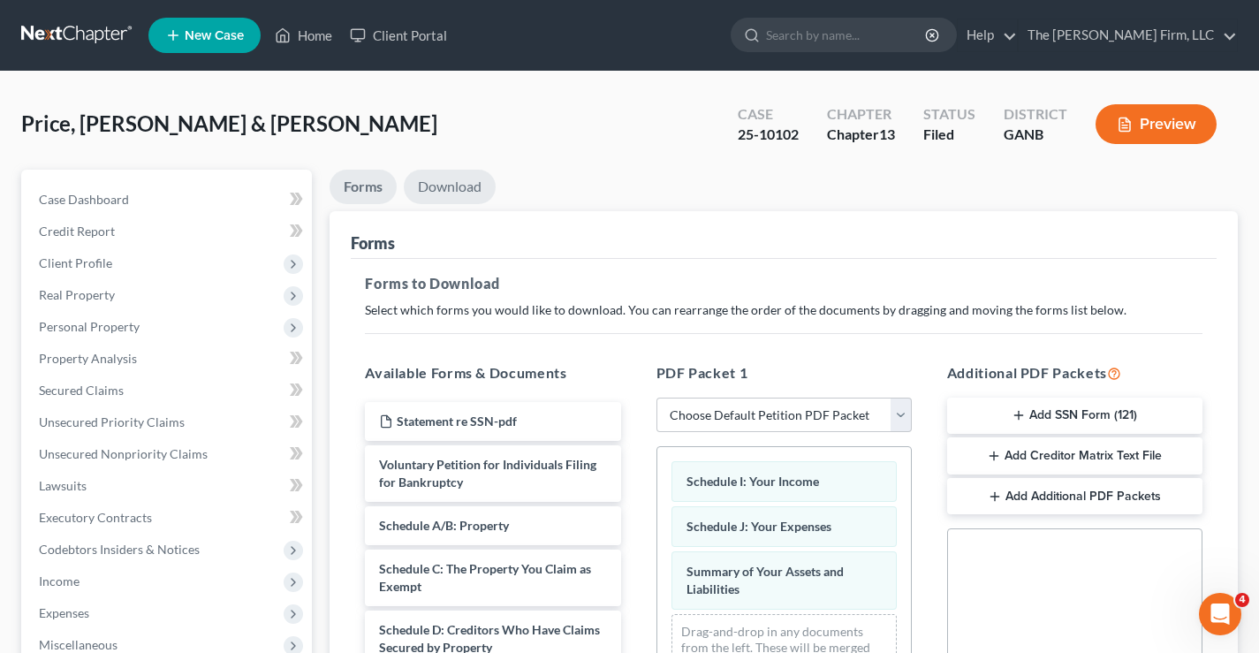
click at [460, 194] on link "Download" at bounding box center [450, 187] width 92 height 34
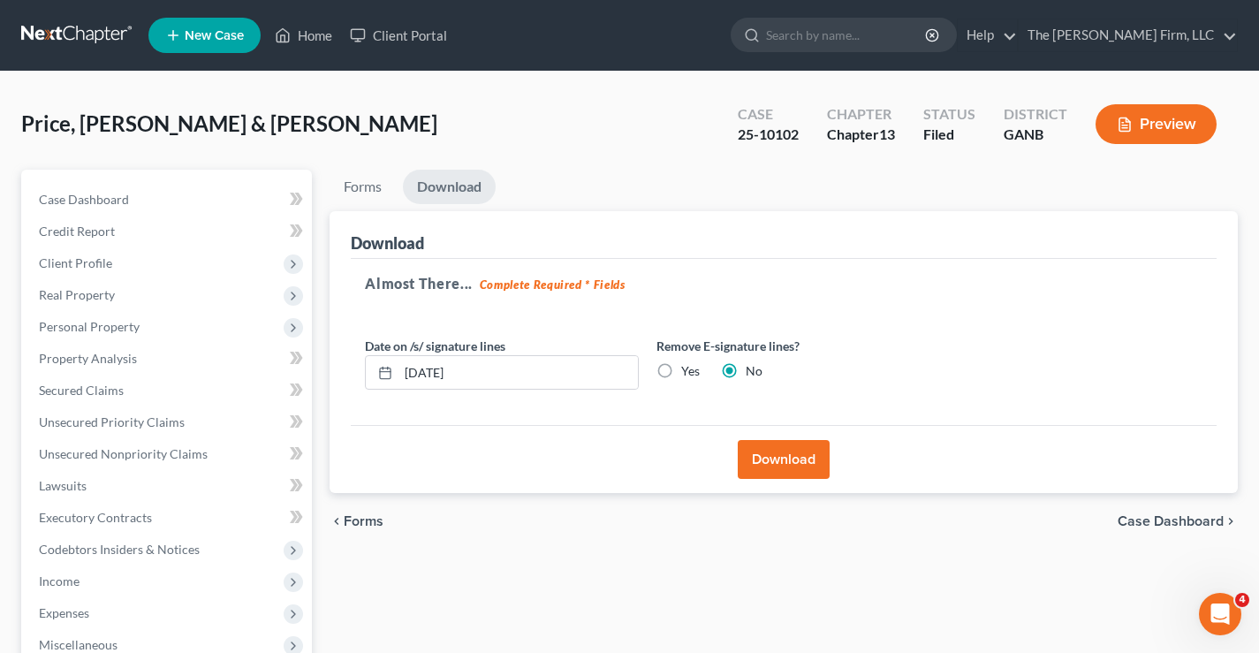
click at [785, 460] on button "Download" at bounding box center [784, 459] width 92 height 39
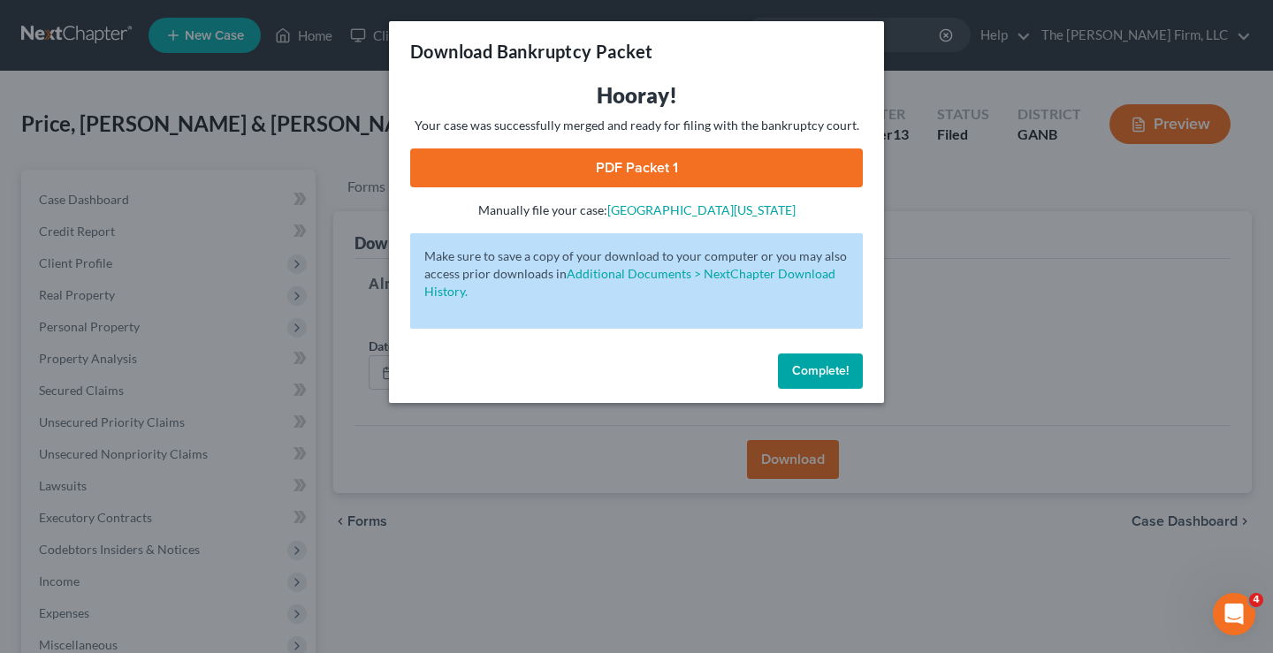
click at [673, 170] on link "PDF Packet 1" at bounding box center [636, 167] width 452 height 39
click at [817, 367] on span "Complete!" at bounding box center [820, 370] width 57 height 15
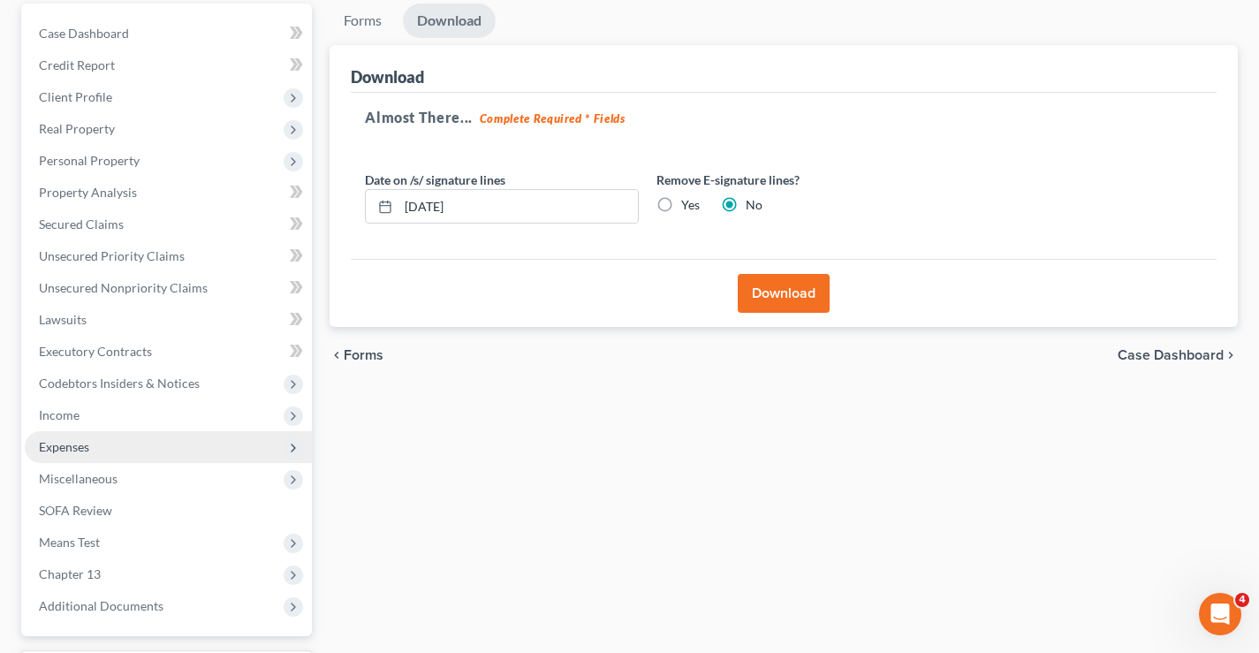
scroll to position [318, 0]
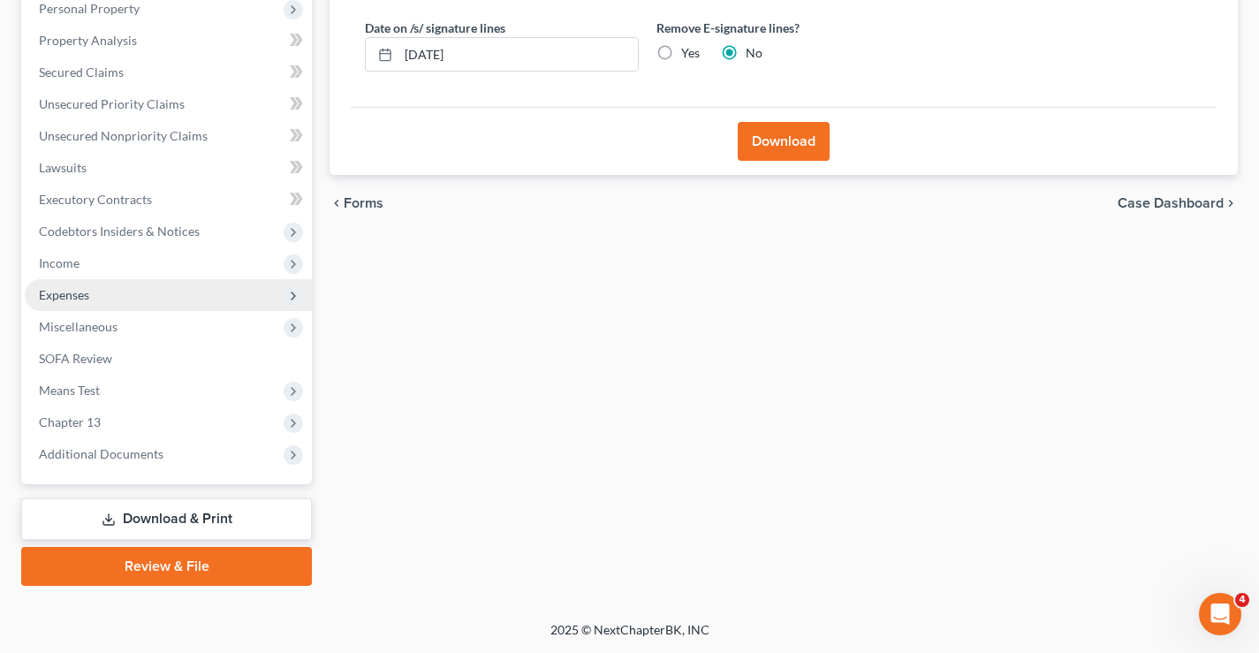
click at [63, 299] on span "Expenses" at bounding box center [64, 294] width 50 height 15
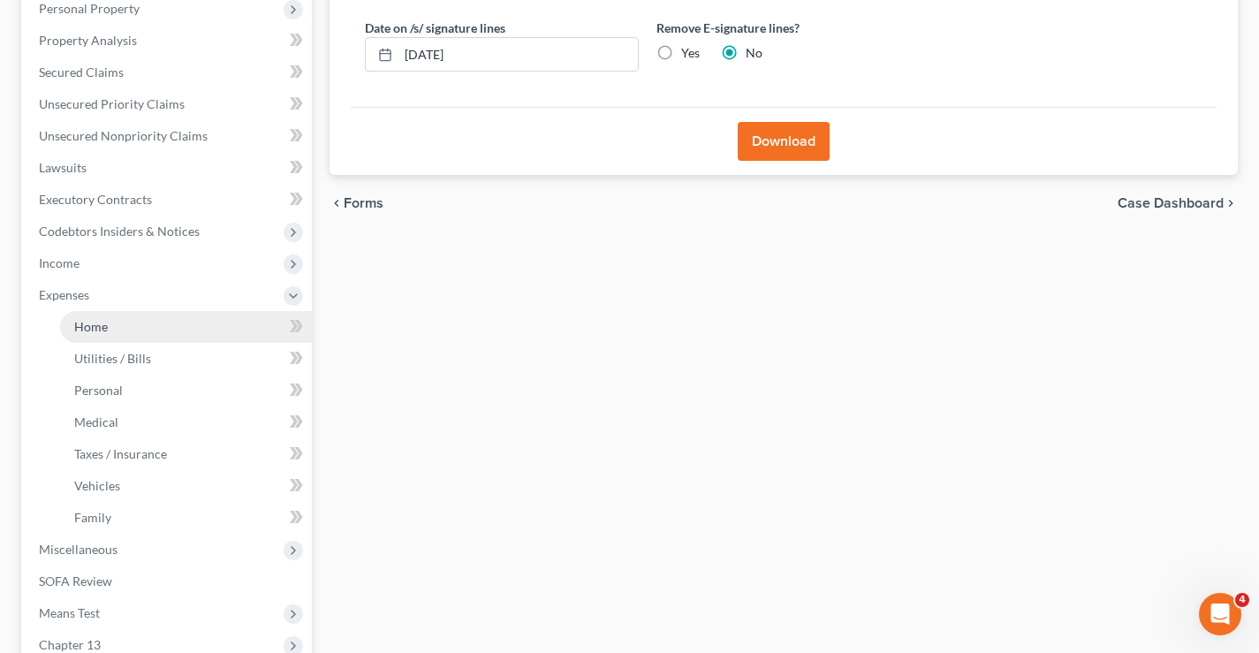
click at [96, 323] on span "Home" at bounding box center [91, 326] width 34 height 15
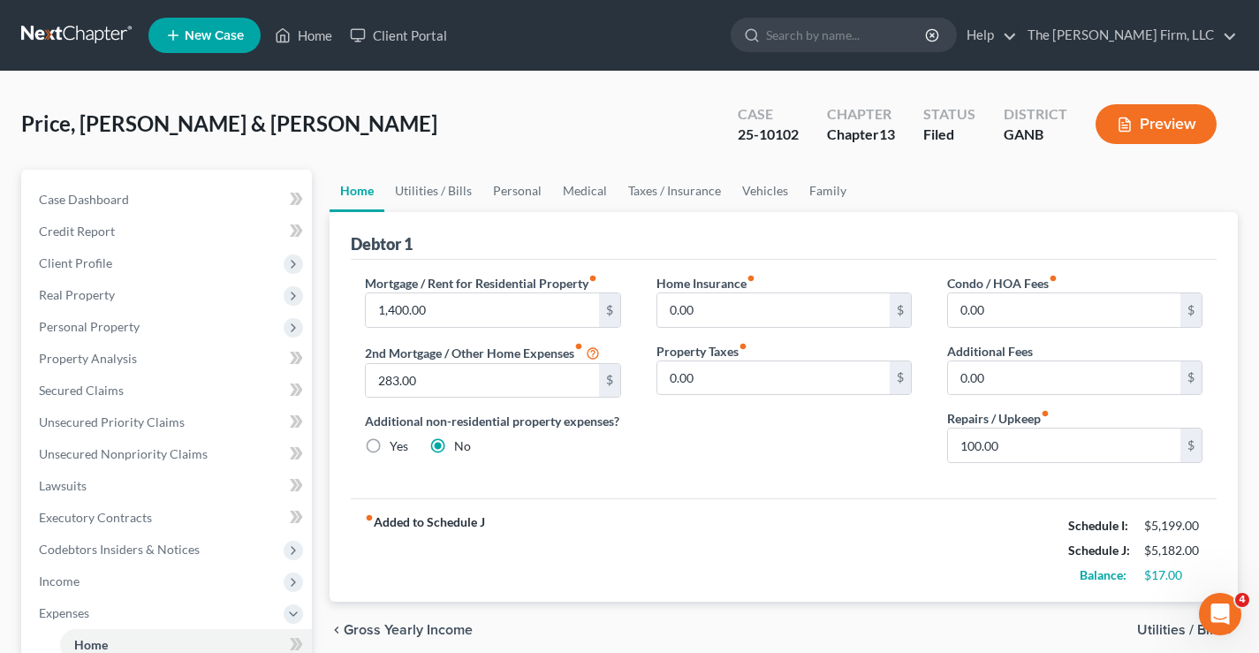
click at [83, 38] on link at bounding box center [77, 35] width 113 height 32
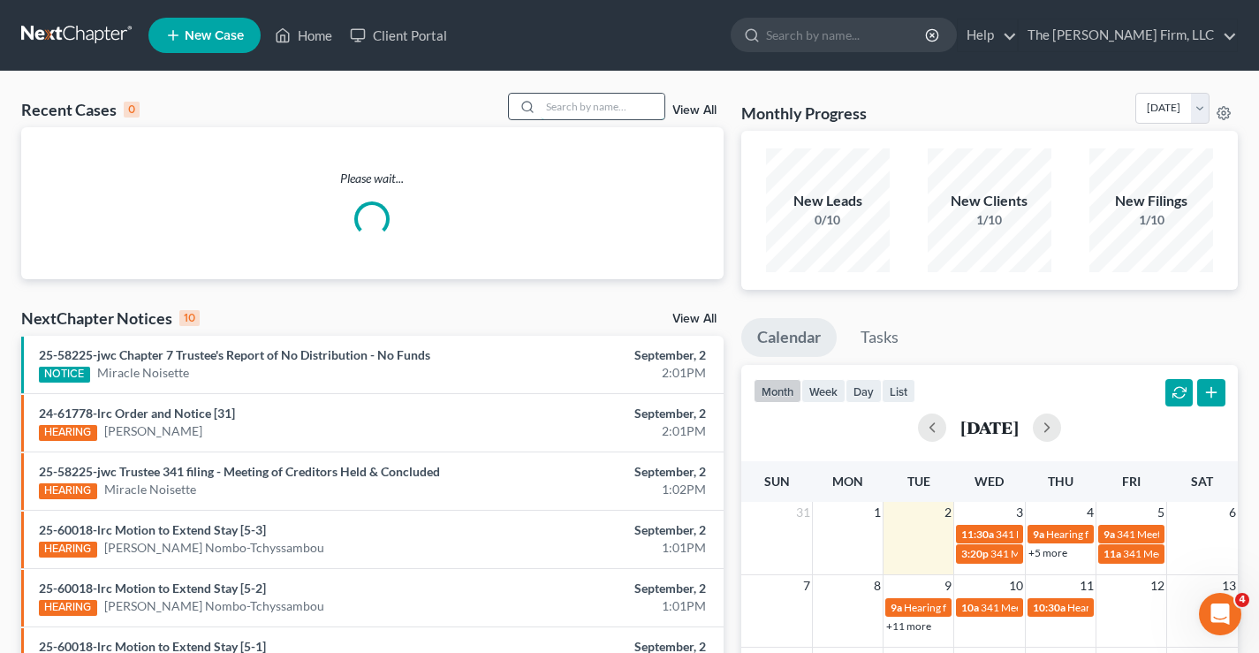
click at [559, 107] on input "search" at bounding box center [603, 107] width 124 height 26
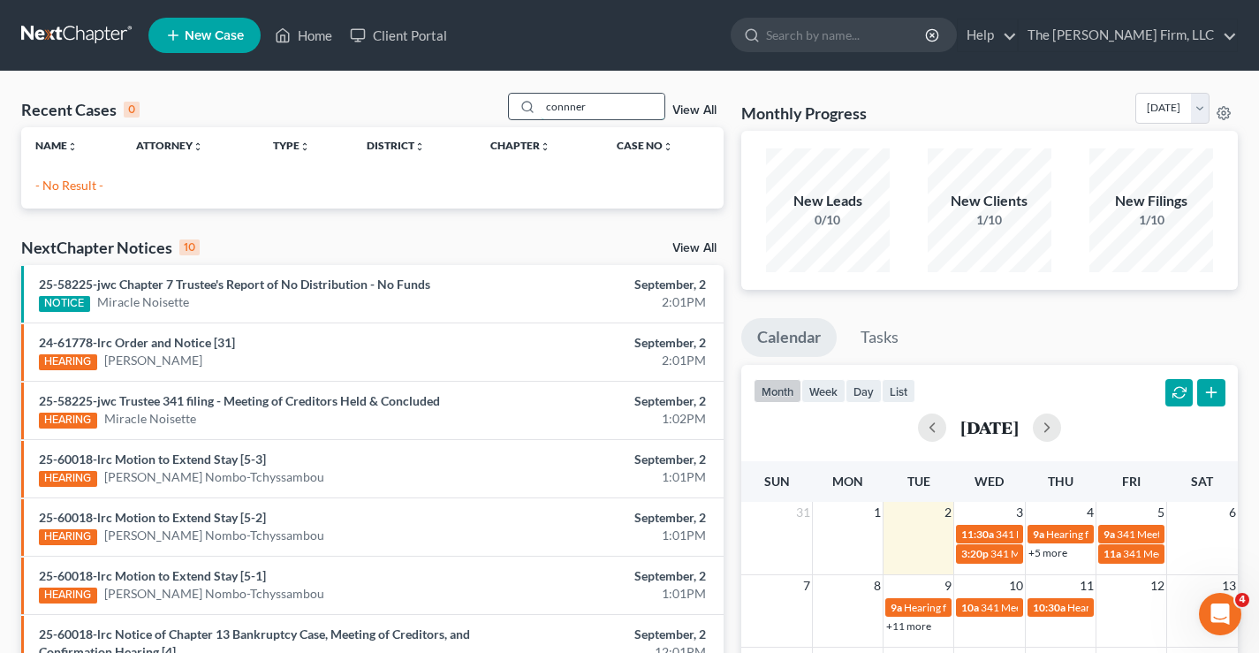
click at [574, 107] on input "connner" at bounding box center [603, 107] width 124 height 26
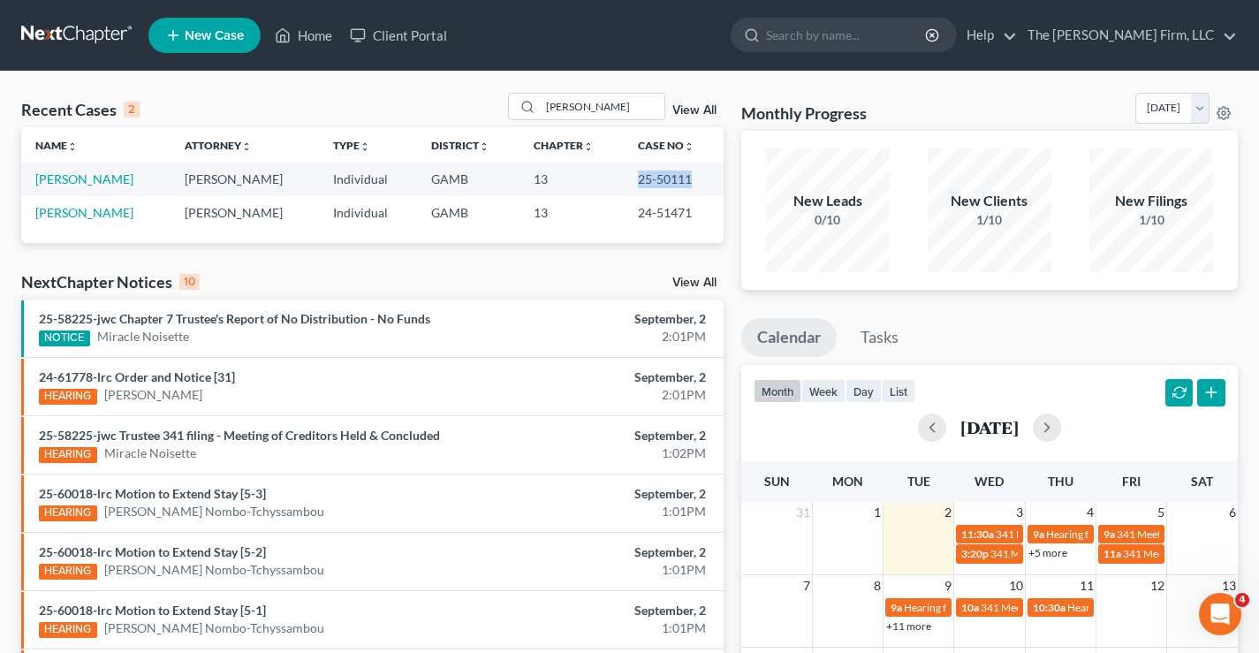
drag, startPoint x: 644, startPoint y: 181, endPoint x: 696, endPoint y: 181, distance: 52.1
click at [696, 181] on td "25-50111" at bounding box center [674, 179] width 100 height 33
click at [587, 108] on input "[PERSON_NAME]" at bounding box center [603, 107] width 124 height 26
drag, startPoint x: 592, startPoint y: 103, endPoint x: 531, endPoint y: 103, distance: 61.0
click at [531, 103] on div "[PERSON_NAME]" at bounding box center [586, 106] width 157 height 27
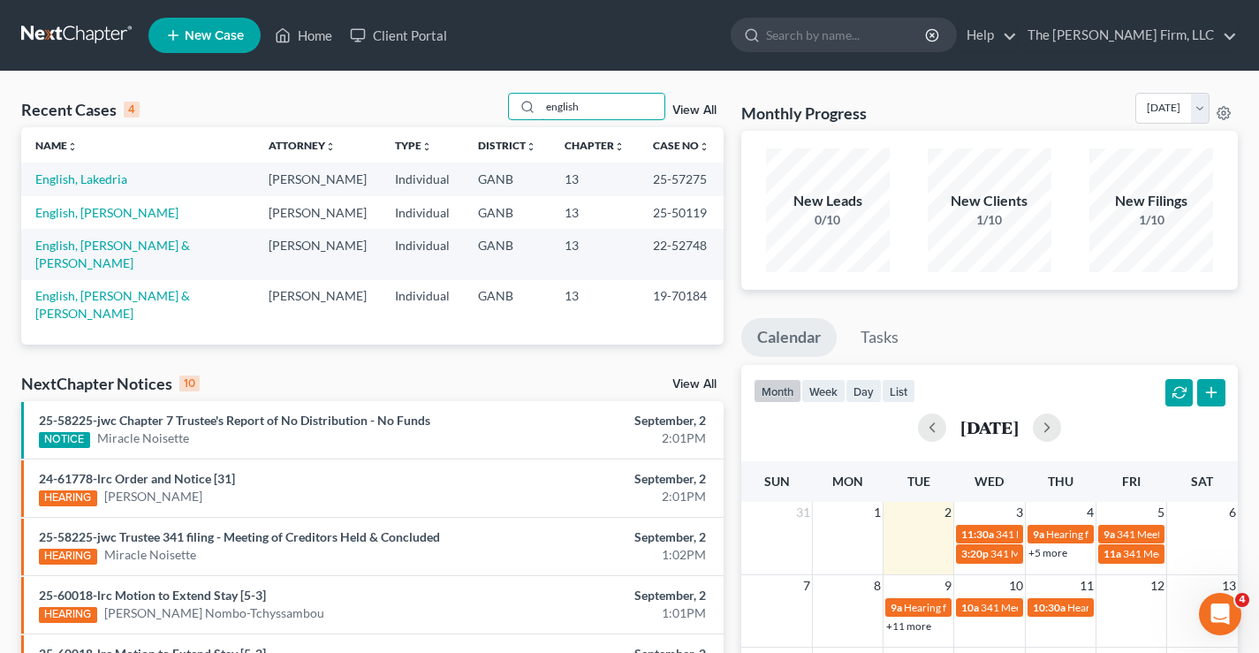
type input "english"
drag, startPoint x: 643, startPoint y: 213, endPoint x: 696, endPoint y: 211, distance: 53.1
click at [696, 211] on td "25-50119" at bounding box center [681, 212] width 85 height 33
copy td "25-50119"
click at [99, 182] on link "English, Lakedria" at bounding box center [81, 178] width 92 height 15
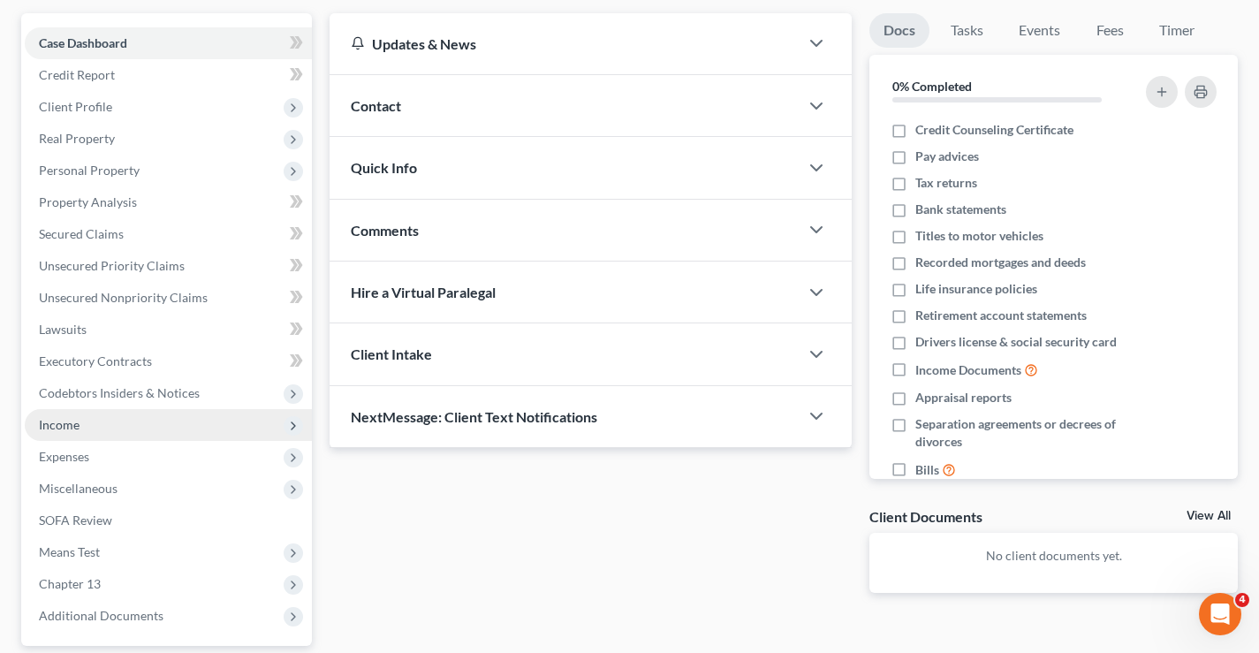
scroll to position [318, 0]
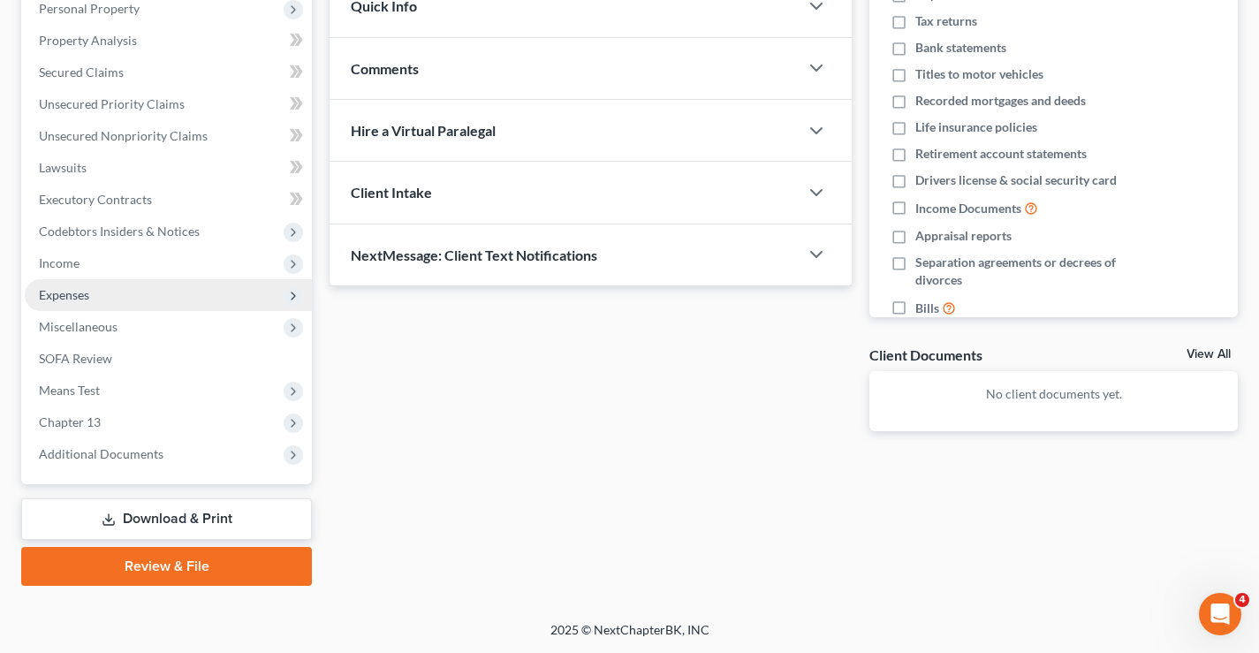
click at [71, 297] on span "Expenses" at bounding box center [64, 294] width 50 height 15
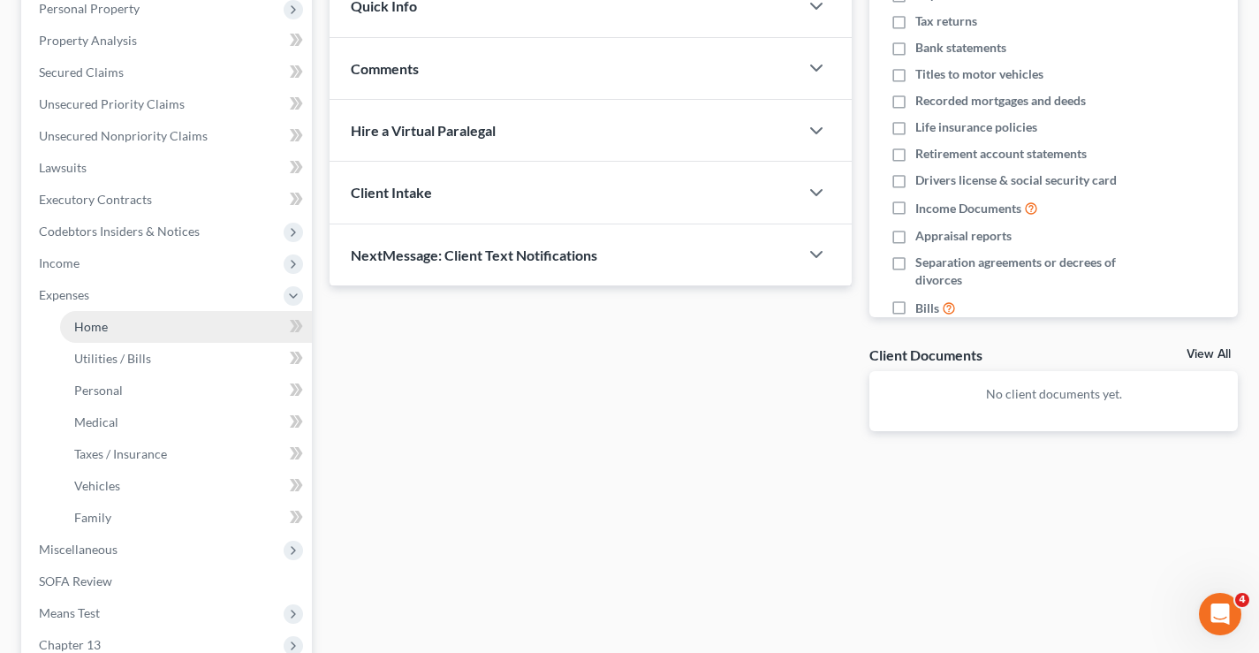
click at [116, 334] on link "Home" at bounding box center [186, 327] width 252 height 32
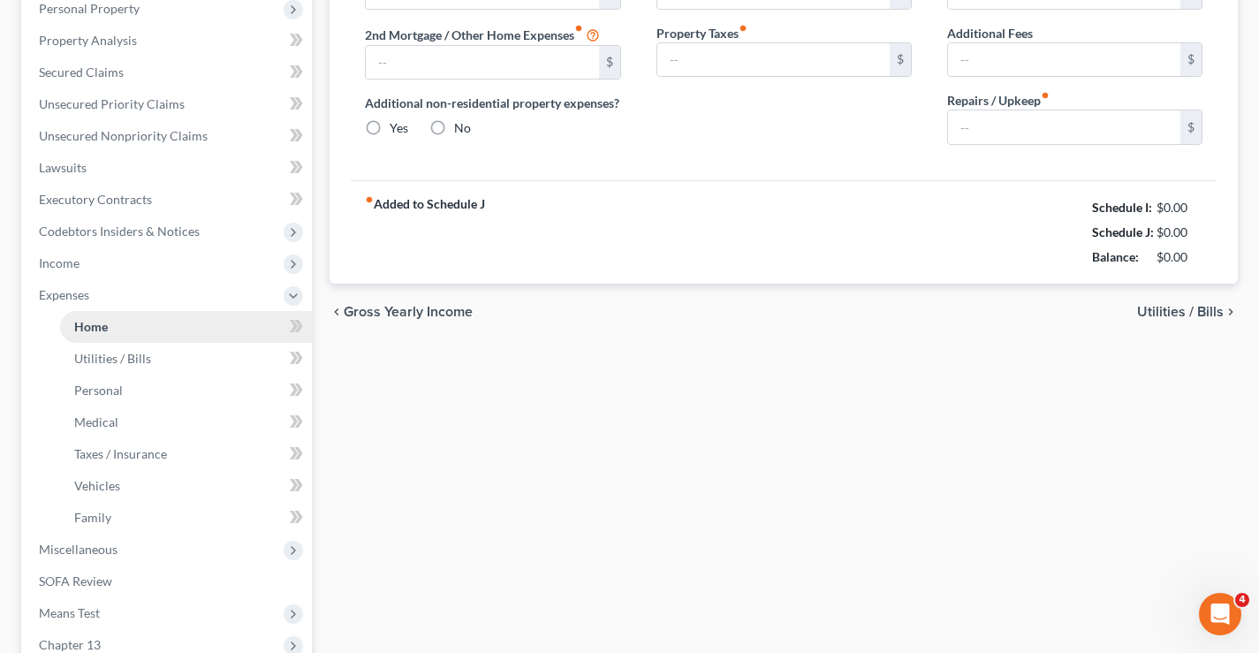
type input "907.00"
type input "0.00"
radio input "true"
type input "0.00"
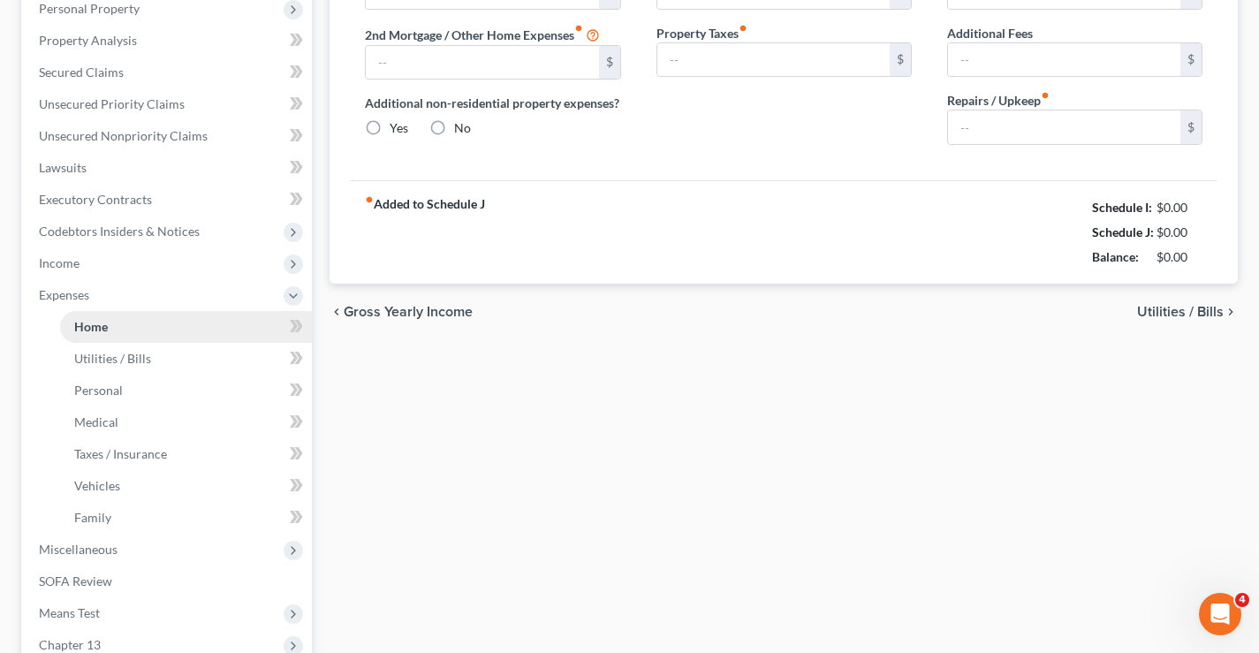
type input "30.00"
type input "0.00"
type input "150.00"
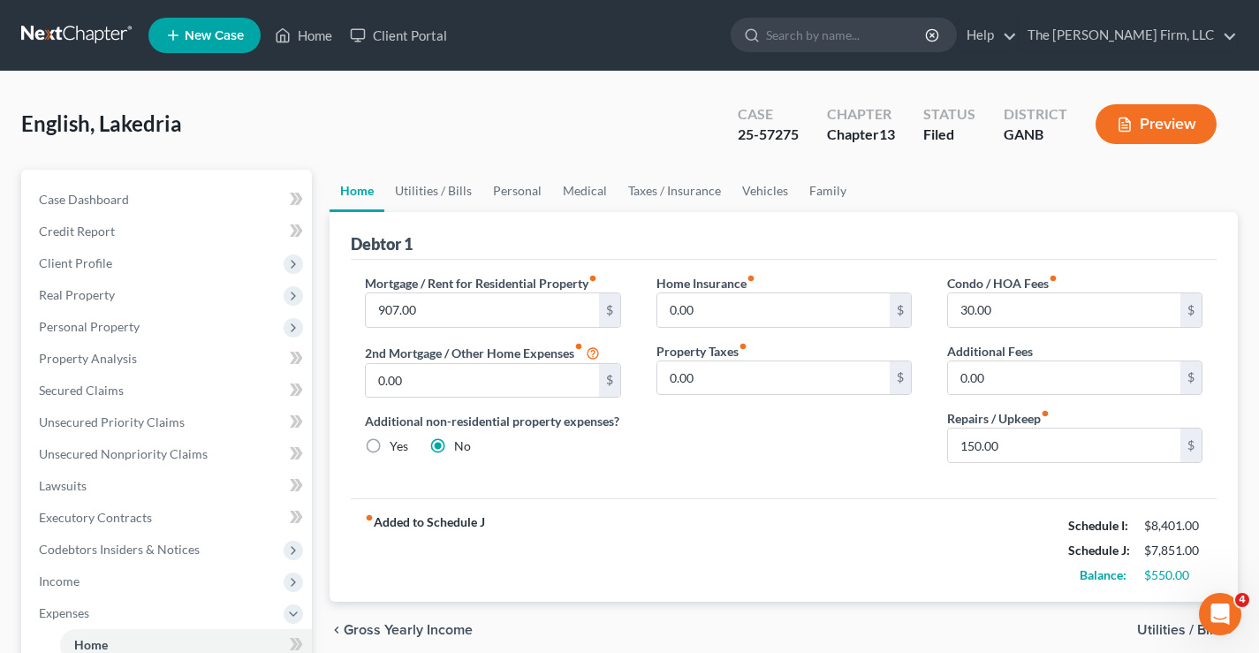
click at [194, 132] on div "English, Lakedria Upgraded Case 25-57275 Chapter Chapter 13 Status Filed Distri…" at bounding box center [629, 131] width 1217 height 77
drag, startPoint x: 751, startPoint y: 133, endPoint x: 795, endPoint y: 133, distance: 44.2
click at [795, 133] on div "Case 25-57275" at bounding box center [768, 126] width 89 height 52
copy div "25-57275"
click at [67, 33] on link at bounding box center [77, 35] width 113 height 32
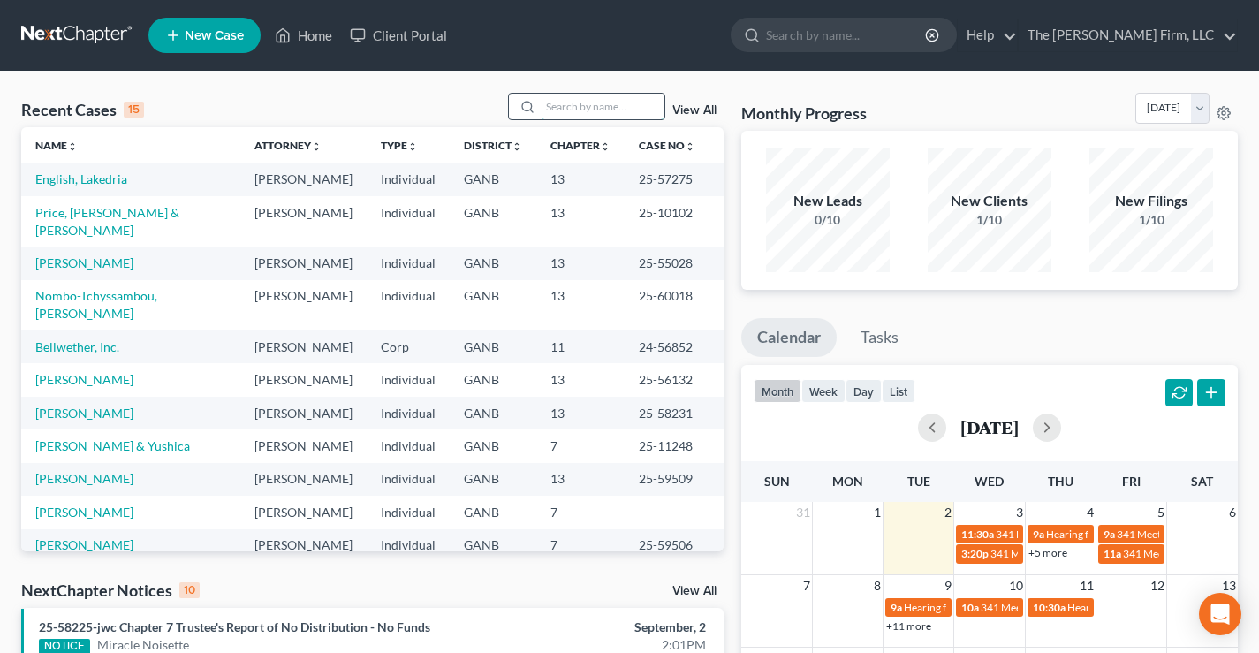
click at [557, 106] on input "search" at bounding box center [603, 107] width 124 height 26
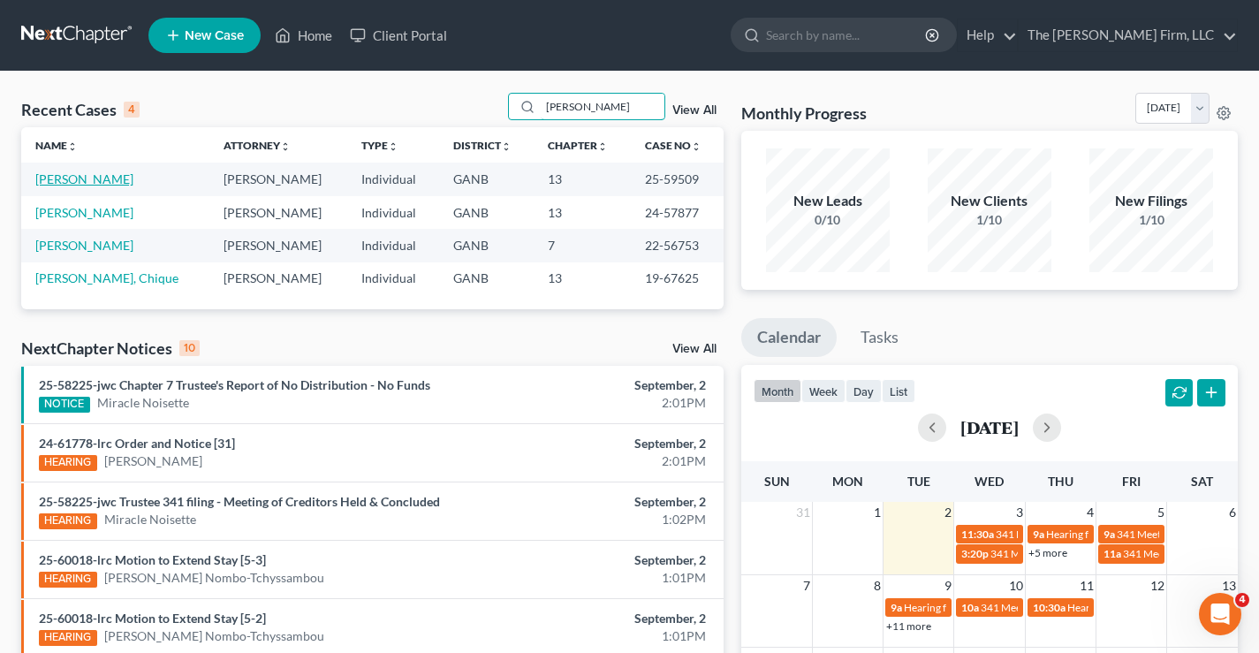
type input "[PERSON_NAME]"
click at [69, 179] on link "[PERSON_NAME]" at bounding box center [84, 178] width 98 height 15
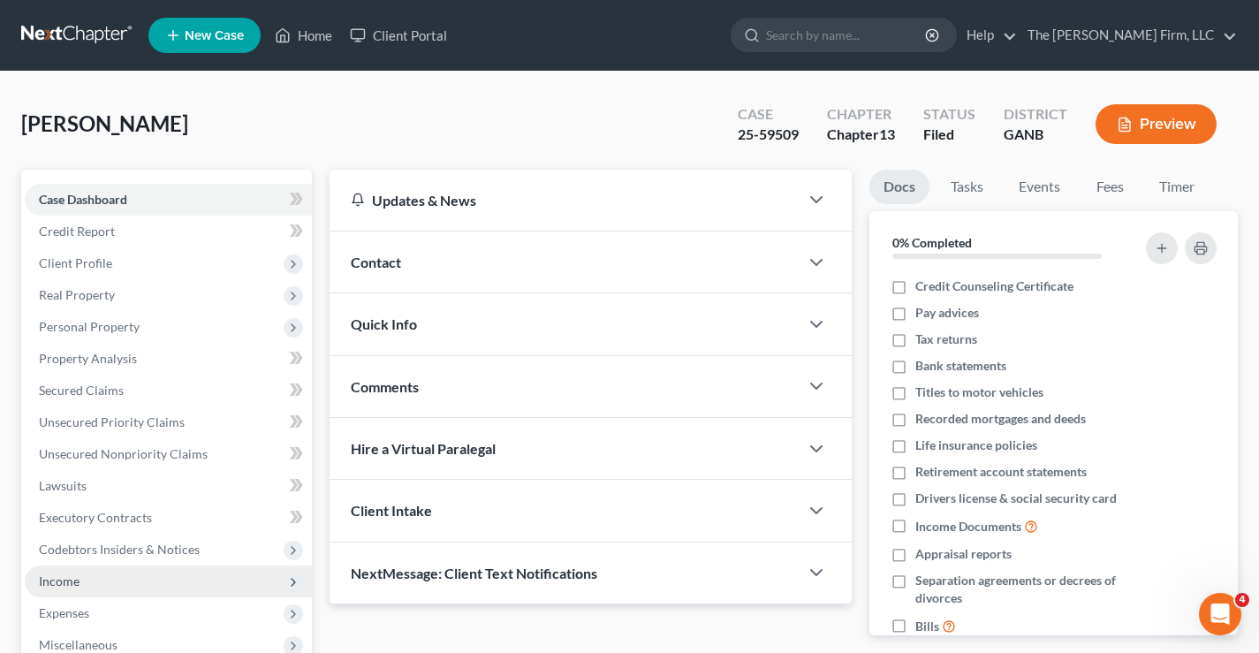
click at [63, 583] on span "Income" at bounding box center [59, 581] width 41 height 15
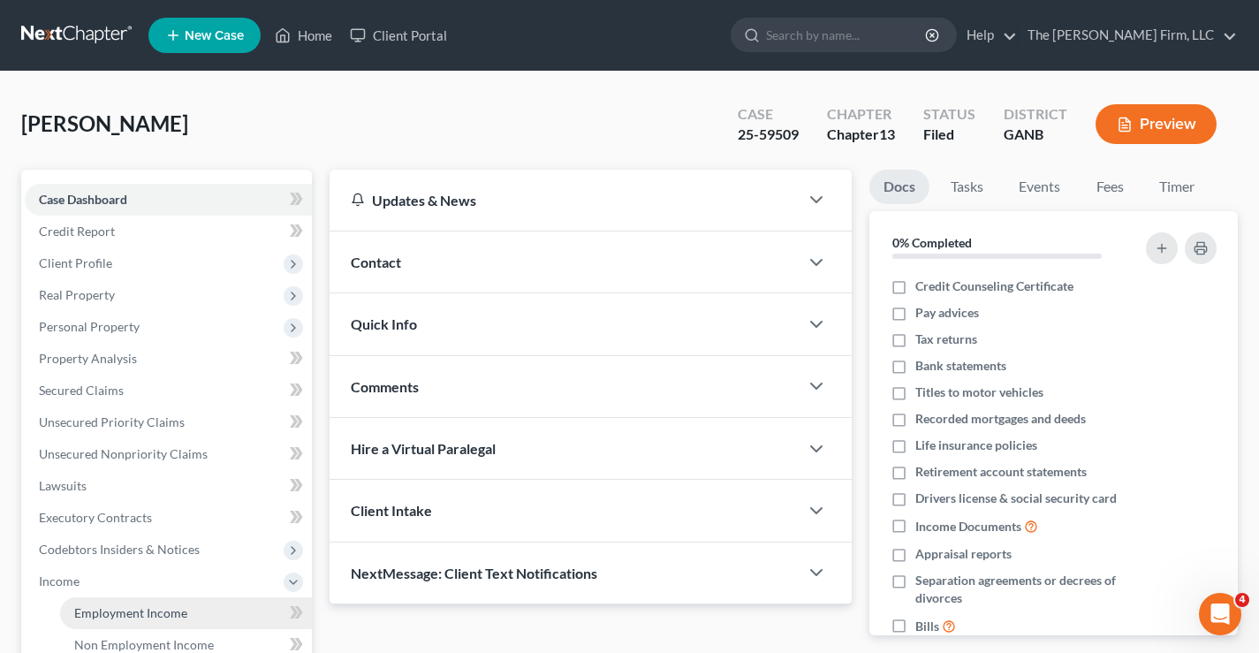
click at [155, 614] on span "Employment Income" at bounding box center [130, 612] width 113 height 15
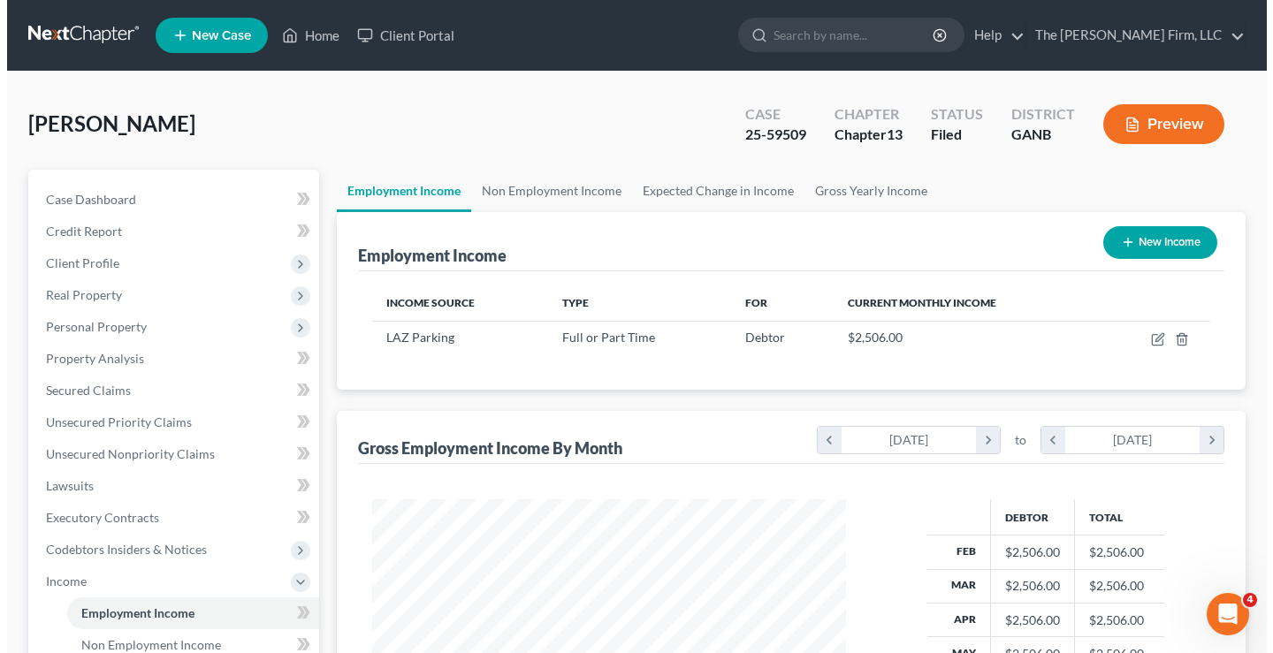
scroll to position [317, 509]
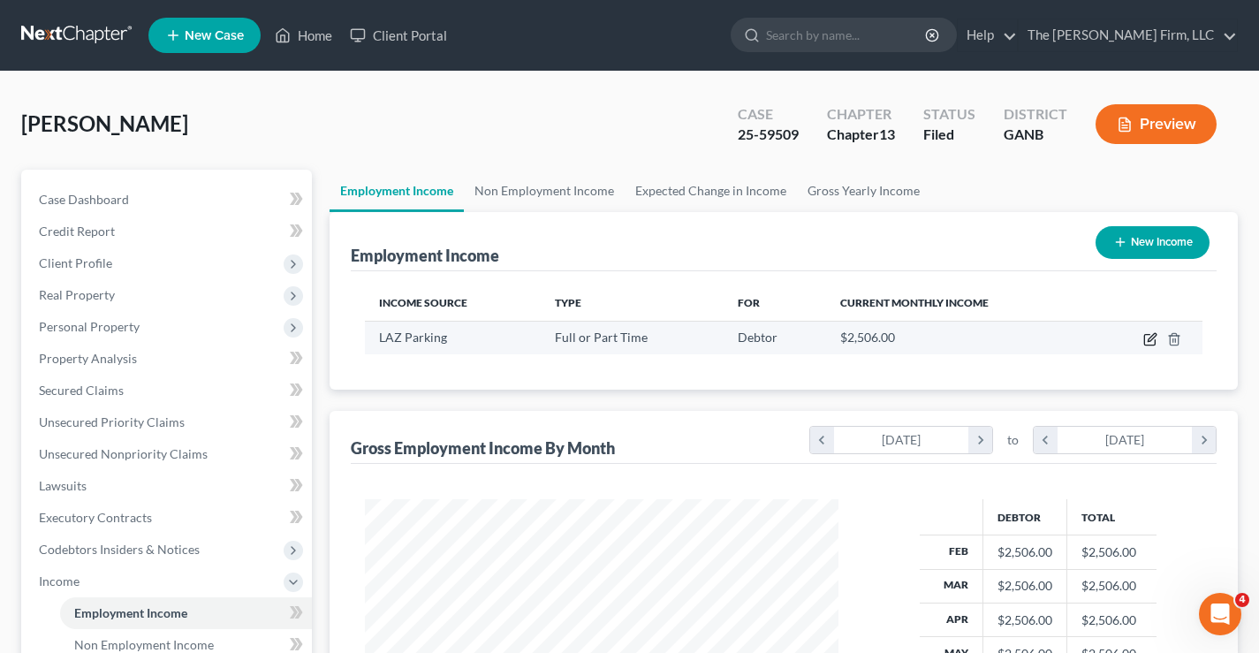
click at [1147, 338] on icon "button" at bounding box center [1151, 339] width 14 height 14
select select "0"
select select "10"
select select "0"
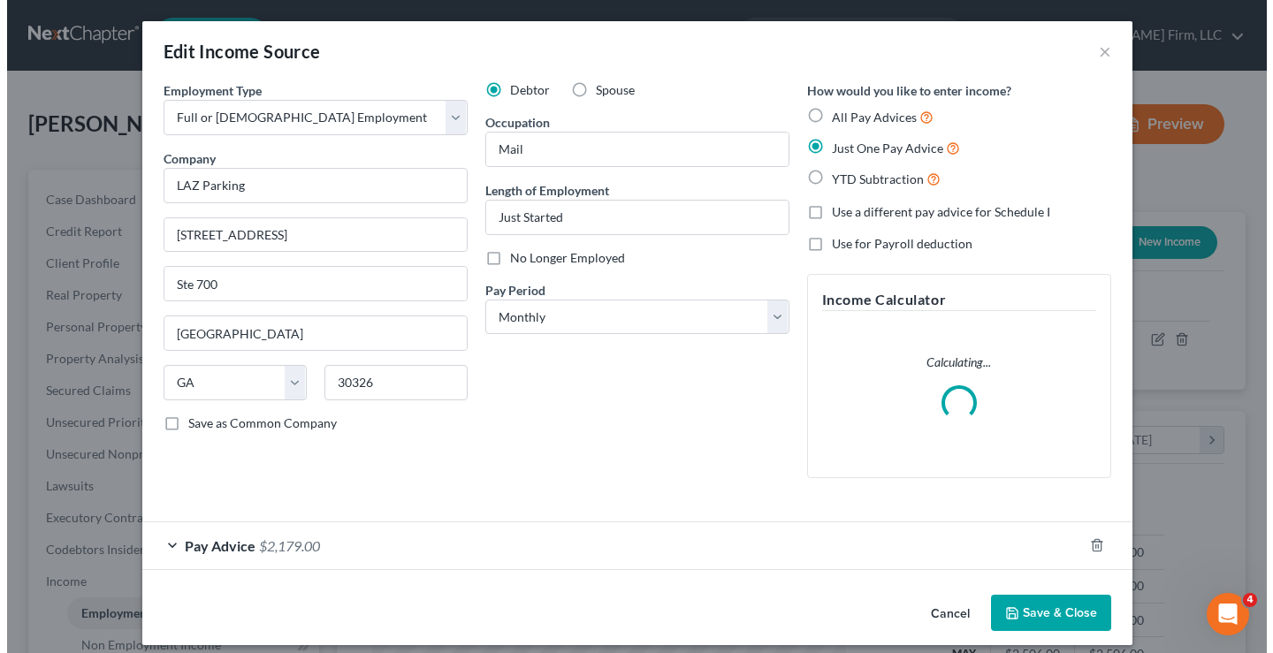
scroll to position [317, 515]
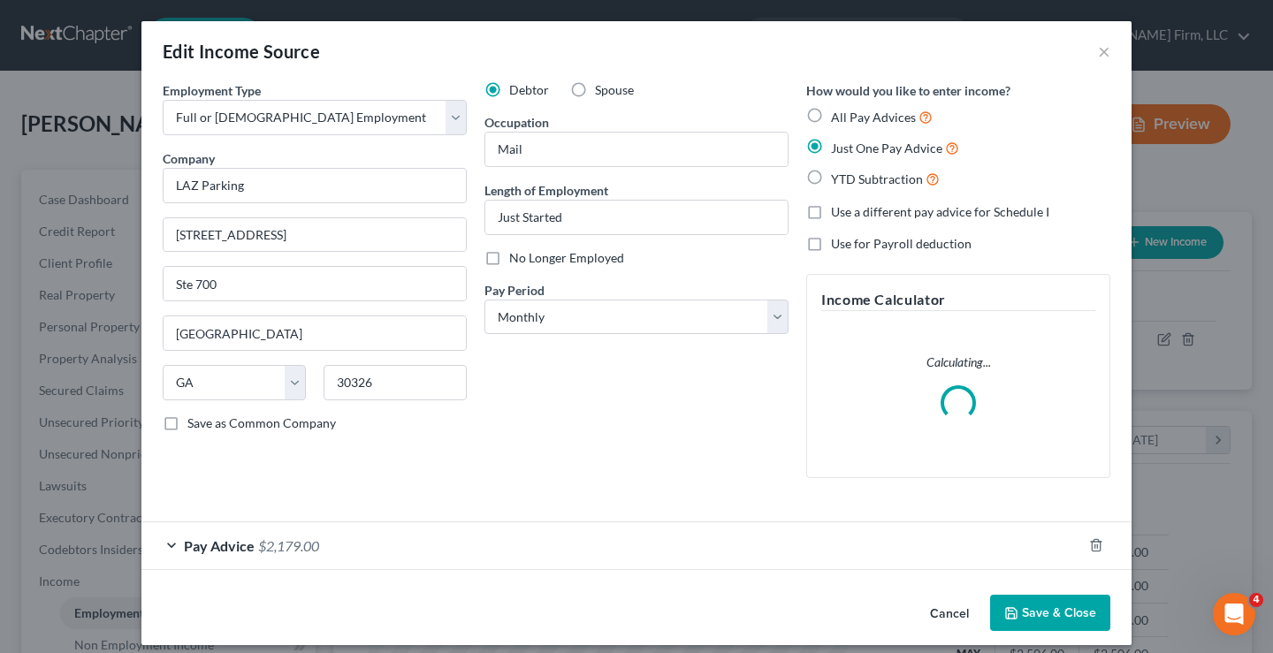
click at [206, 544] on span "Pay Advice" at bounding box center [219, 545] width 71 height 17
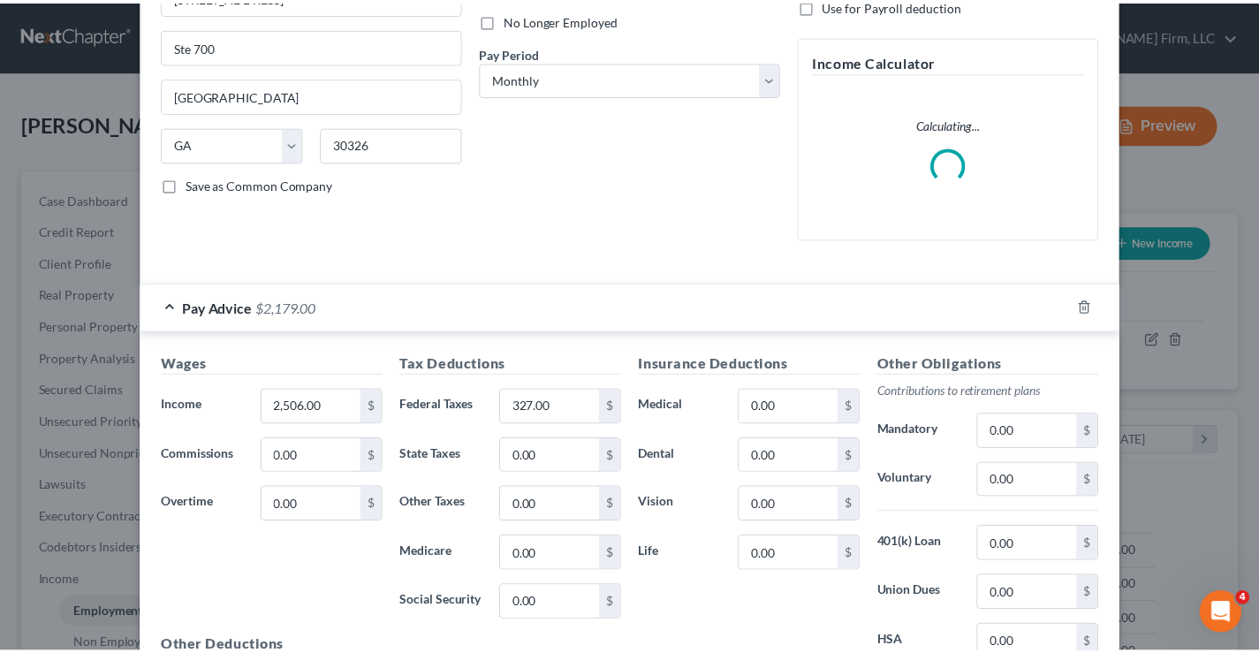
scroll to position [0, 0]
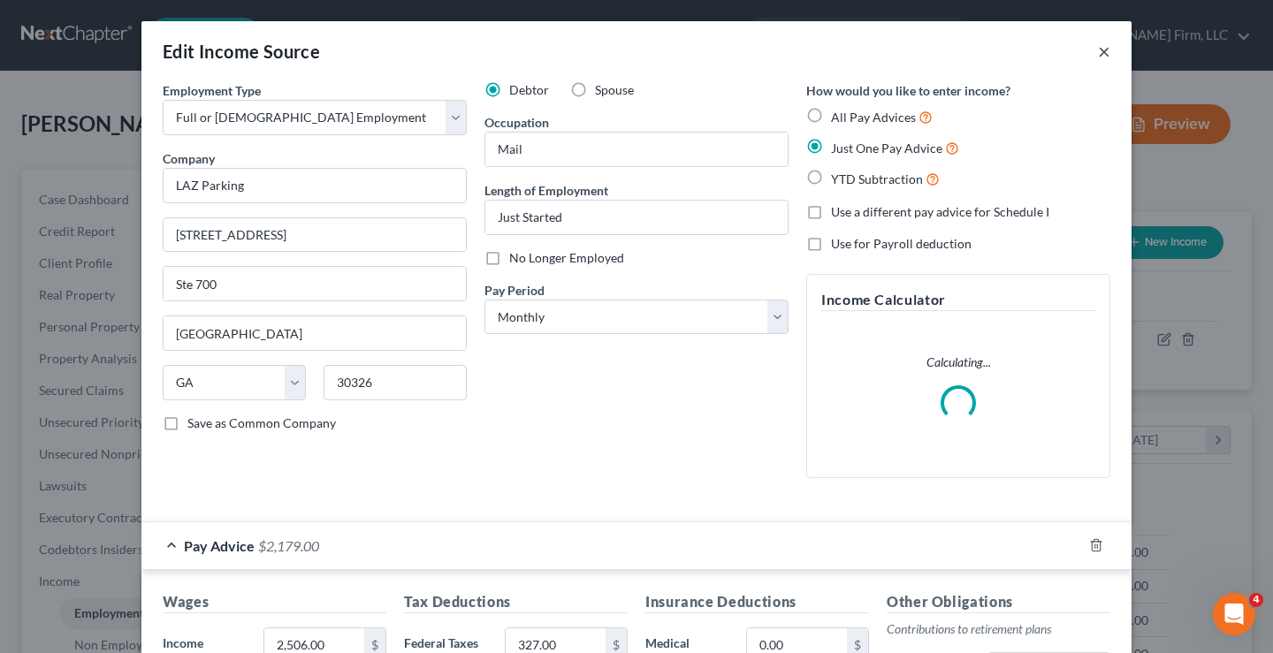
click at [1098, 49] on button "×" at bounding box center [1104, 51] width 12 height 21
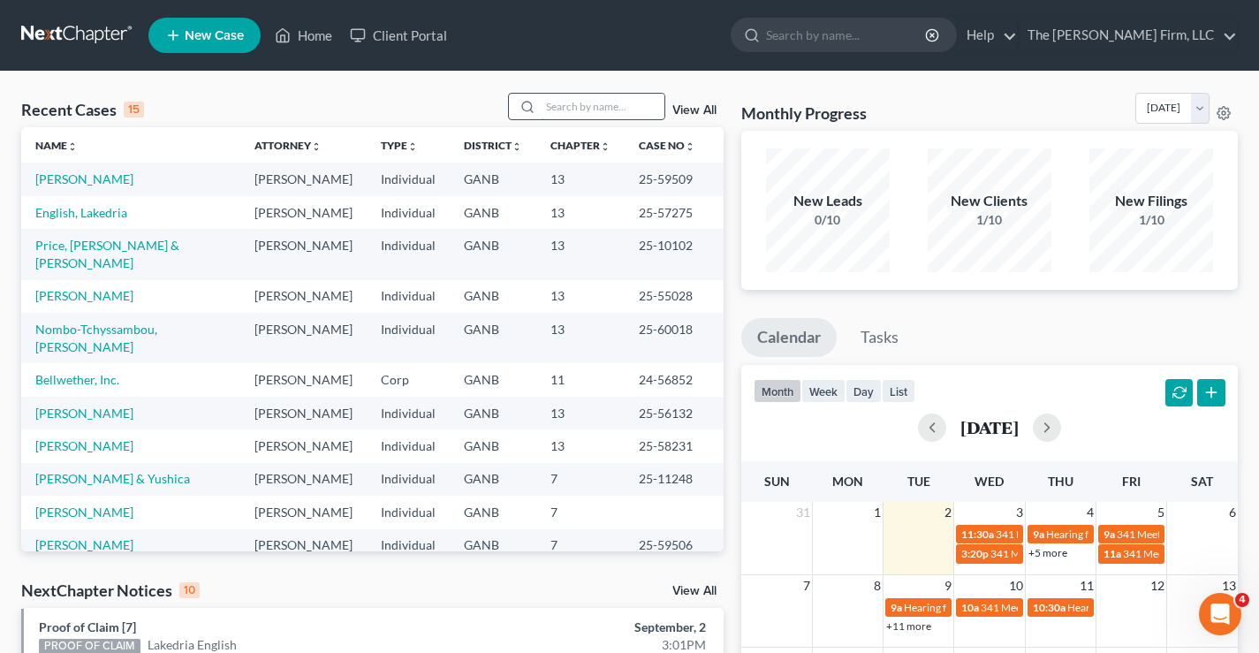
click at [559, 103] on input "search" at bounding box center [603, 107] width 124 height 26
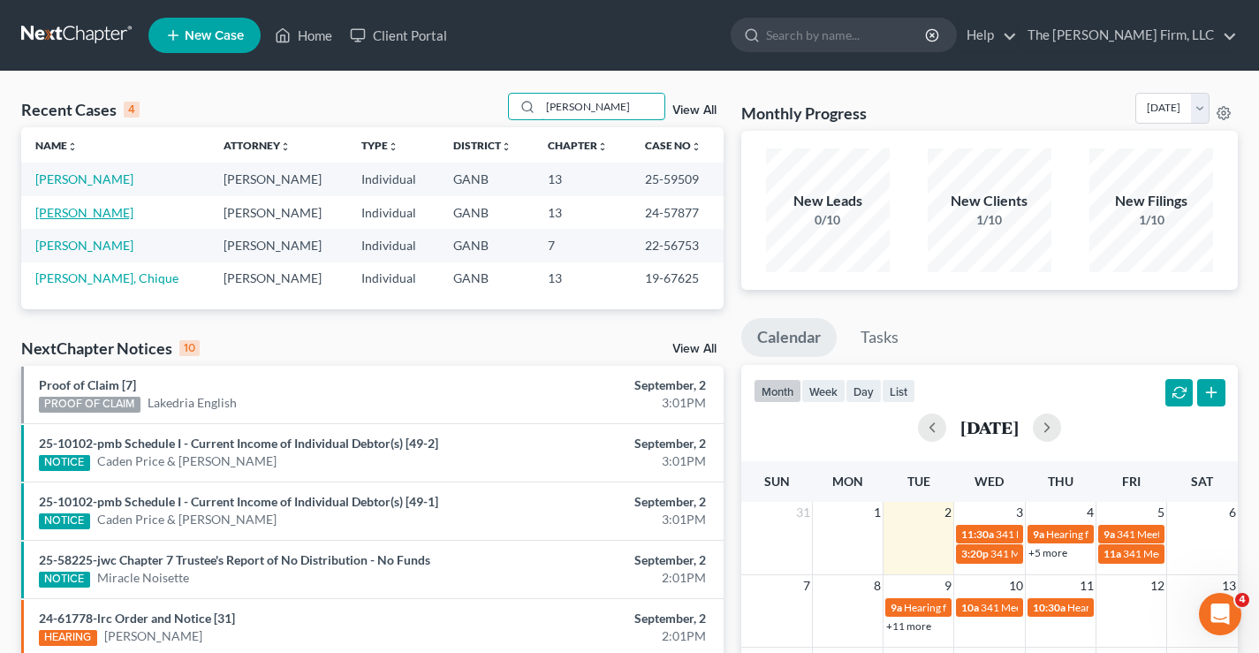
type input "turner"
click at [85, 212] on link "[PERSON_NAME]" at bounding box center [84, 212] width 98 height 15
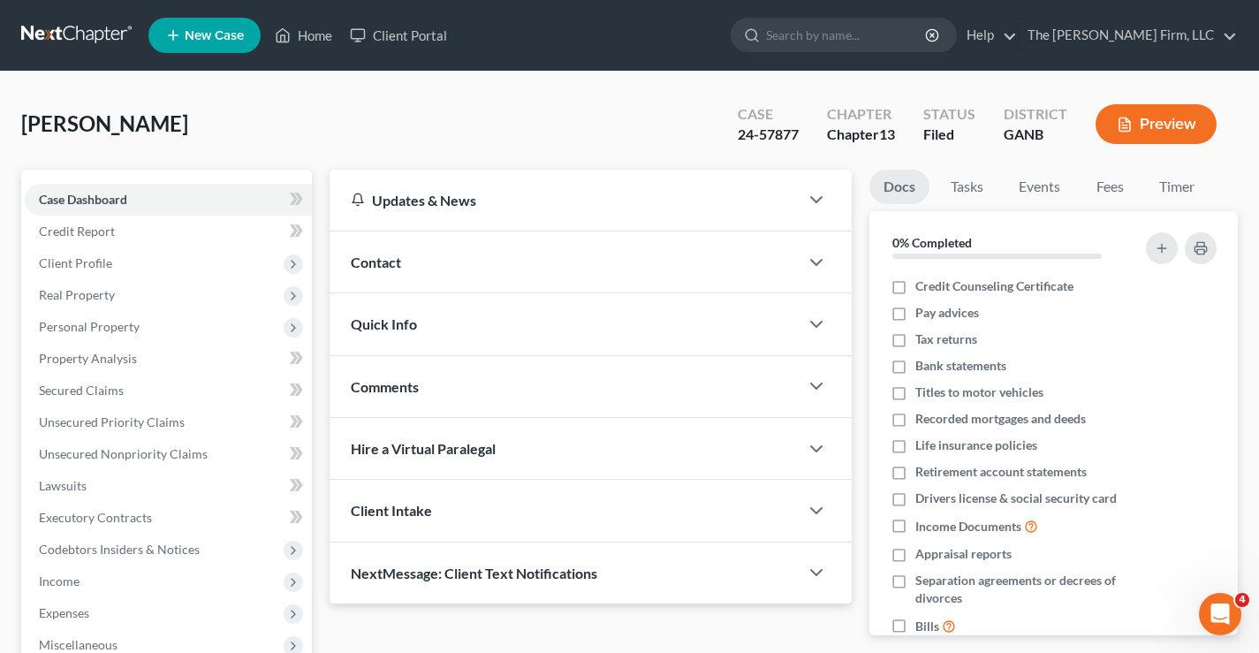
click at [259, 115] on div "Turner, Laisha Upgraded Case 24-57877 Chapter Chapter 13 Status Filed District …" at bounding box center [629, 131] width 1217 height 77
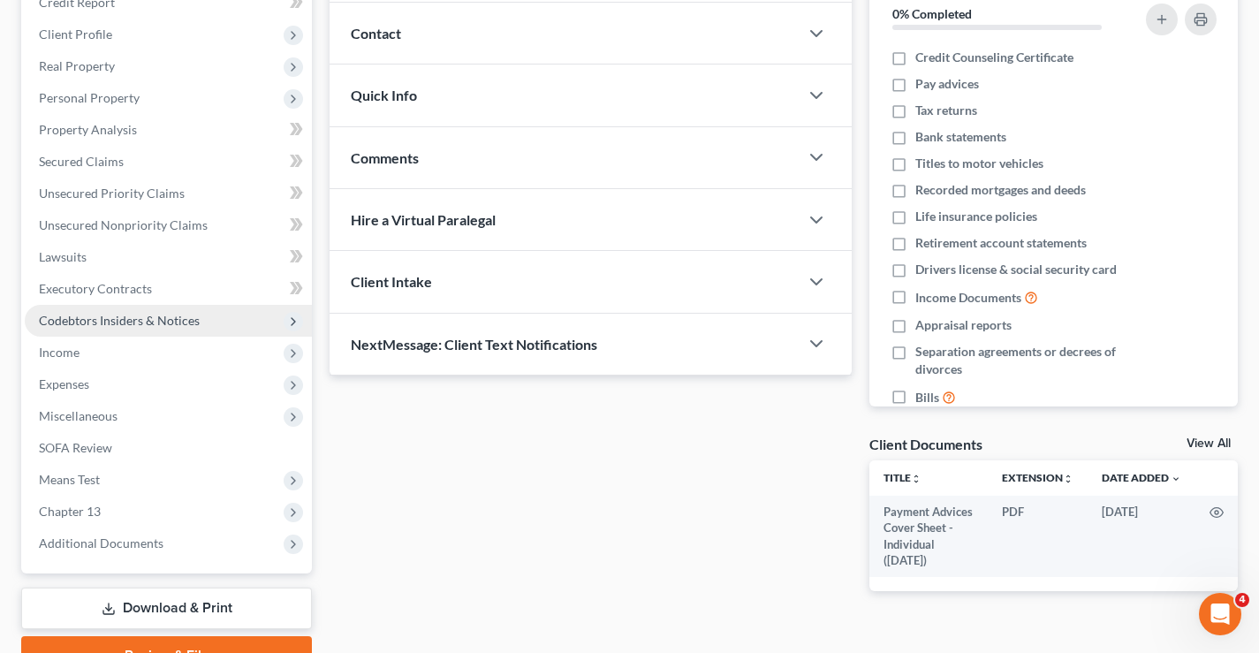
scroll to position [318, 0]
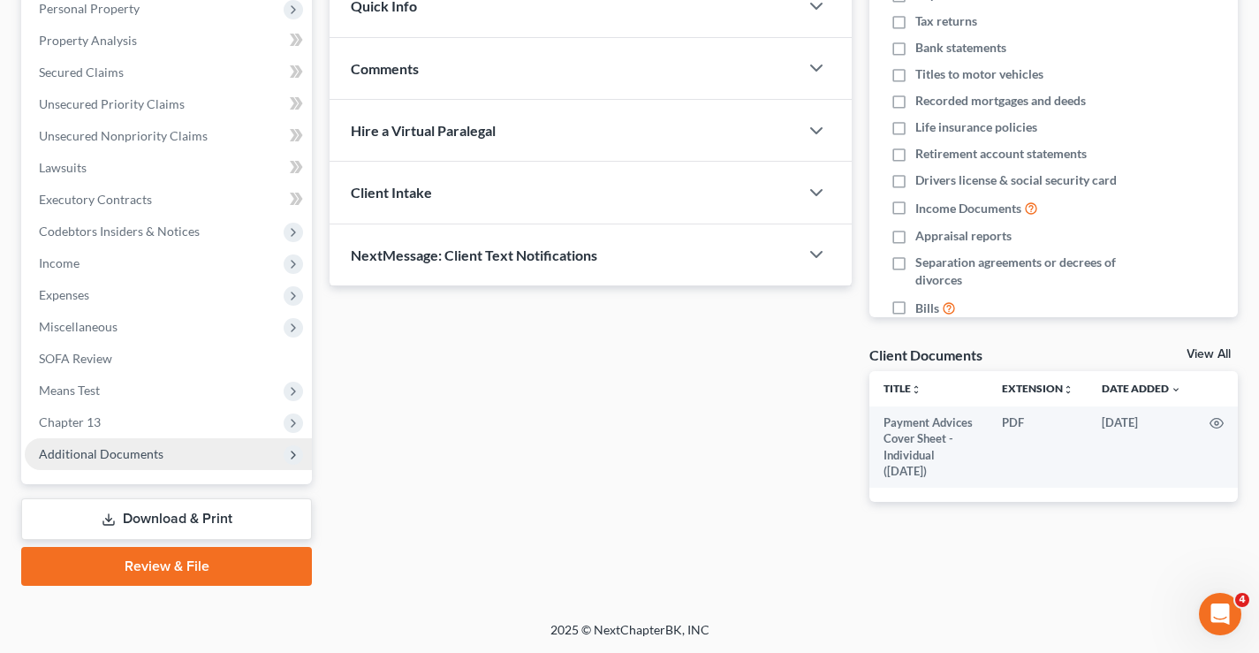
click at [144, 456] on span "Additional Documents" at bounding box center [101, 453] width 125 height 15
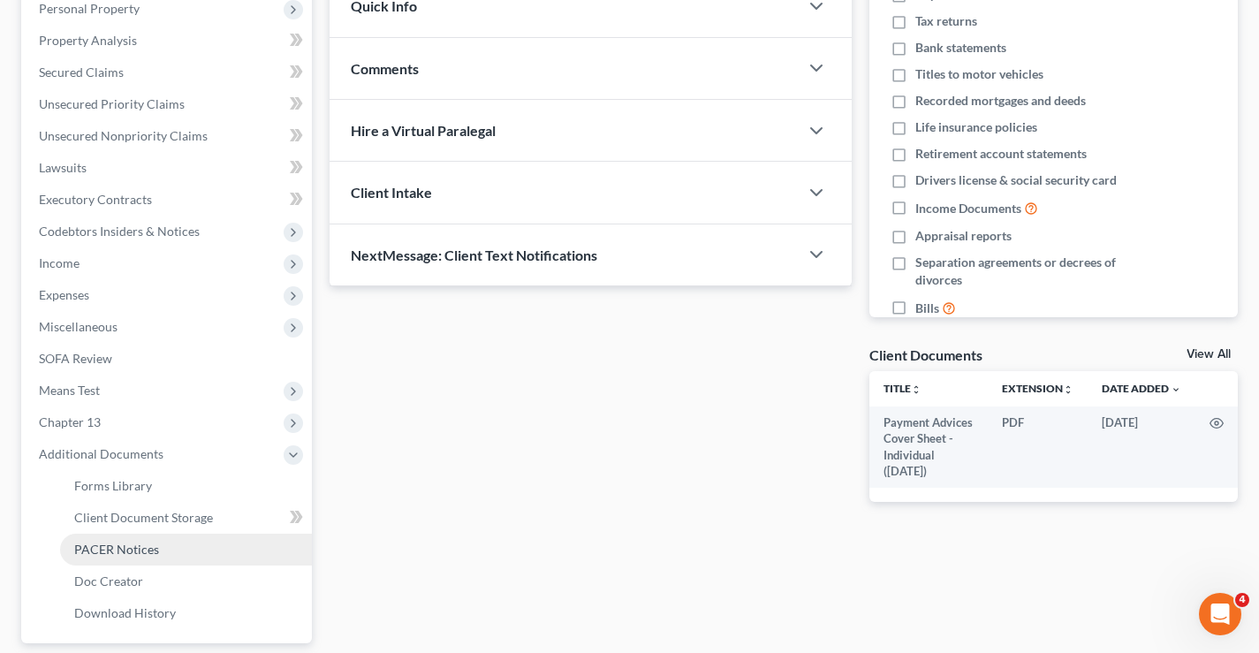
click at [112, 549] on span "PACER Notices" at bounding box center [116, 549] width 85 height 15
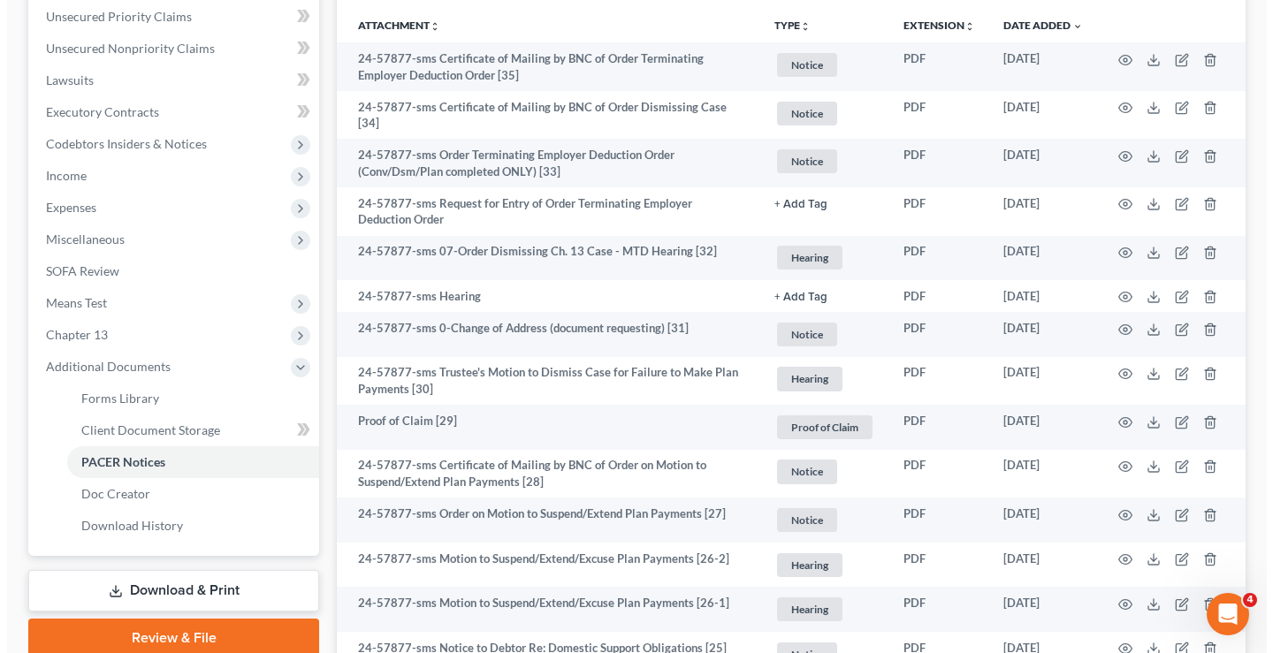
scroll to position [442, 0]
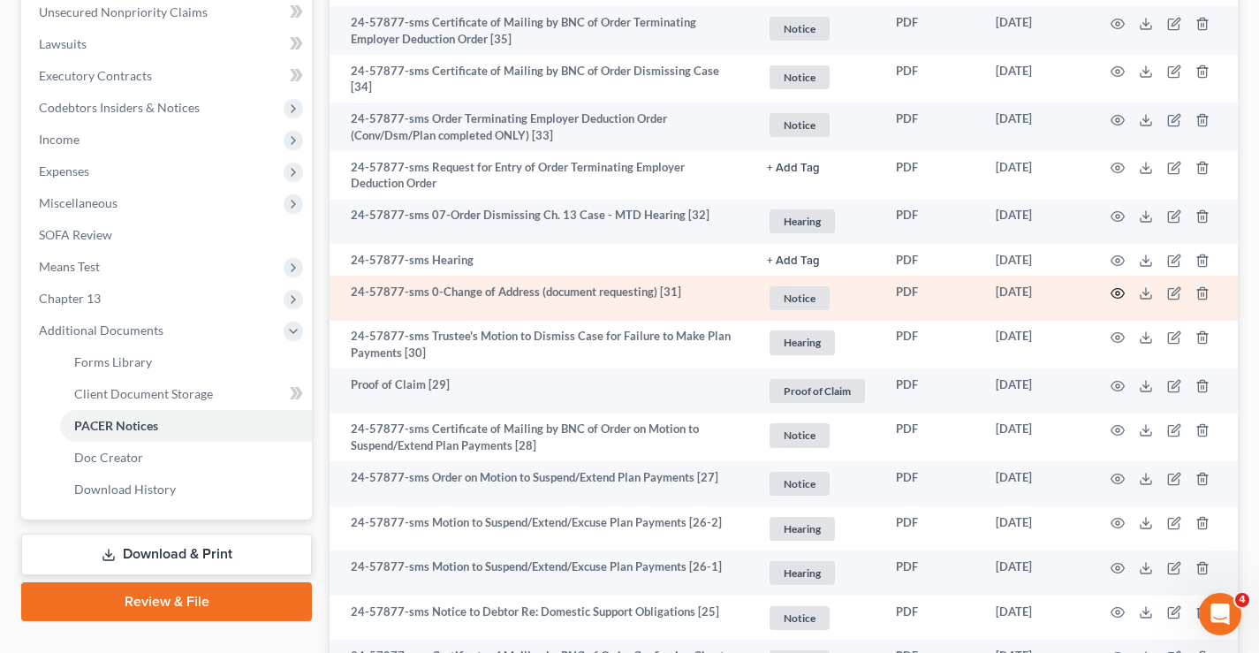
click at [1116, 293] on icon "button" at bounding box center [1118, 293] width 14 height 14
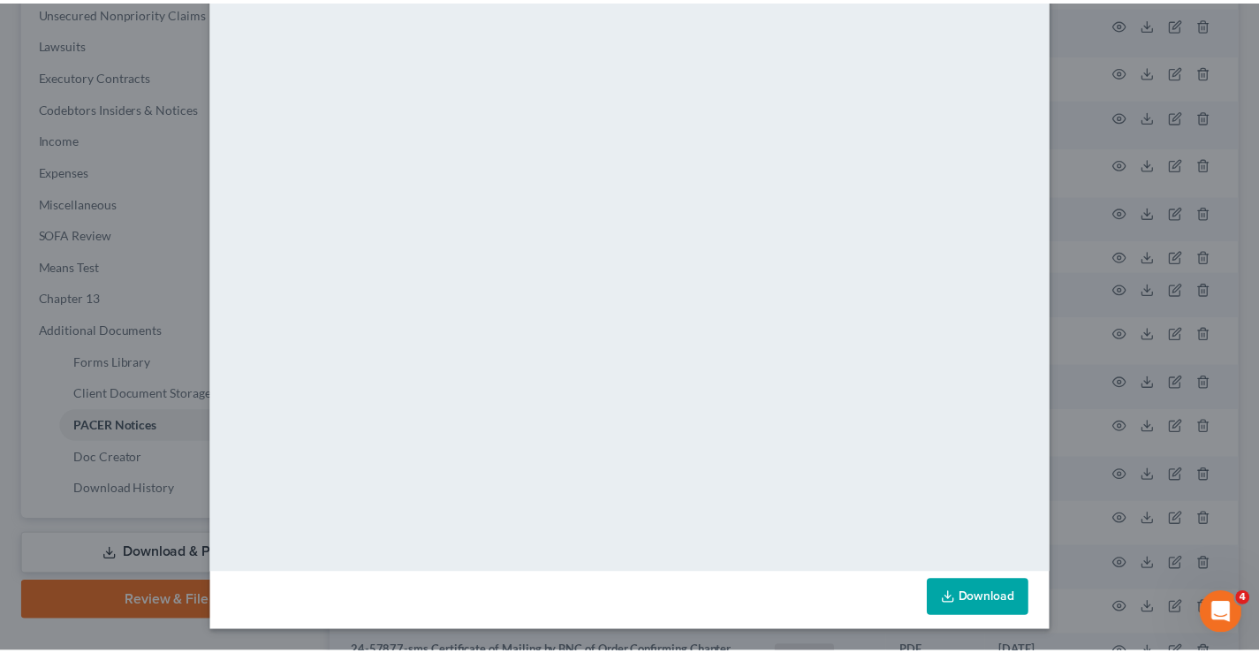
scroll to position [0, 0]
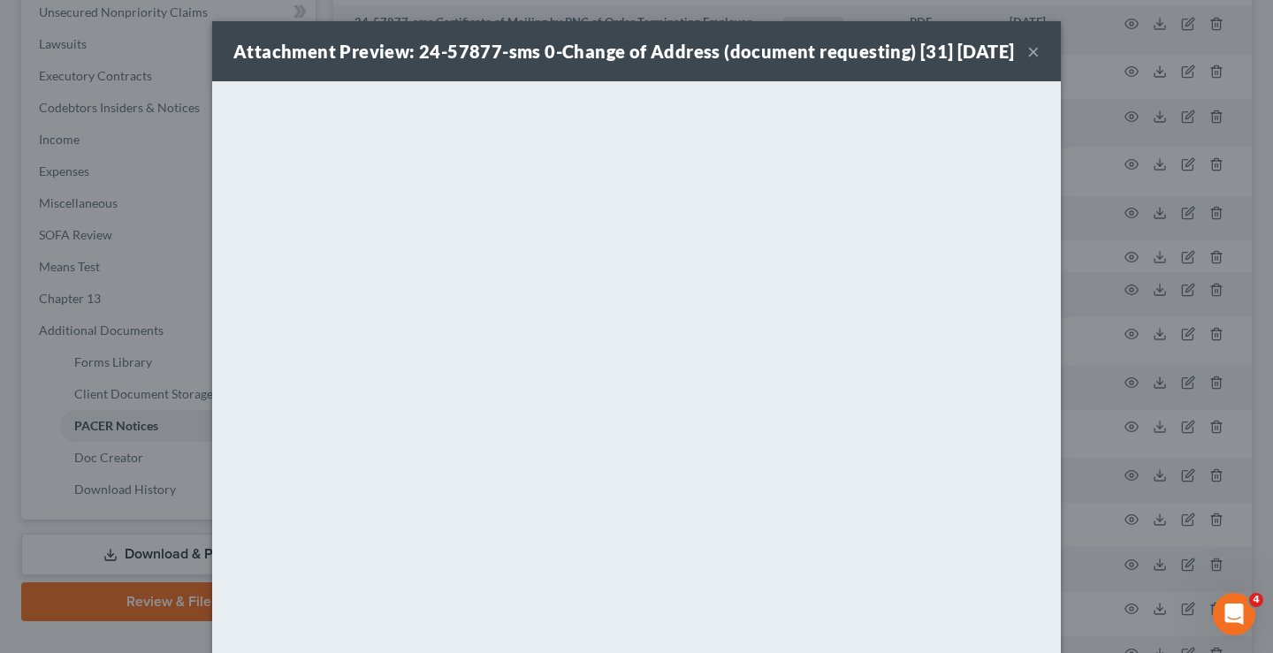
click at [1027, 62] on button "×" at bounding box center [1033, 51] width 12 height 21
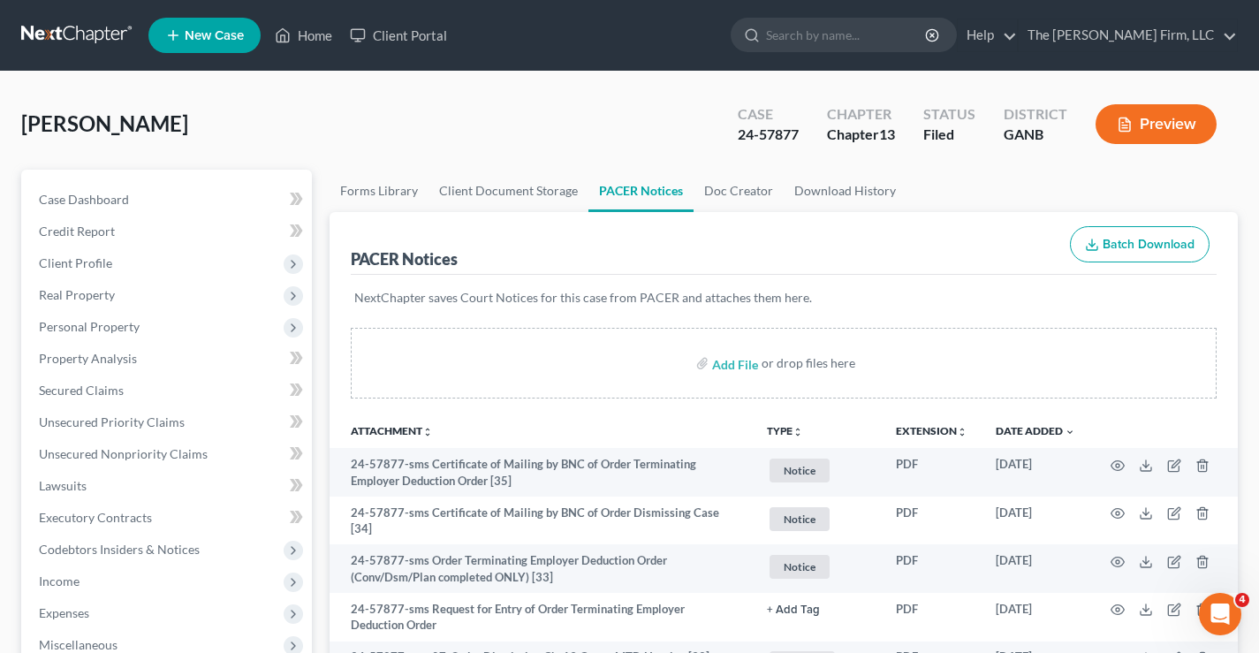
click at [67, 28] on link at bounding box center [77, 35] width 113 height 32
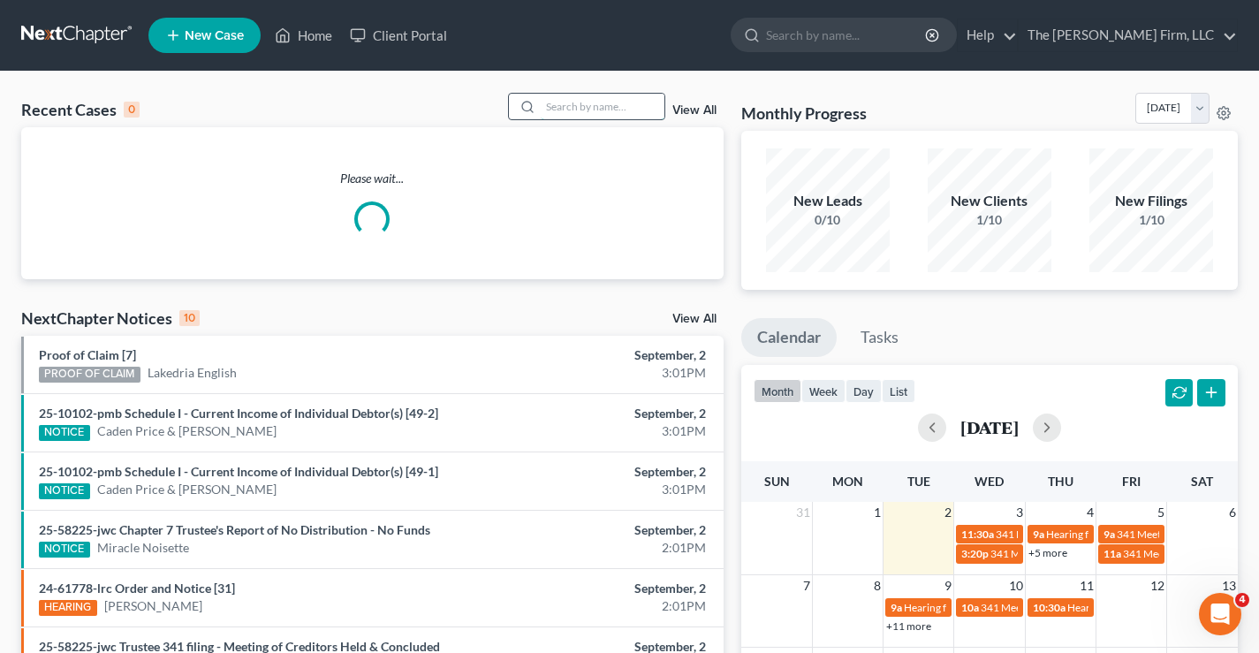
click at [574, 108] on input "search" at bounding box center [603, 107] width 124 height 26
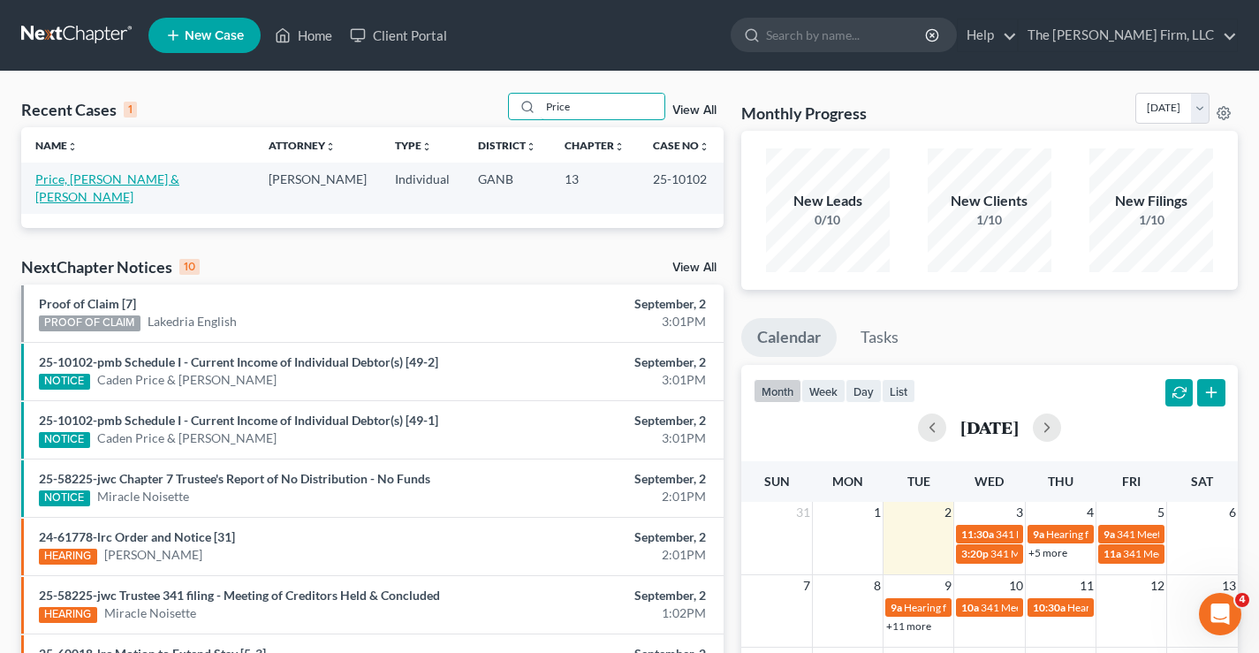
type input "Price"
click at [81, 179] on link "Price, [PERSON_NAME] & [PERSON_NAME]" at bounding box center [107, 187] width 144 height 33
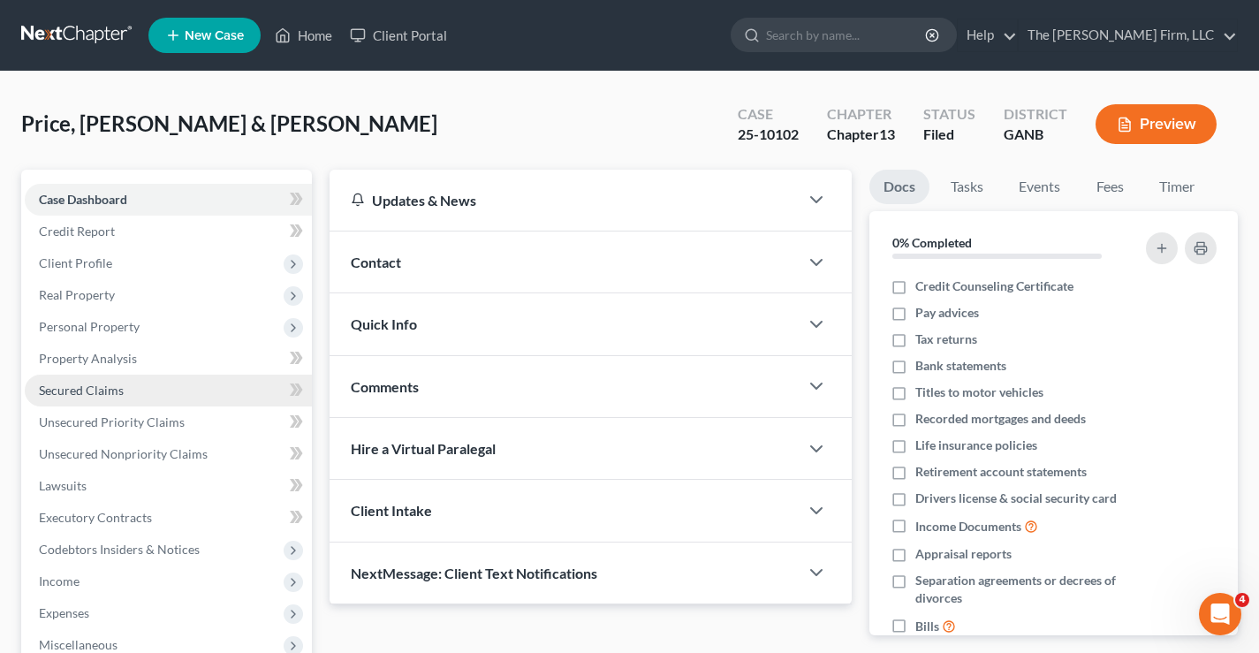
click at [88, 386] on span "Secured Claims" at bounding box center [81, 390] width 85 height 15
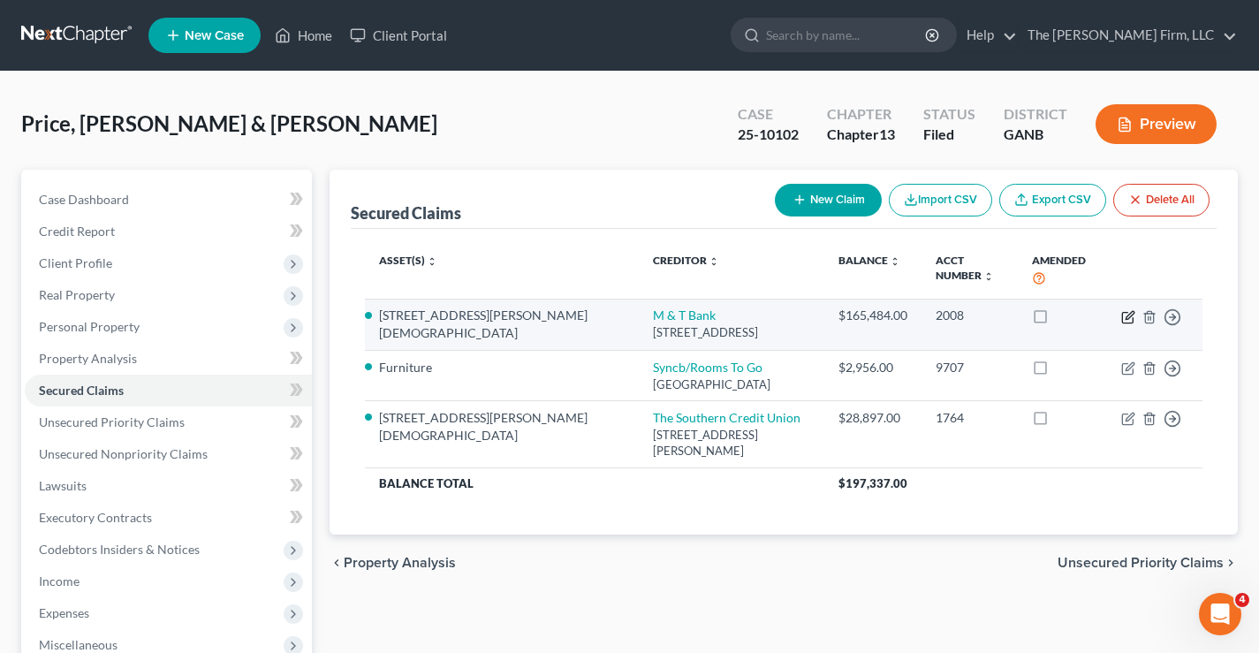
click at [1124, 310] on icon "button" at bounding box center [1129, 317] width 14 height 14
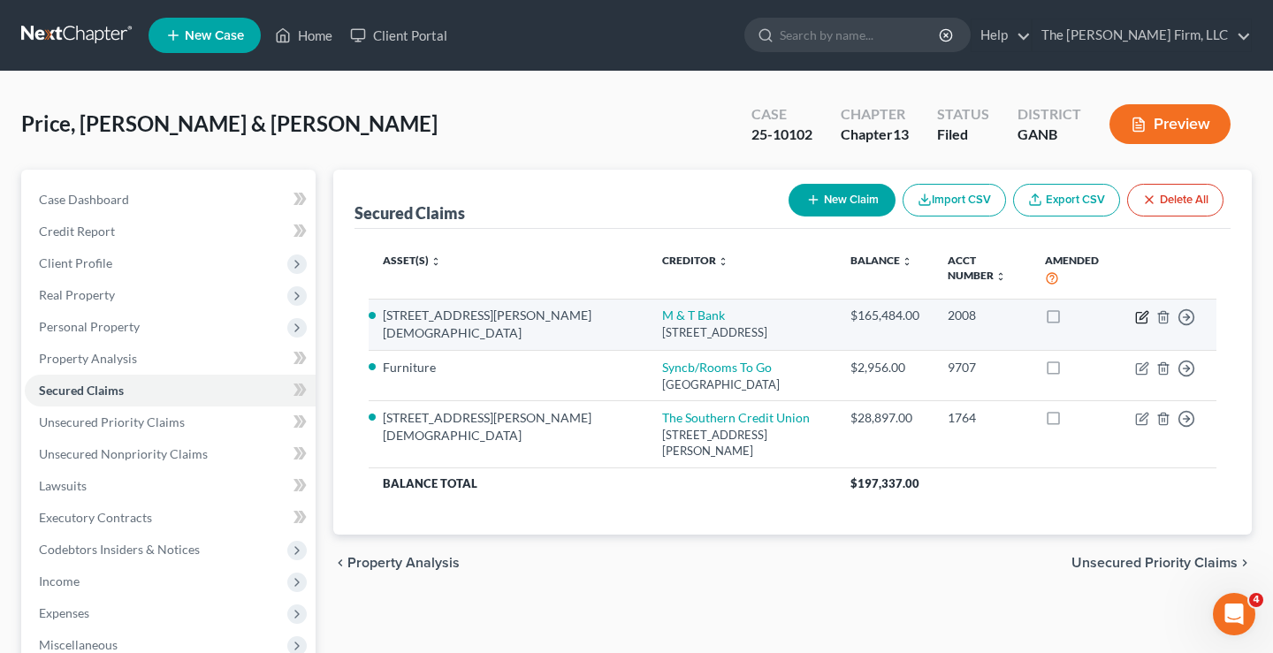
select select "35"
select select "0"
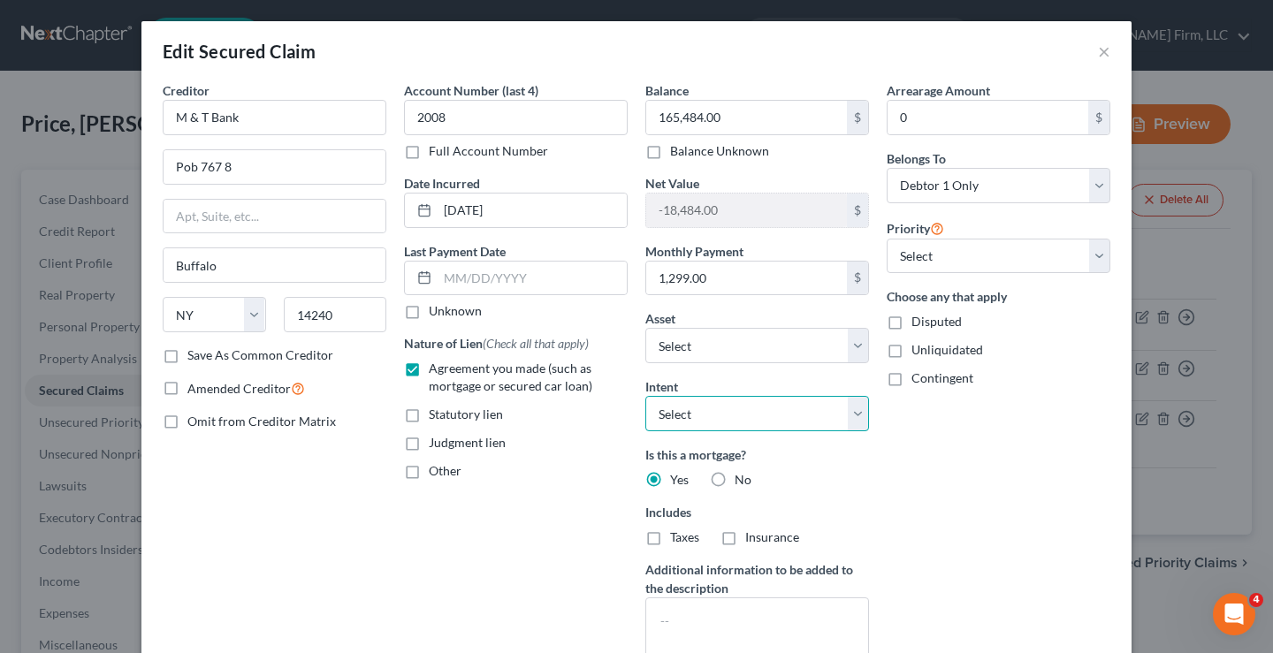
click at [851, 408] on select "Select Surrender Redeem Reaffirm Avoid Other" at bounding box center [757, 413] width 224 height 35
select select "2"
click at [645, 396] on select "Select Surrender Redeem Reaffirm Avoid Other" at bounding box center [757, 413] width 224 height 35
click at [949, 510] on div "Arrearage Amount 0 $ Belongs To * Select Debtor 1 Only Debtor 2 Only Debtor 1 A…" at bounding box center [998, 379] width 241 height 596
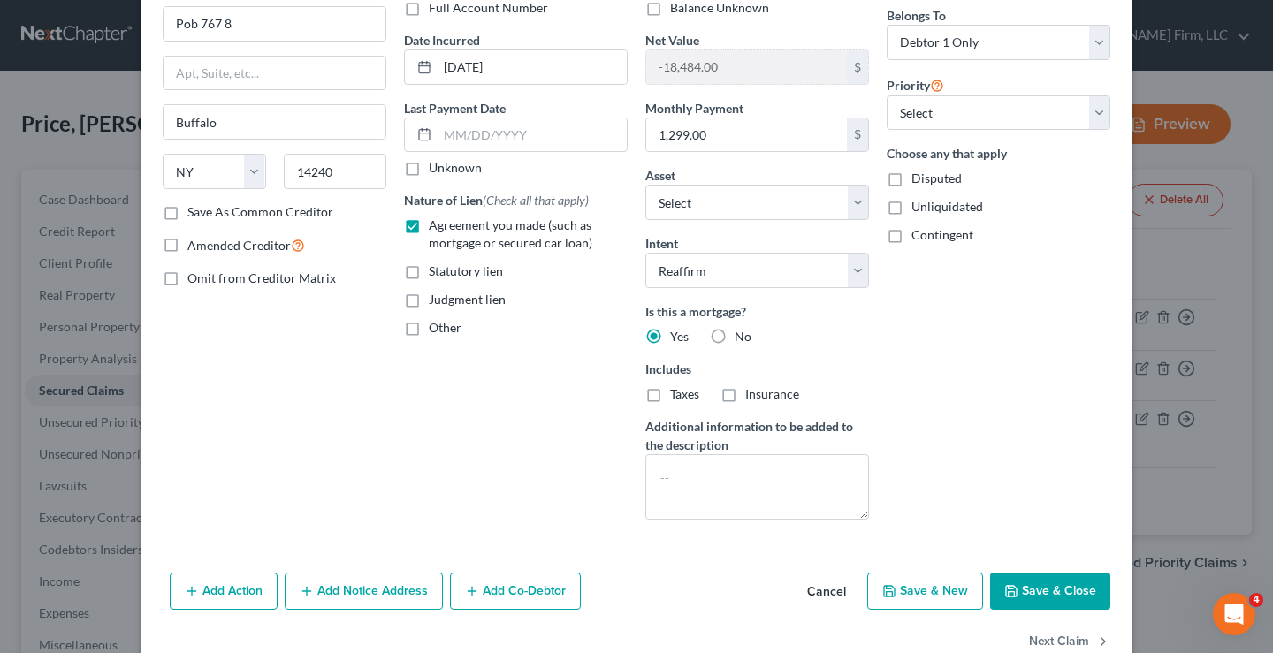
scroll to position [186, 0]
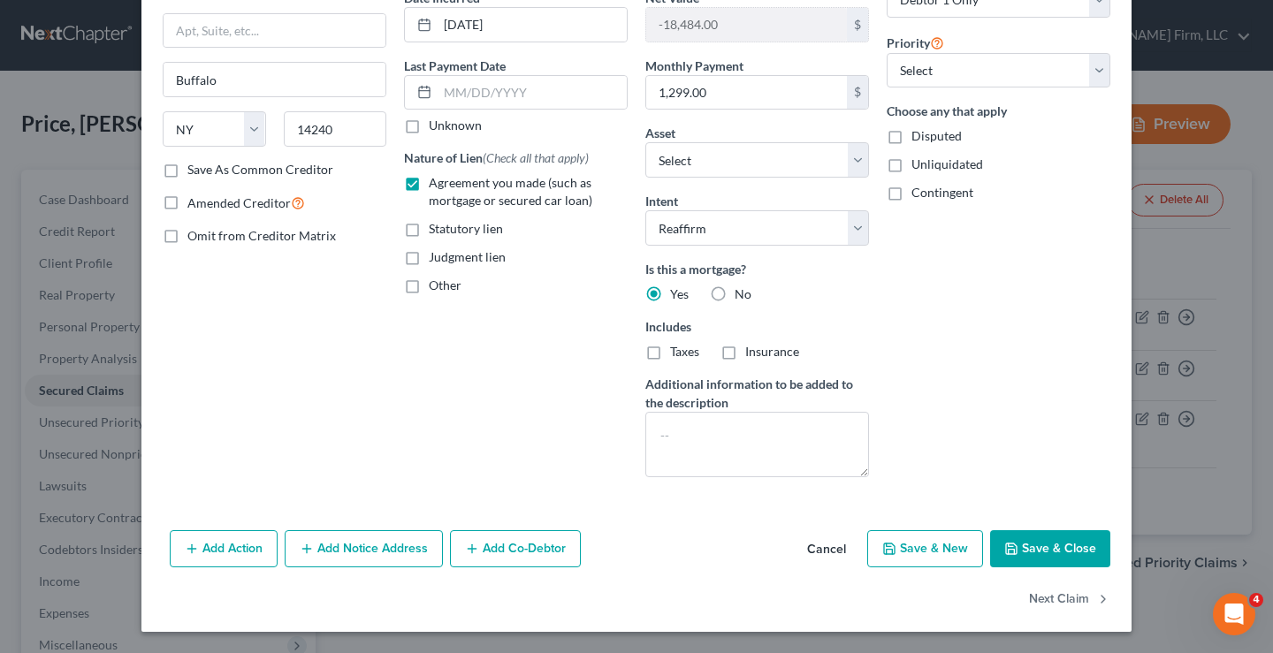
click at [1050, 544] on button "Save & Close" at bounding box center [1050, 548] width 120 height 37
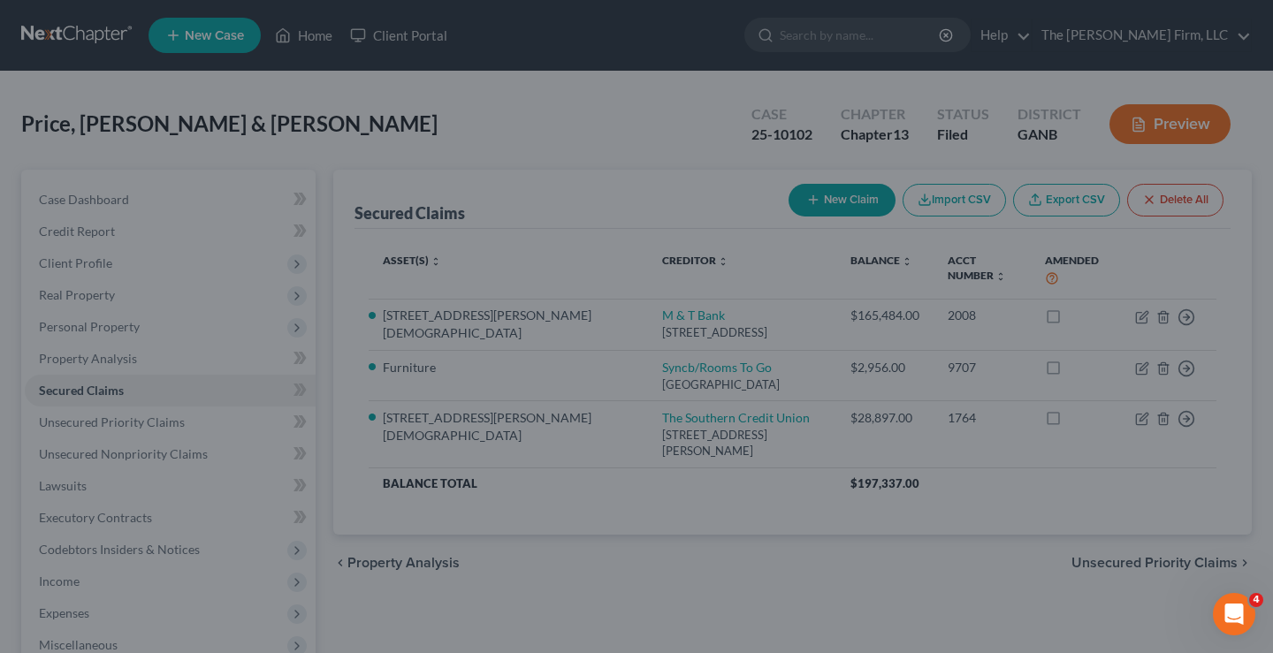
select select "8"
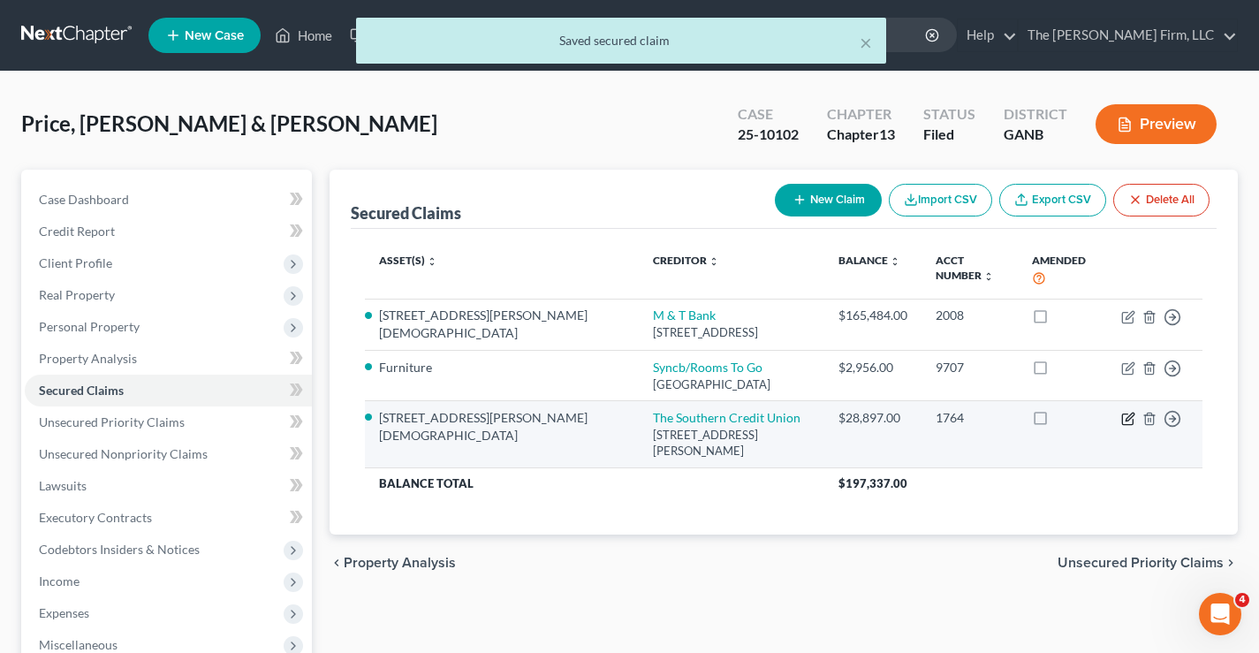
click at [1129, 412] on icon "button" at bounding box center [1129, 419] width 14 height 14
select select "10"
select select "0"
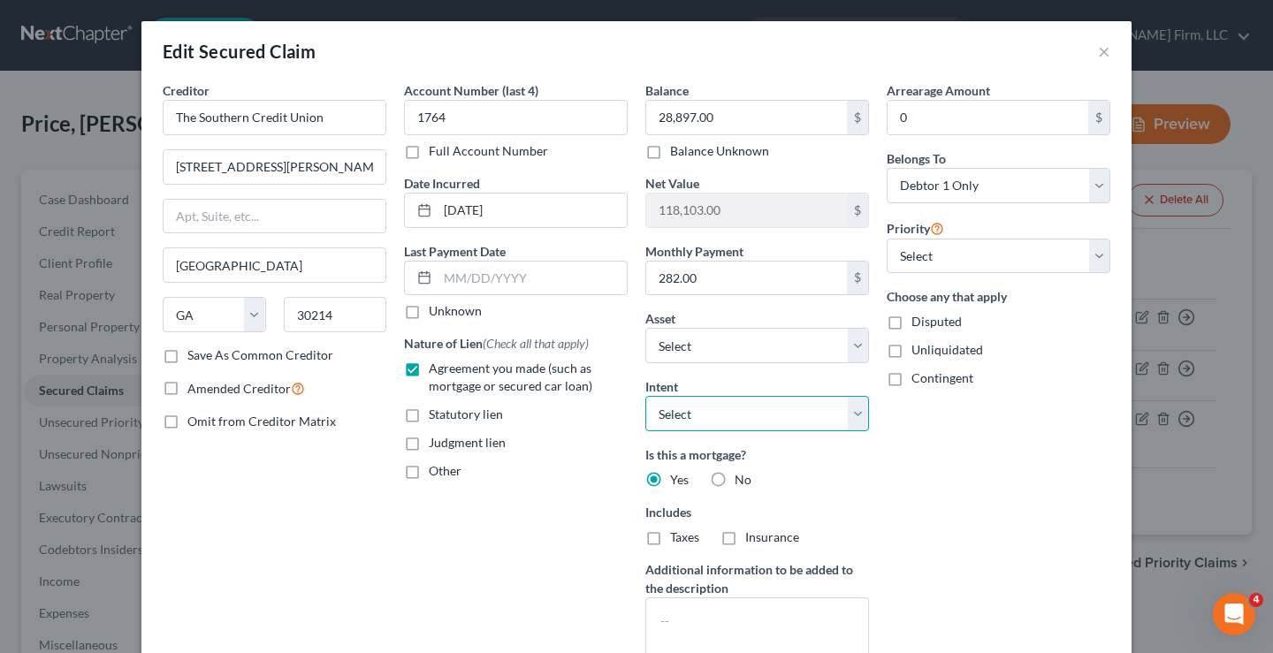
click at [806, 415] on select "Select Surrender Redeem Reaffirm Avoid Other" at bounding box center [757, 413] width 224 height 35
click at [645, 396] on select "Select Surrender Redeem Reaffirm Avoid Other" at bounding box center [757, 413] width 224 height 35
click at [930, 478] on div "Arrearage Amount 0 $ Belongs To * Select Debtor 1 Only Debtor 2 Only Debtor 1 A…" at bounding box center [998, 379] width 241 height 596
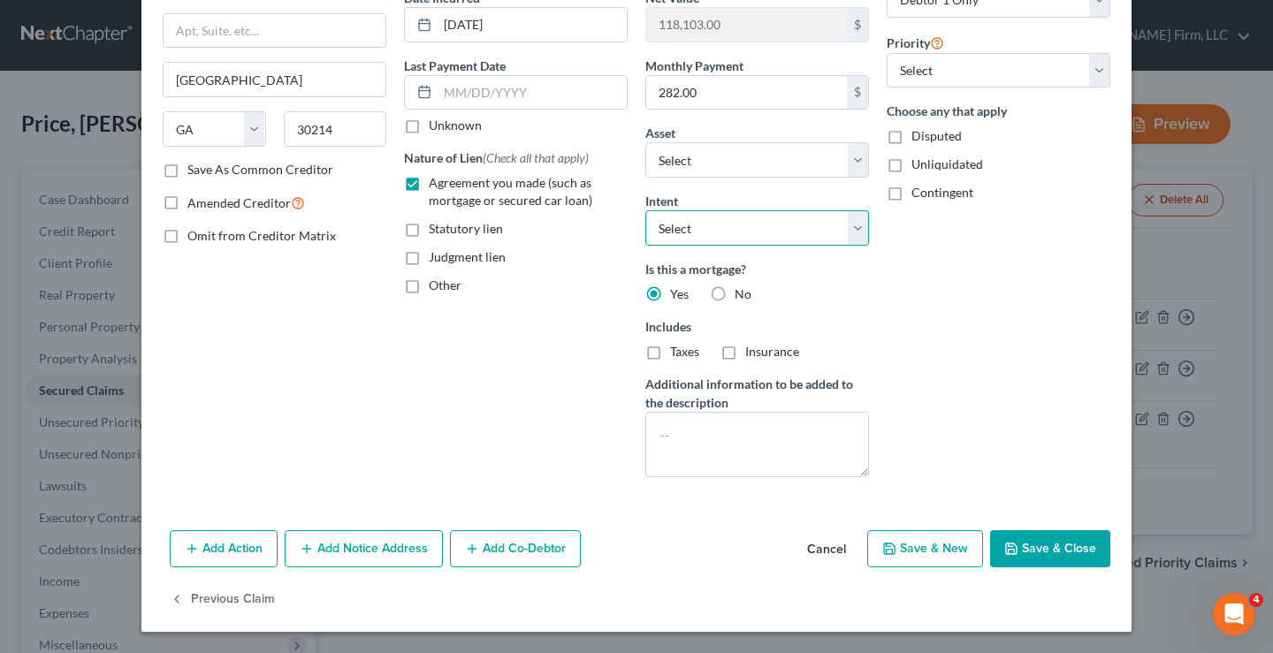
click at [807, 239] on select "Select Surrender Redeem Reaffirm Avoid Other" at bounding box center [757, 227] width 224 height 35
select select "2"
click at [645, 210] on select "Select Surrender Redeem Reaffirm Avoid Other" at bounding box center [757, 227] width 224 height 35
drag, startPoint x: 951, startPoint y: 359, endPoint x: 986, endPoint y: 481, distance: 127.0
click at [953, 360] on div "Arrearage Amount 0 $ Belongs To * Select Debtor 1 Only Debtor 2 Only Debtor 1 A…" at bounding box center [998, 194] width 241 height 596
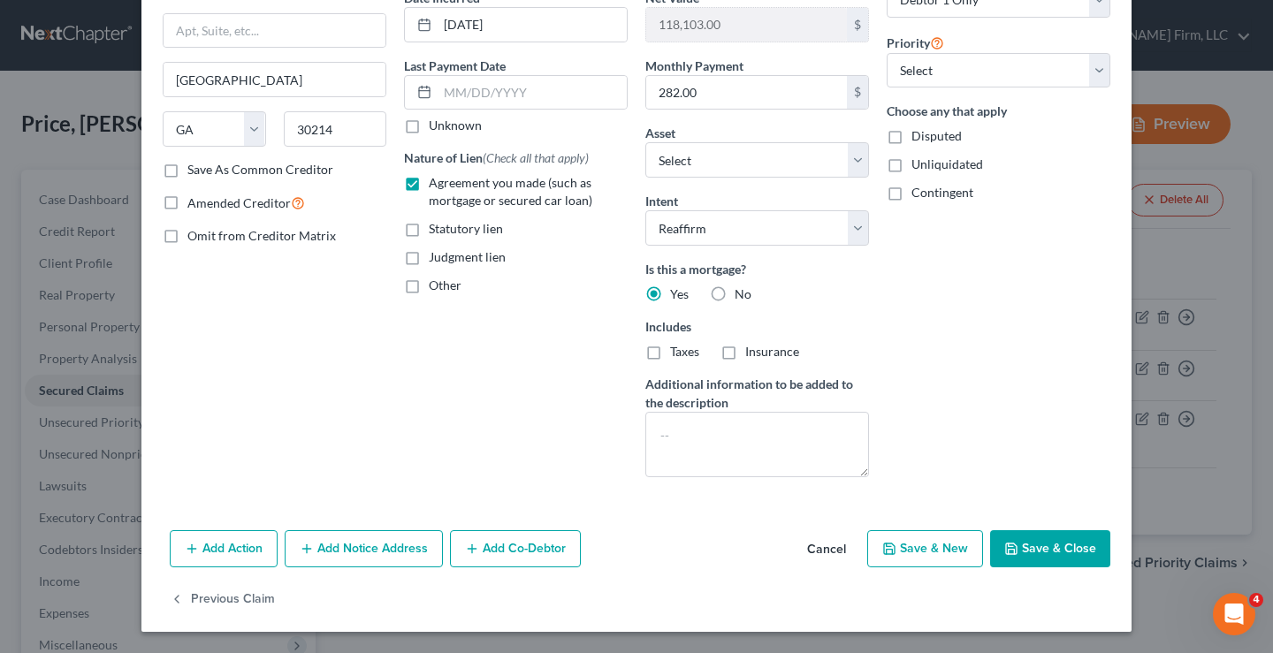
click at [1052, 543] on button "Save & Close" at bounding box center [1050, 548] width 120 height 37
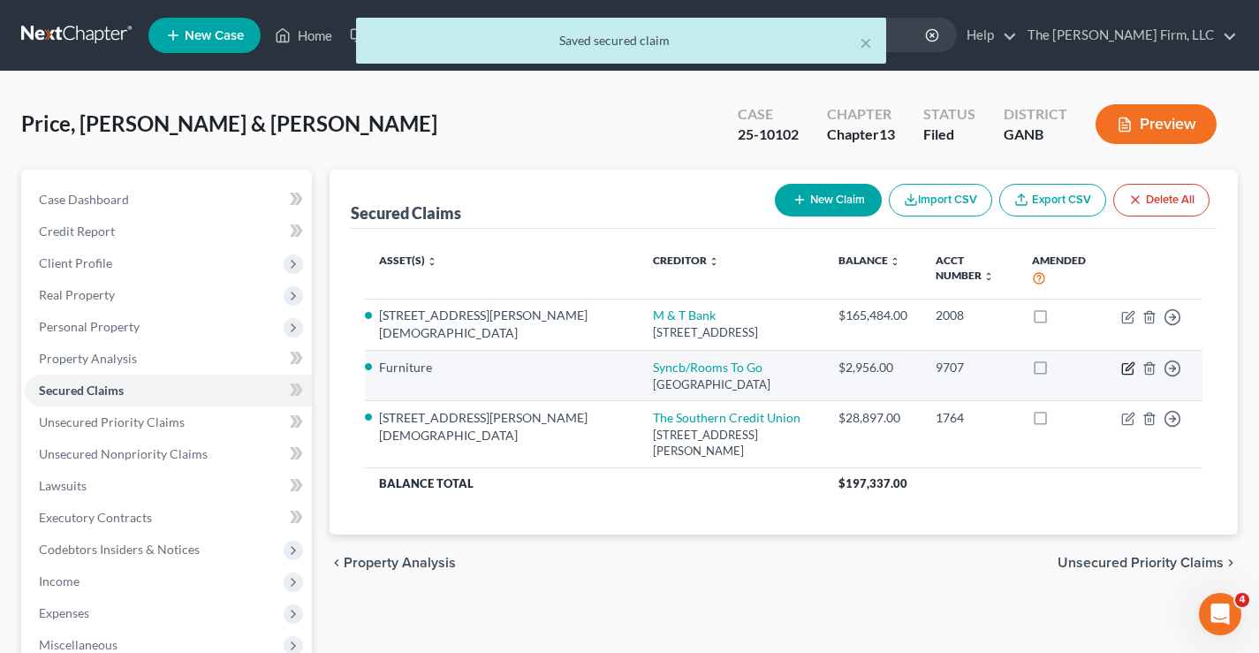
click at [1126, 361] on icon "button" at bounding box center [1129, 368] width 14 height 14
select select "36"
select select "0"
select select "1"
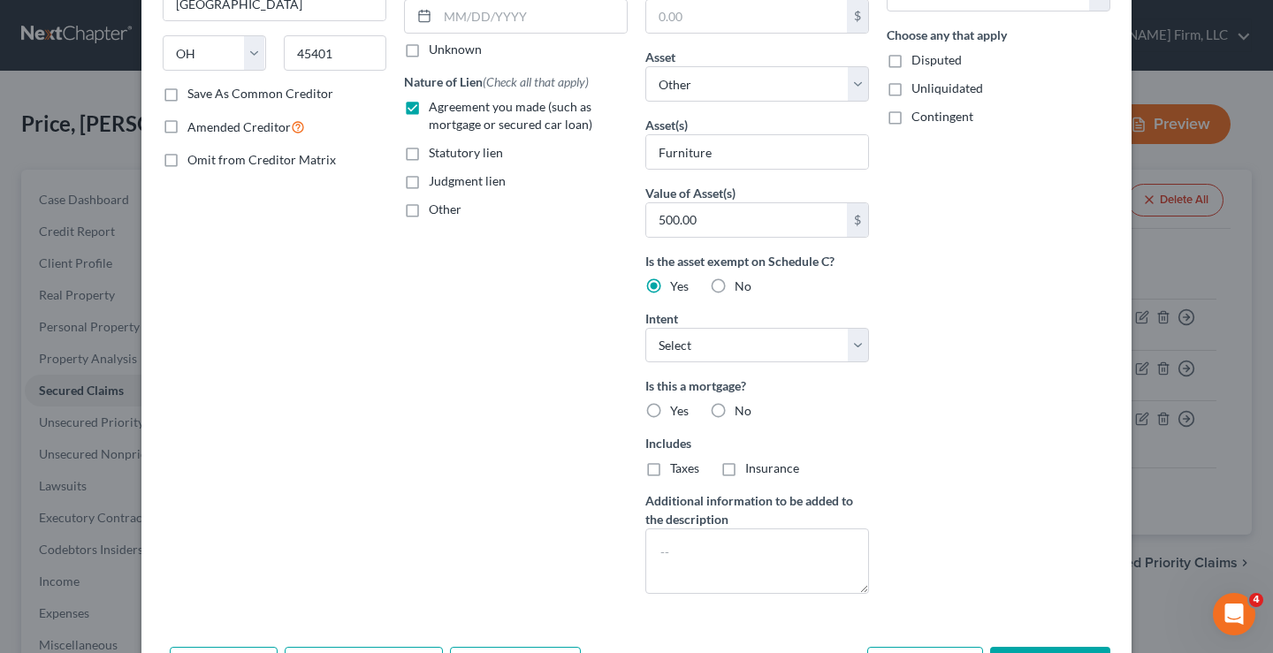
scroll to position [265, 0]
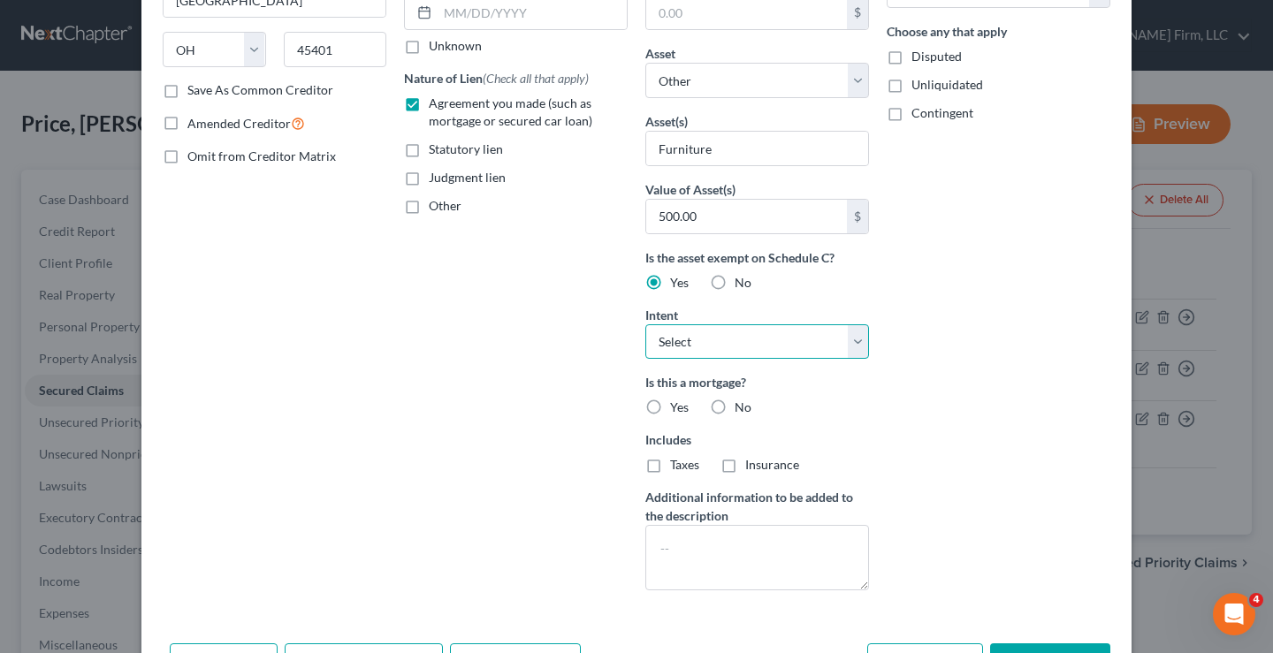
click at [848, 347] on select "Select Surrender Redeem Reaffirm Avoid Other" at bounding box center [757, 341] width 224 height 35
select select "2"
click at [645, 324] on select "Select Surrender Redeem Reaffirm Avoid Other" at bounding box center [757, 341] width 224 height 35
click at [985, 422] on div "Arrearage Amount 0 $ Belongs To * Select Debtor 1 Only Debtor 2 Only Debtor 1 A…" at bounding box center [998, 210] width 241 height 788
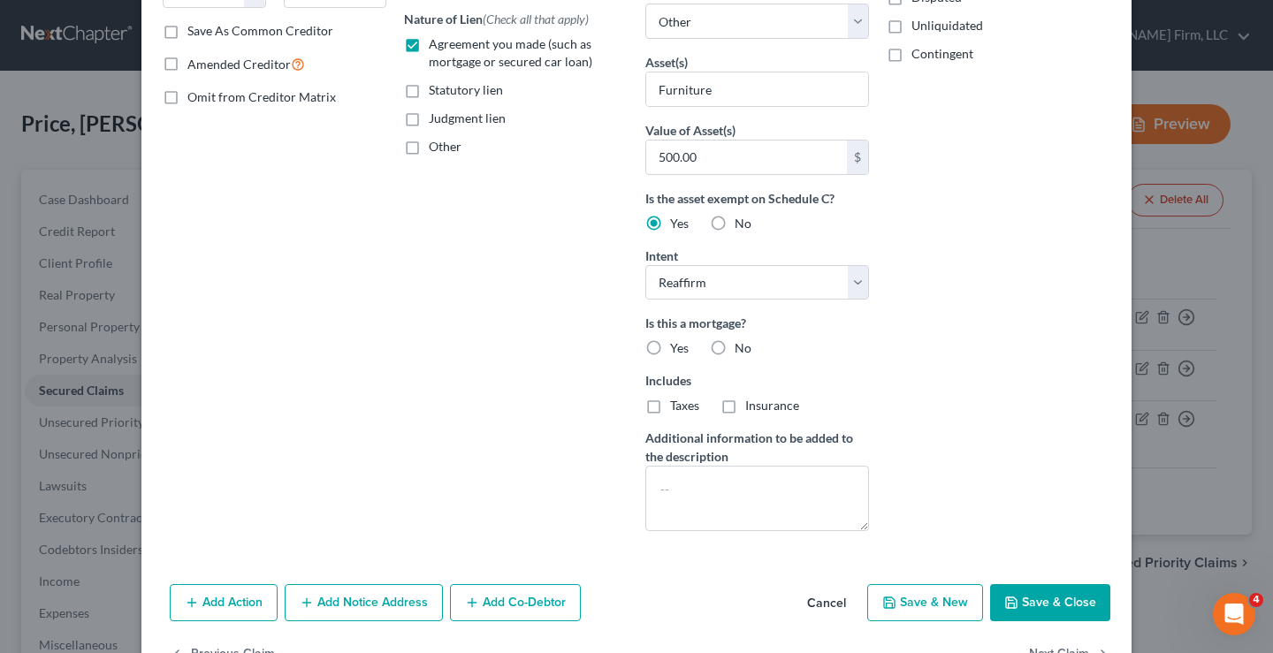
scroll to position [379, 0]
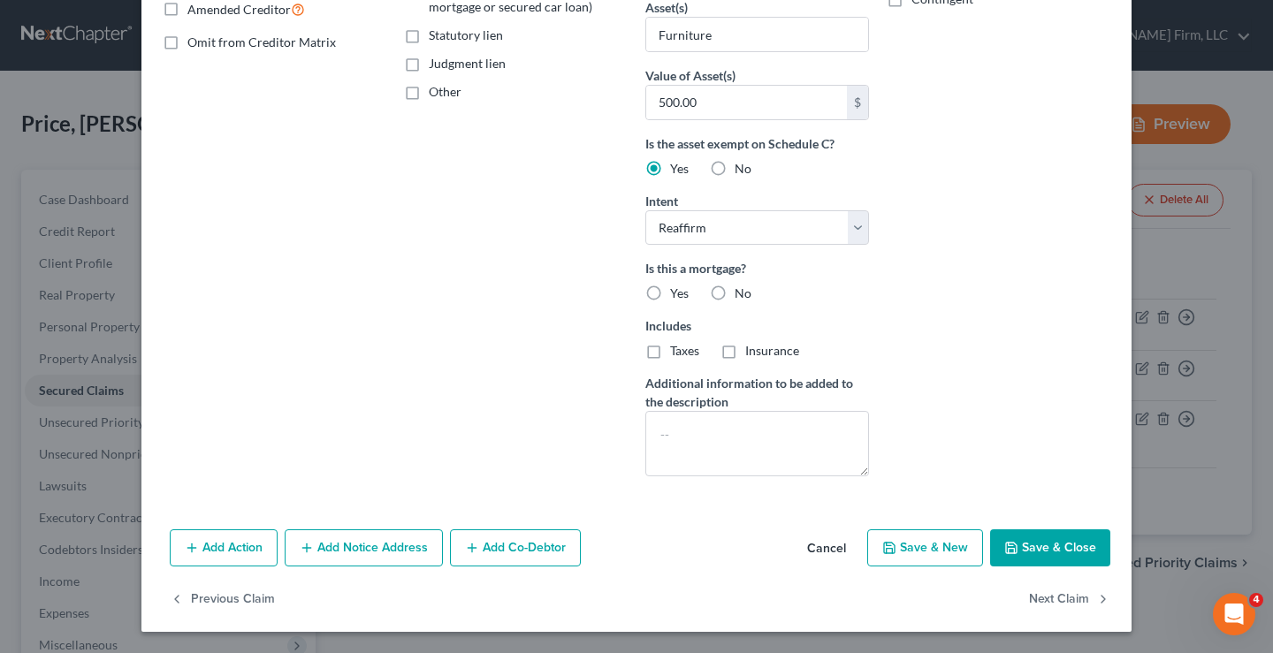
click at [1041, 546] on button "Save & Close" at bounding box center [1050, 547] width 120 height 37
select select
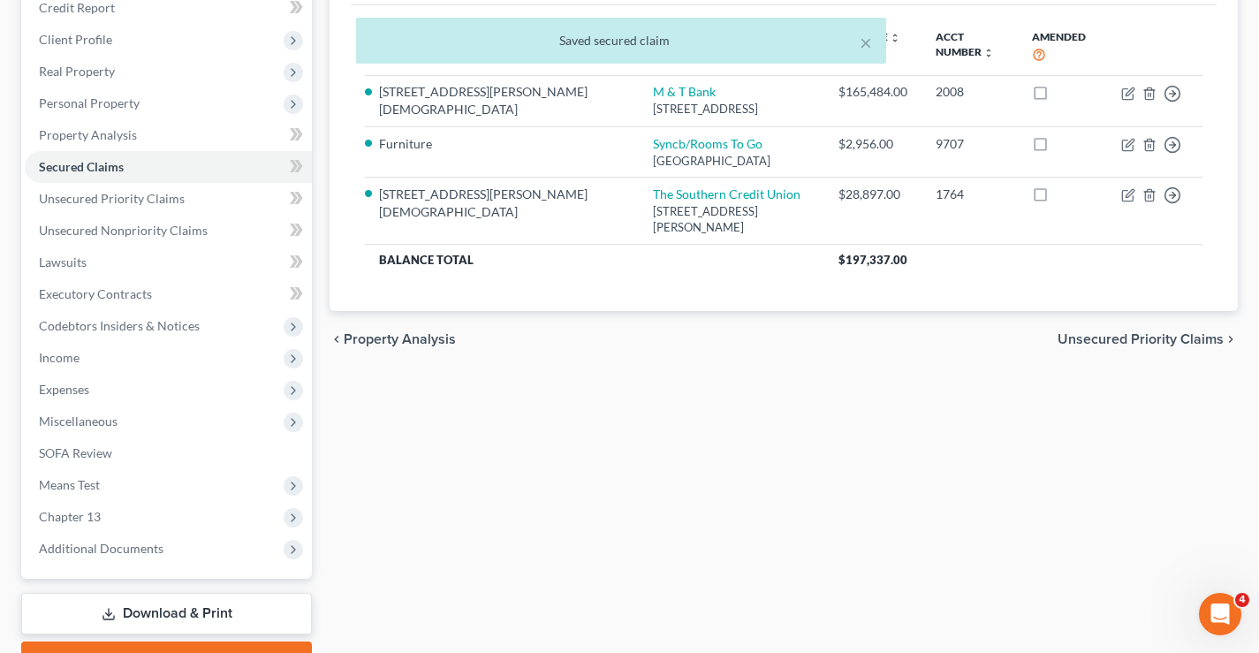
scroll to position [318, 0]
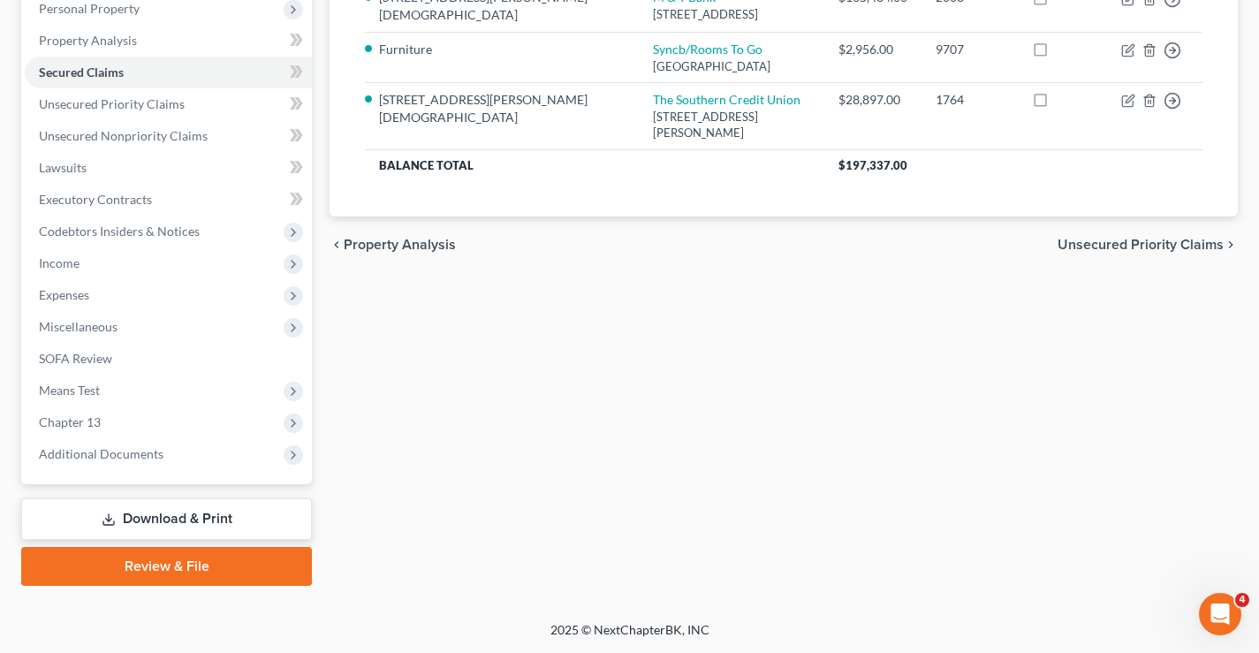
click at [213, 525] on link "Download & Print" at bounding box center [166, 519] width 291 height 42
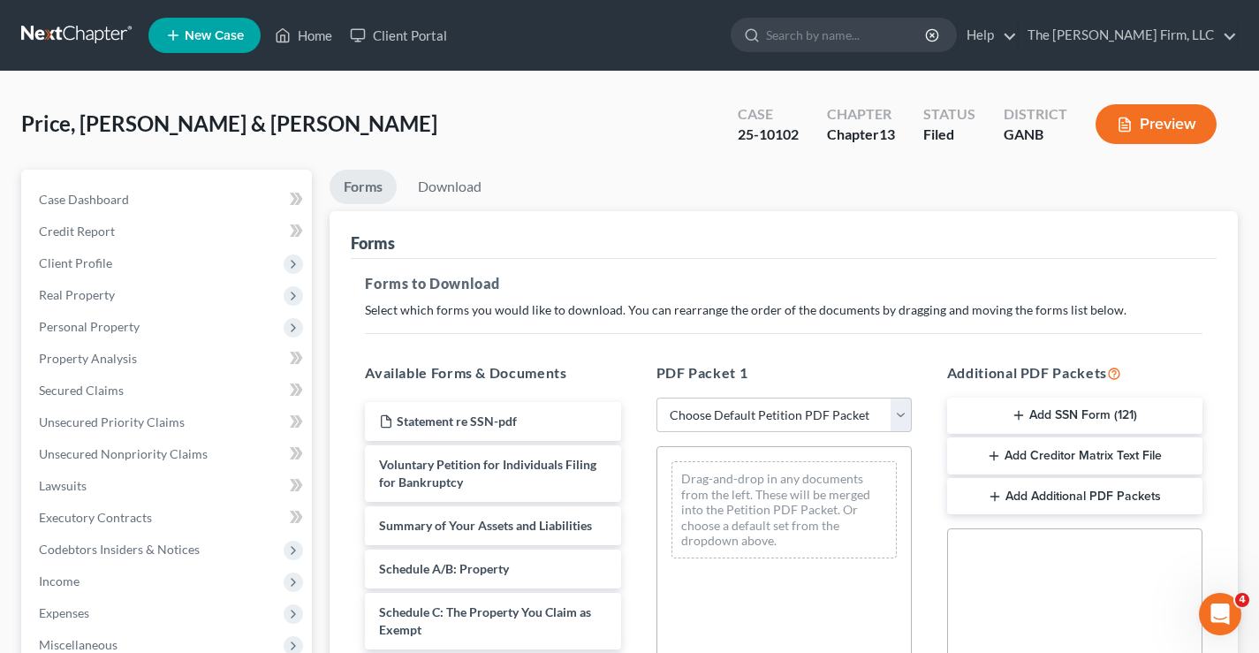
click at [323, 121] on div "Price, Caden & [PERSON_NAME] Upgraded Case 25-10102 Chapter Chapter 13 Status F…" at bounding box center [629, 131] width 1217 height 77
click at [122, 235] on link "Credit Report" at bounding box center [168, 232] width 287 height 32
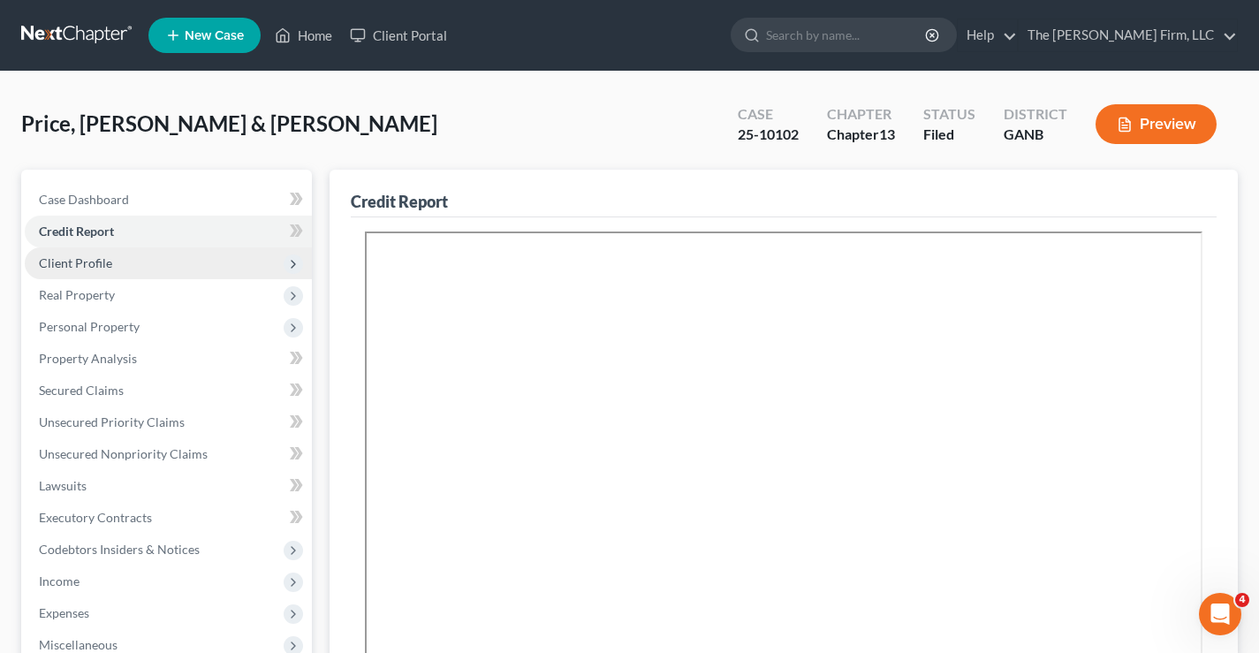
click at [80, 272] on span "Client Profile" at bounding box center [168, 263] width 287 height 32
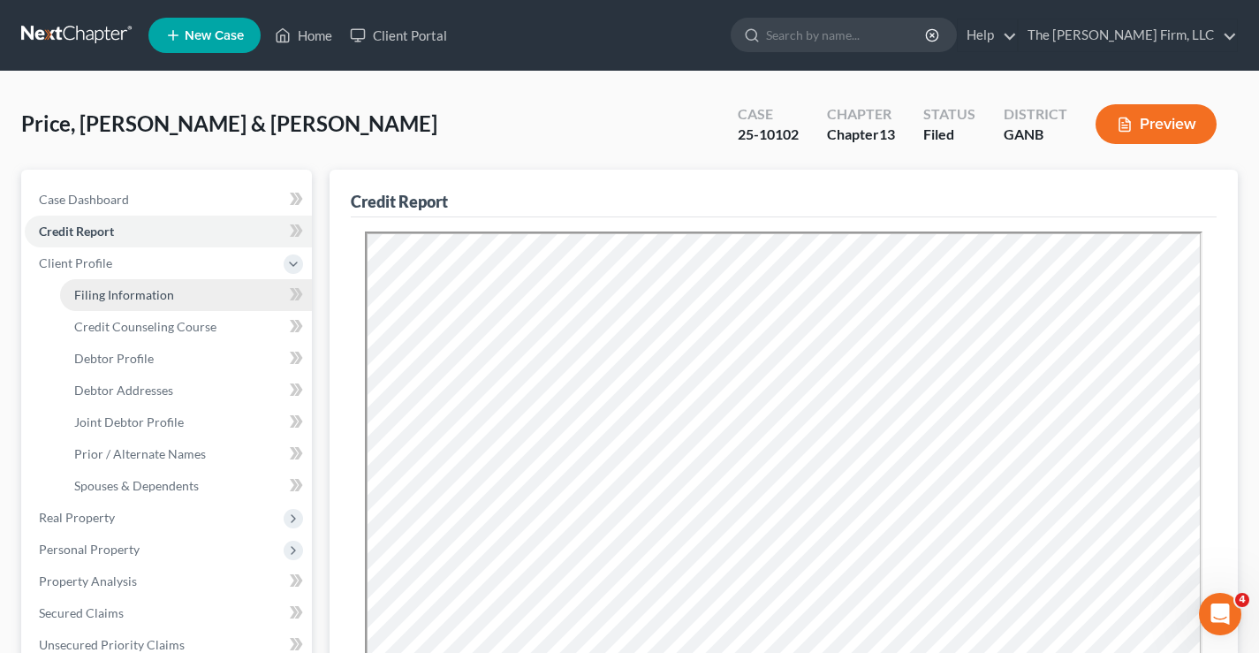
click at [133, 287] on span "Filing Information" at bounding box center [124, 294] width 100 height 15
select select "1"
select select "3"
select select "10"
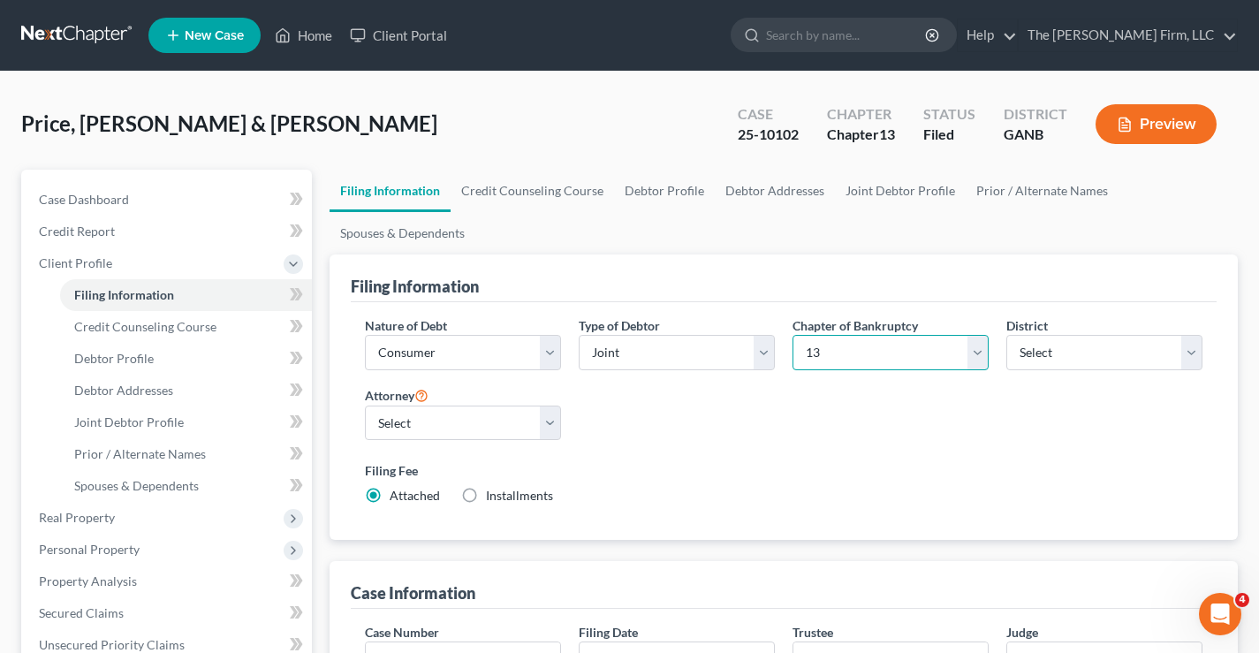
click at [916, 346] on select "Select 7 11 12 13" at bounding box center [891, 352] width 196 height 35
select select "0"
click at [793, 335] on select "Select 7 11 12 13" at bounding box center [891, 352] width 196 height 35
click at [605, 121] on div "Price, Caden & [PERSON_NAME] Upgraded Case 25-10102 Chapter Chapter 7 Status Fi…" at bounding box center [629, 131] width 1217 height 77
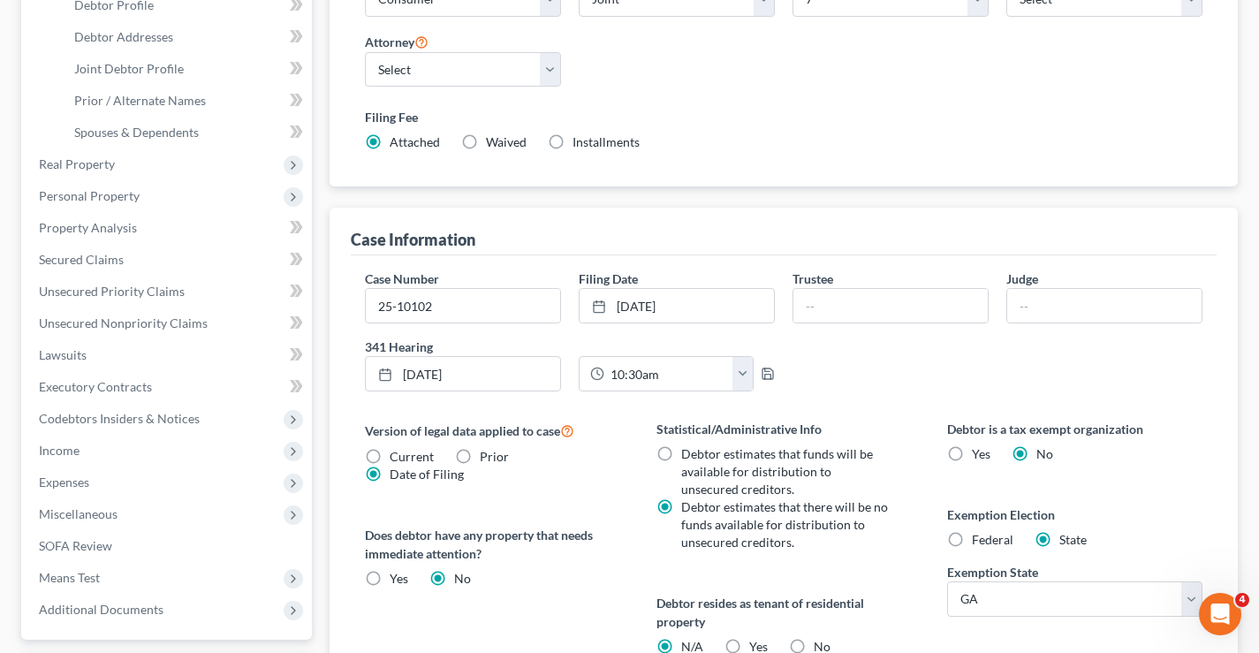
scroll to position [626, 0]
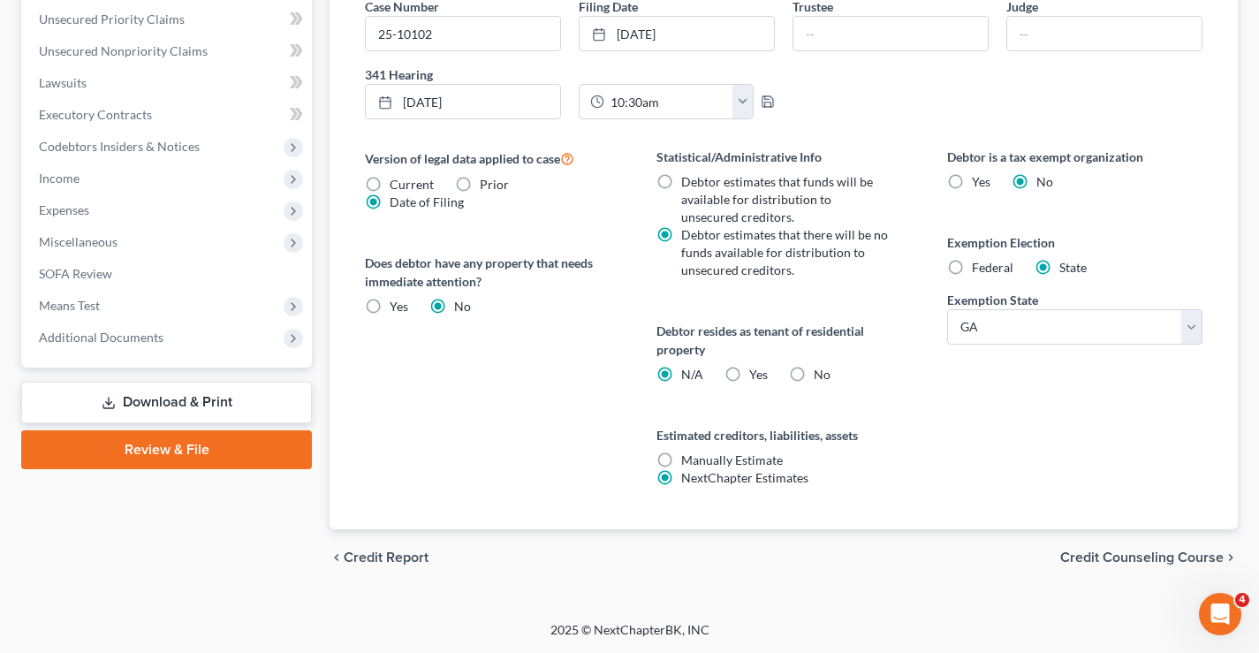
click at [234, 406] on link "Download & Print" at bounding box center [166, 403] width 291 height 42
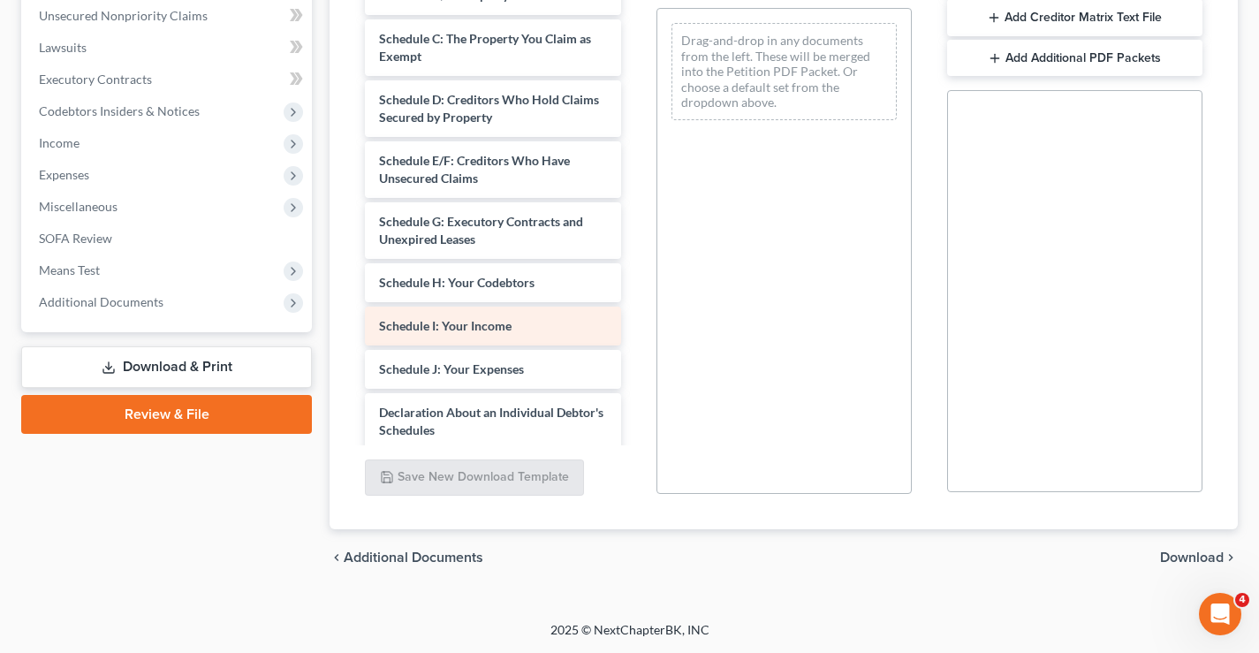
scroll to position [354, 0]
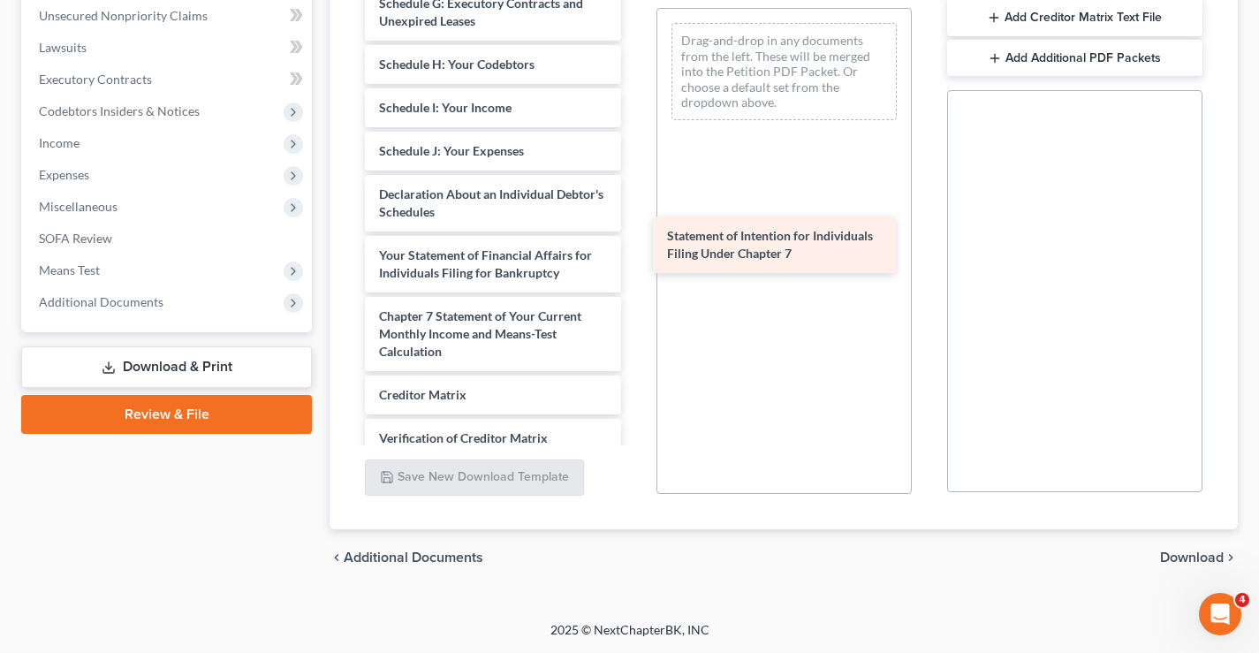
drag, startPoint x: 488, startPoint y: 326, endPoint x: 776, endPoint y: 246, distance: 299.1
click at [635, 246] on div "Statement of Intention for Individuals Filing Under Chapter 7 Statement re SSN-…" at bounding box center [493, 86] width 284 height 952
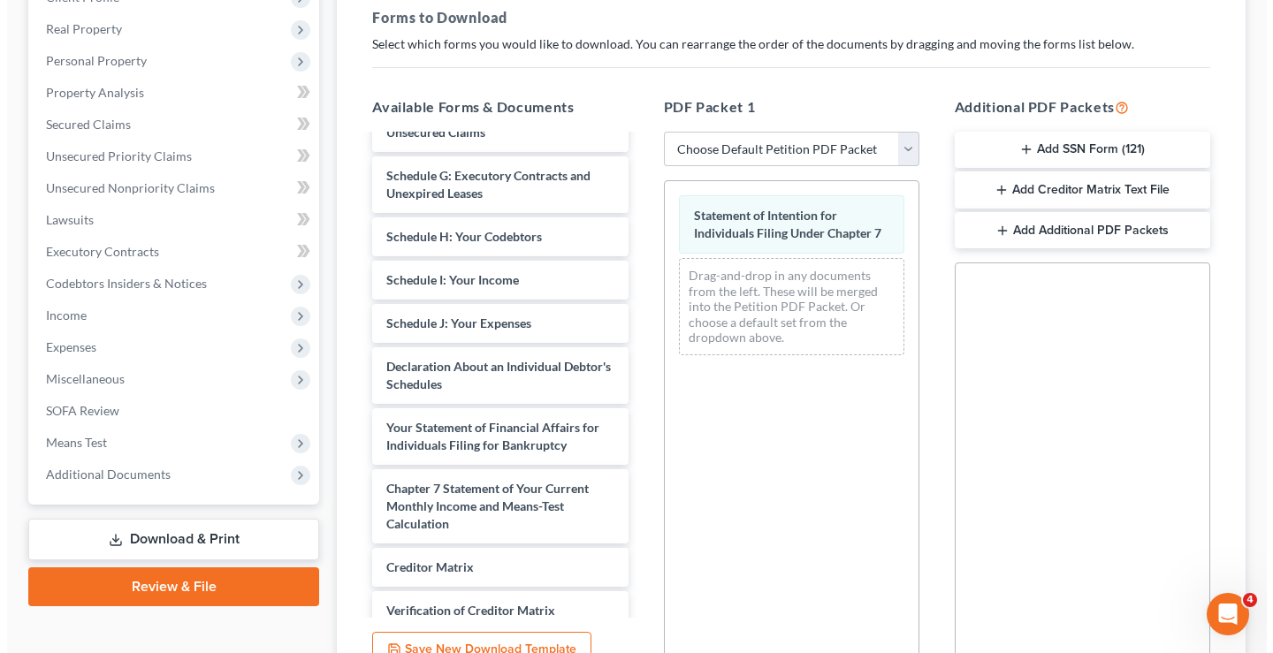
scroll to position [85, 0]
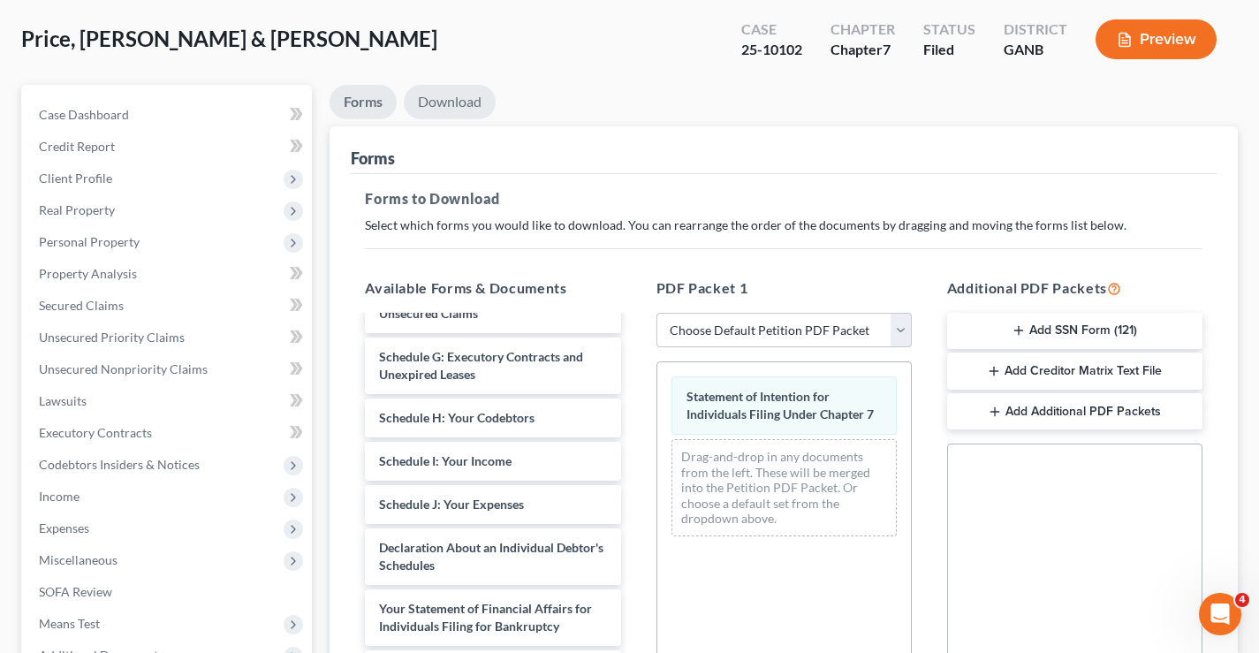
click at [452, 105] on link "Download" at bounding box center [450, 102] width 92 height 34
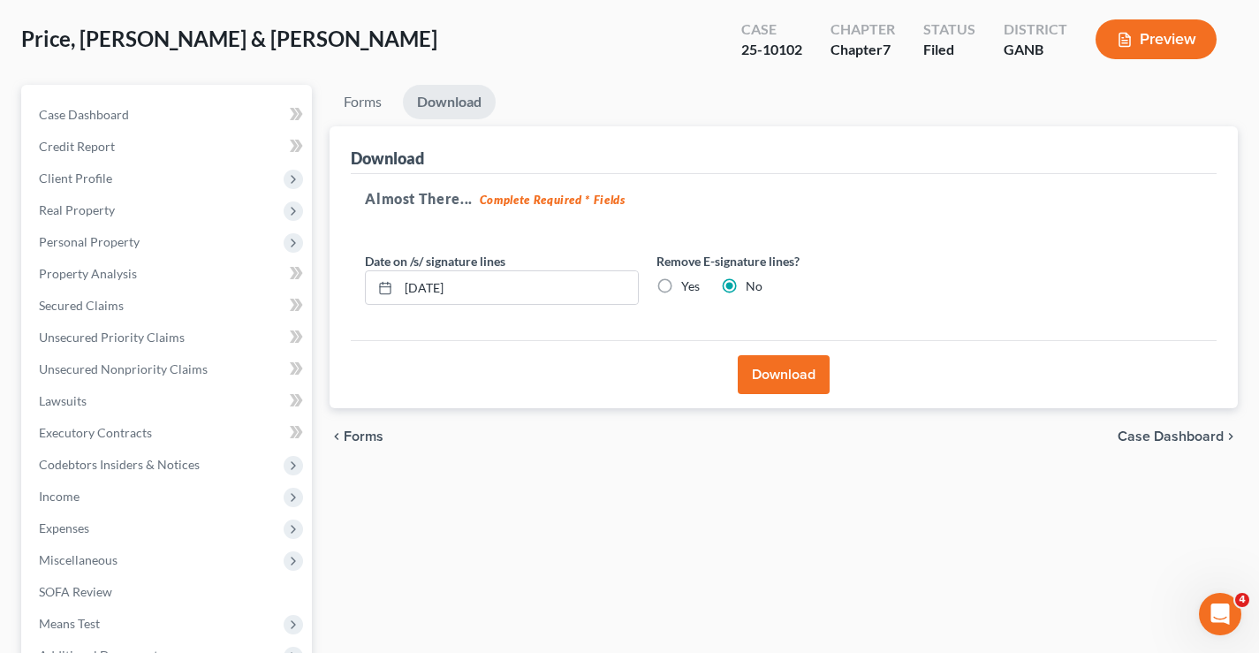
click at [782, 377] on button "Download" at bounding box center [784, 374] width 92 height 39
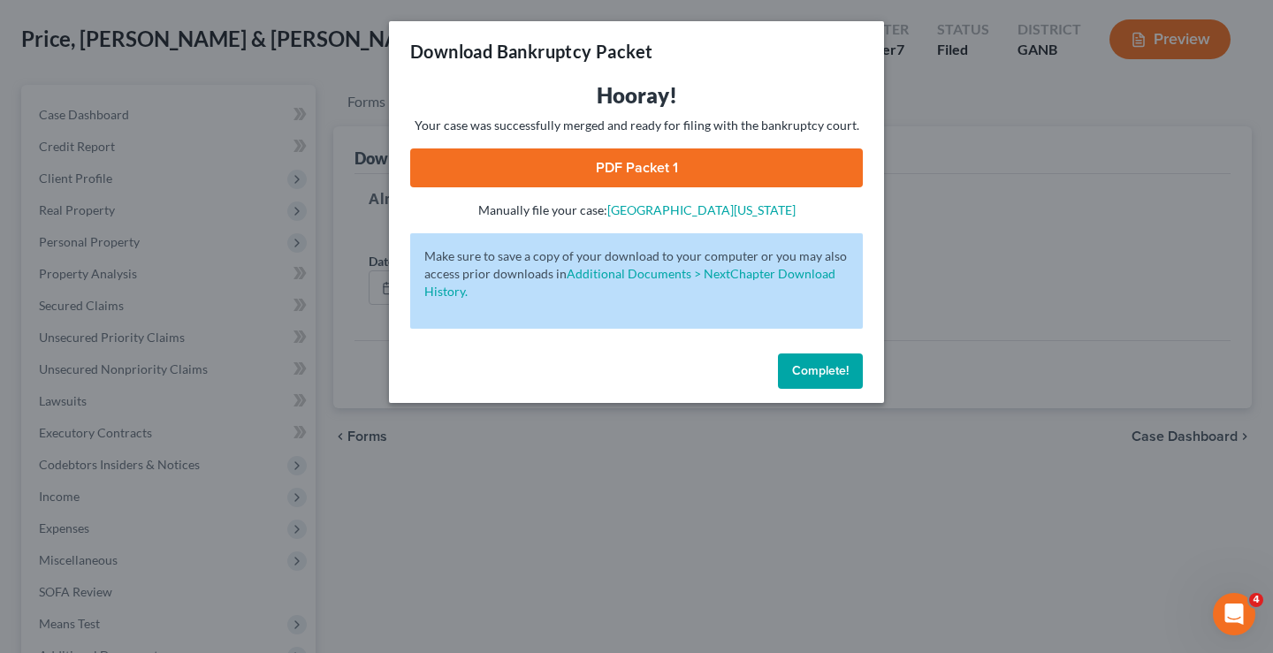
click at [656, 165] on link "PDF Packet 1" at bounding box center [636, 167] width 452 height 39
click at [822, 373] on span "Complete!" at bounding box center [820, 370] width 57 height 15
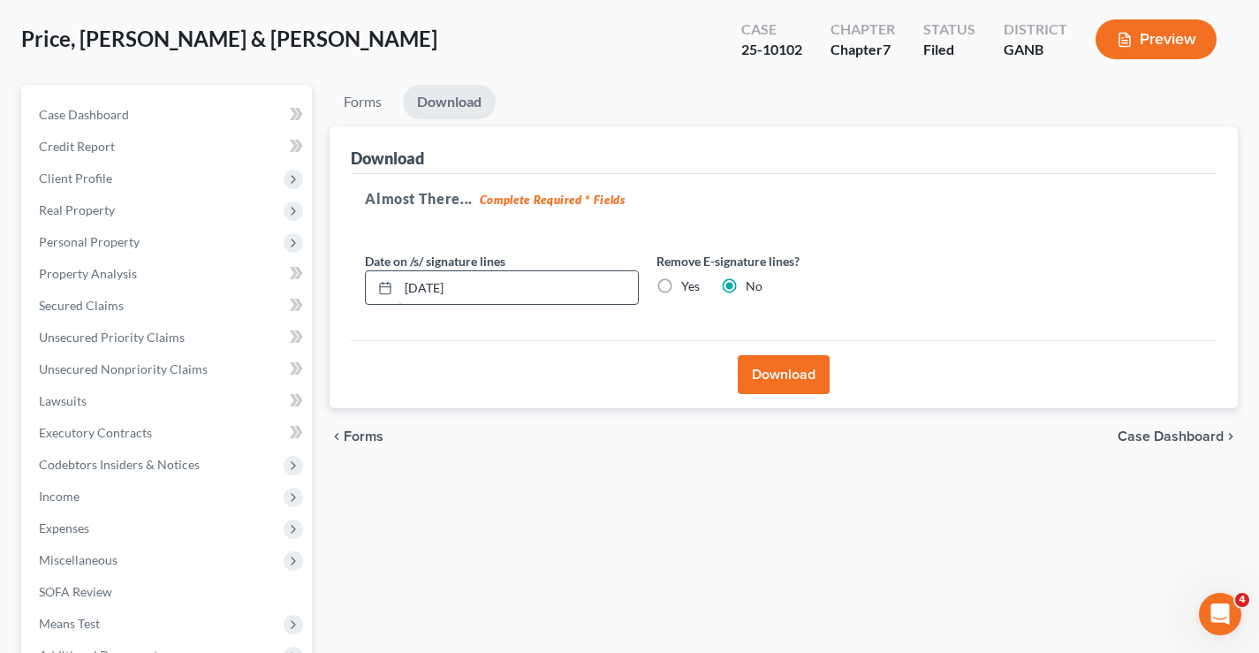
drag, startPoint x: 437, startPoint y: 290, endPoint x: 404, endPoint y: 288, distance: 32.7
click at [404, 288] on input "[DATE]" at bounding box center [519, 288] width 240 height 34
type input "[DATE]"
click at [796, 390] on button "Download" at bounding box center [784, 374] width 92 height 39
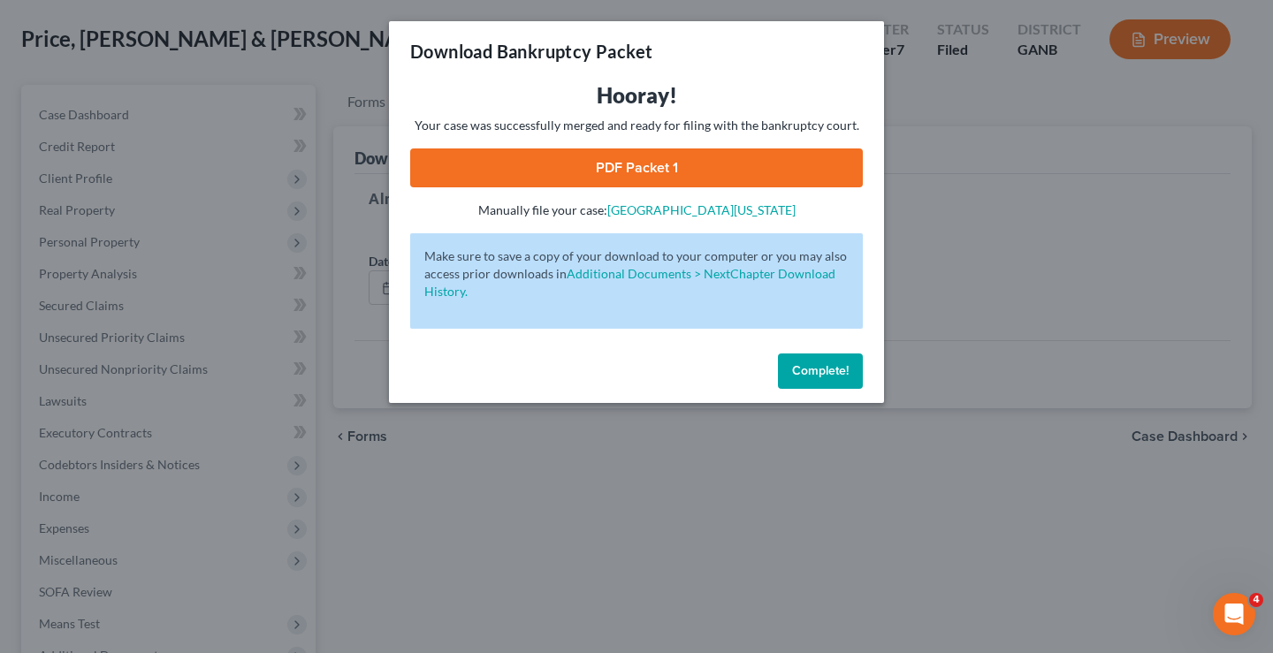
click at [717, 176] on link "PDF Packet 1" at bounding box center [636, 167] width 452 height 39
